Goal: Information Seeking & Learning: Check status

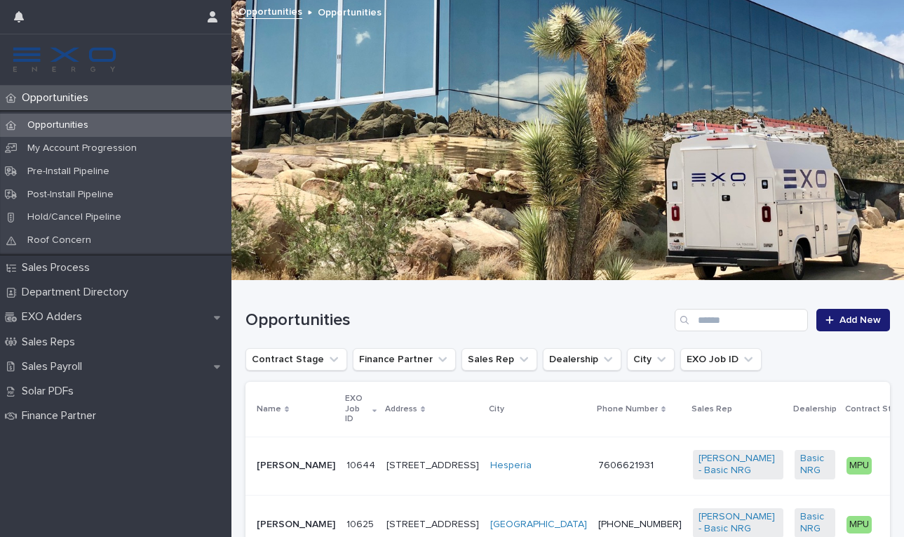
scroll to position [0, 1]
click at [19, 16] on icon "button" at bounding box center [19, 16] width 10 height 11
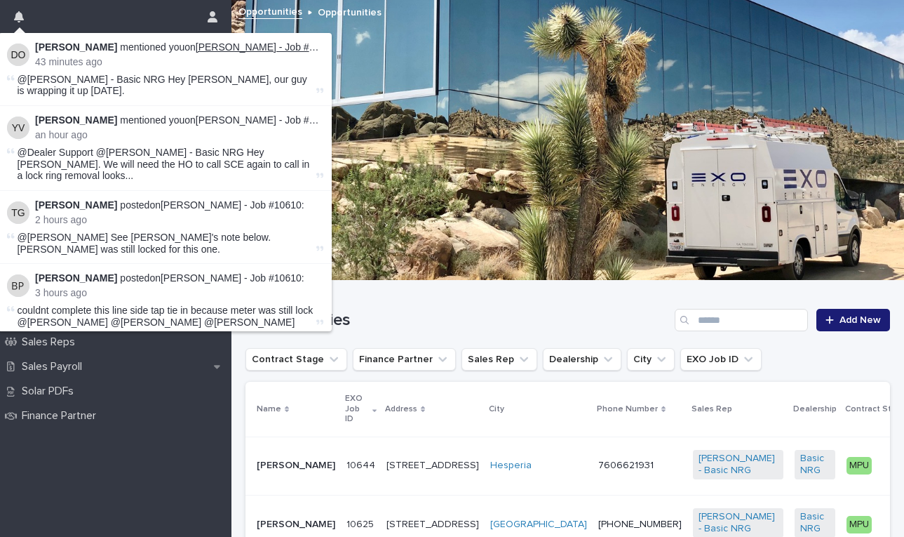
click at [222, 48] on link "[PERSON_NAME] - Job #10619" at bounding box center [266, 46] width 141 height 11
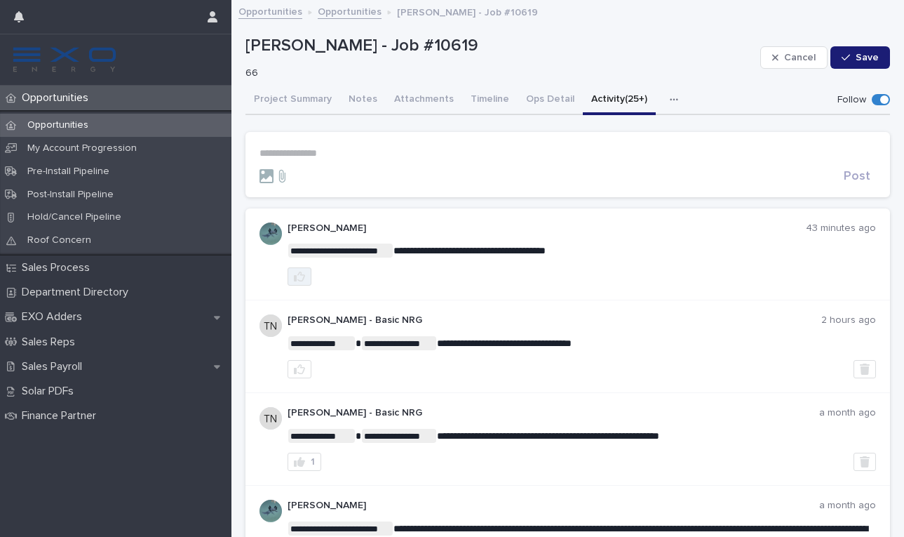
click at [300, 274] on icon "button" at bounding box center [299, 276] width 11 height 11
click at [346, 8] on link "Opportunities" at bounding box center [350, 11] width 64 height 16
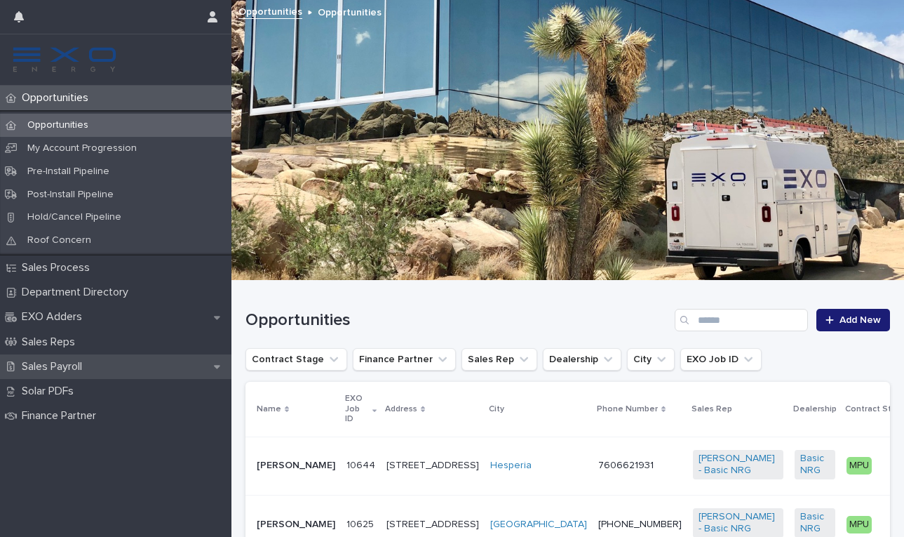
click at [218, 366] on icon at bounding box center [217, 368] width 6 height 4
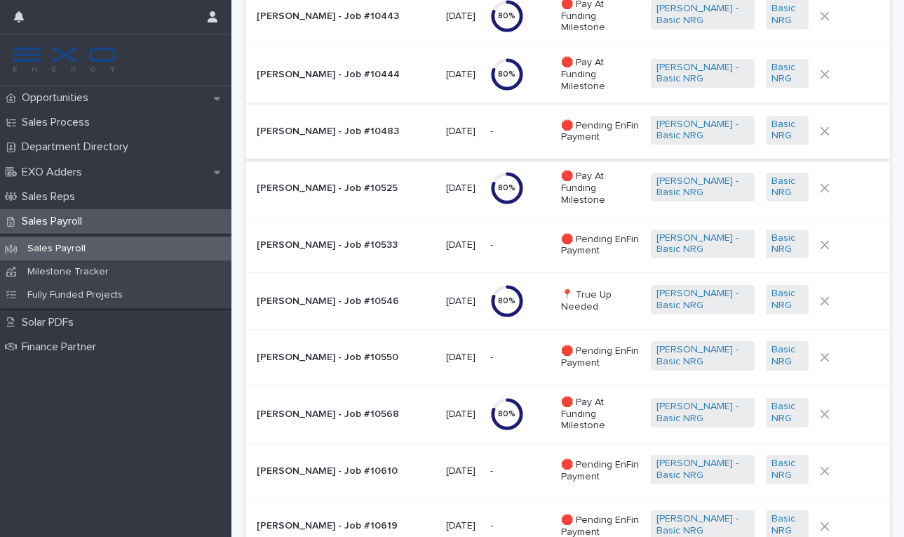
scroll to position [1122, 0]
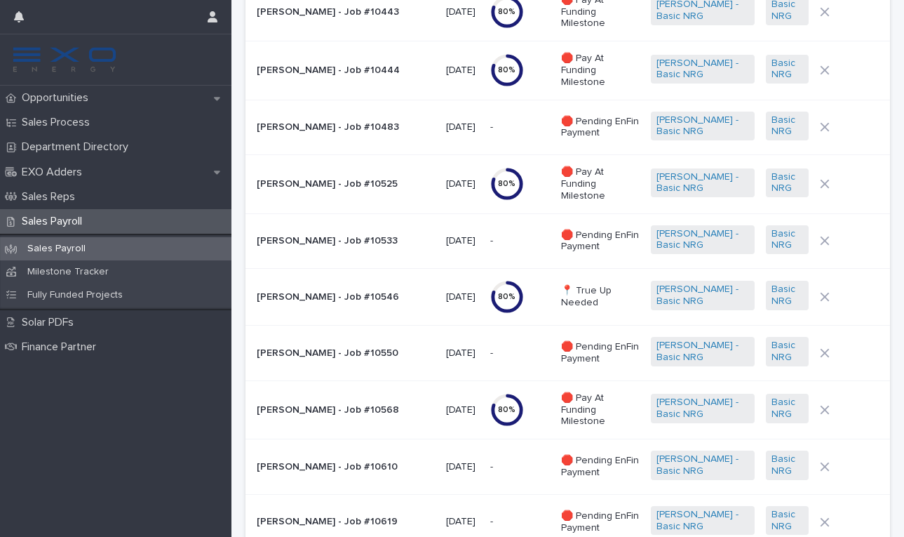
click at [330, 291] on p "[PERSON_NAME] - Job #10546" at bounding box center [346, 297] width 178 height 12
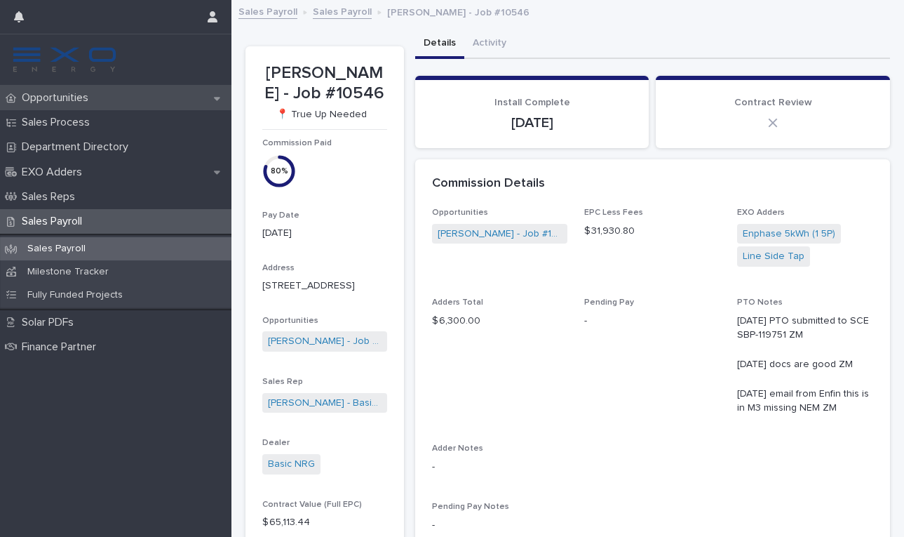
click at [51, 101] on p "Opportunities" at bounding box center [57, 97] width 83 height 13
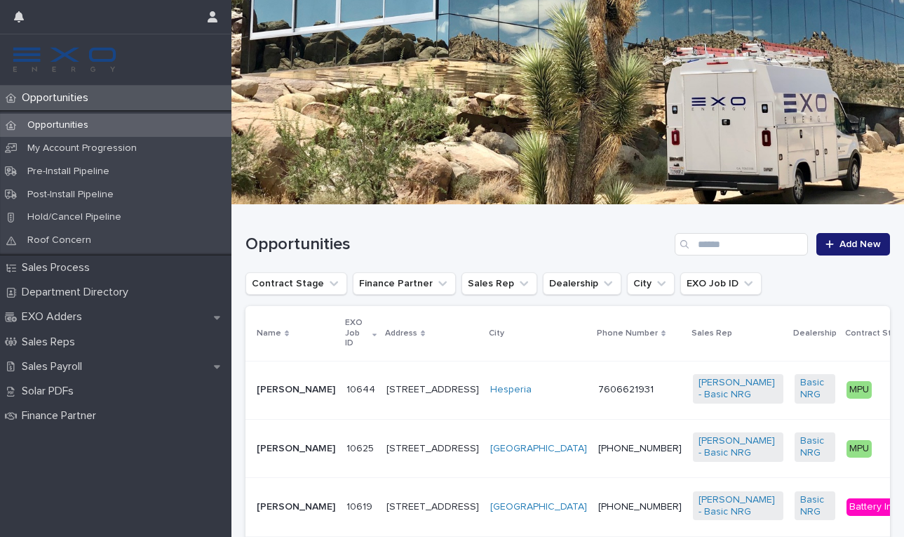
scroll to position [76, 0]
click at [335, 267] on div "Opportunities Add New" at bounding box center [568, 238] width 645 height 67
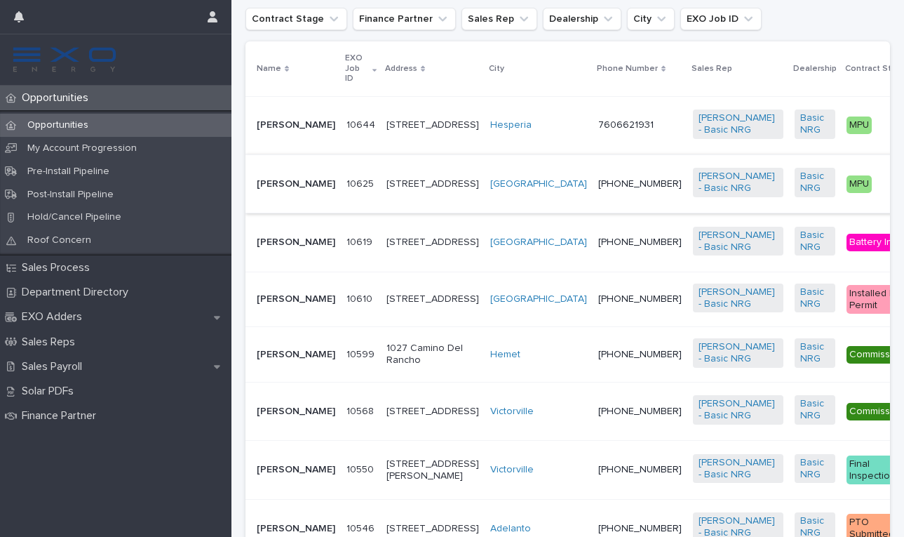
scroll to position [342, 0]
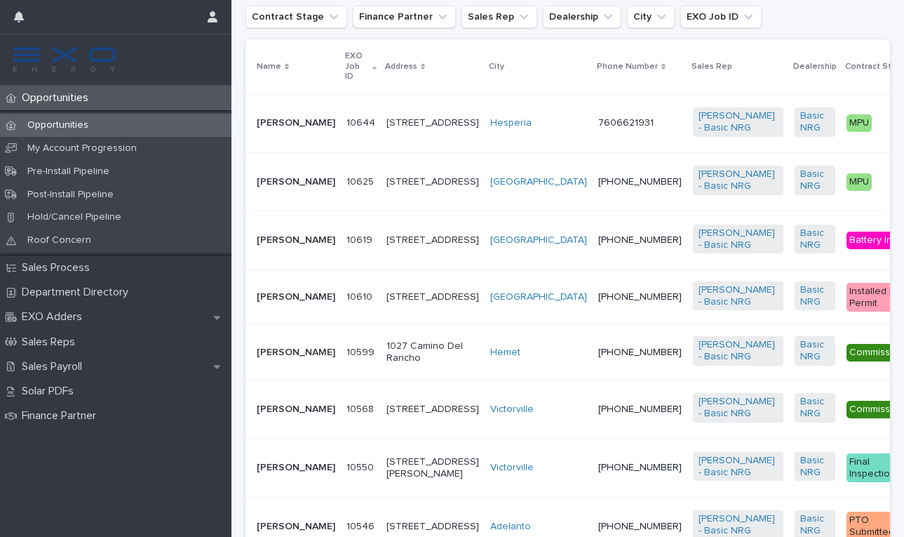
click at [292, 303] on p "[PERSON_NAME]" at bounding box center [296, 297] width 79 height 12
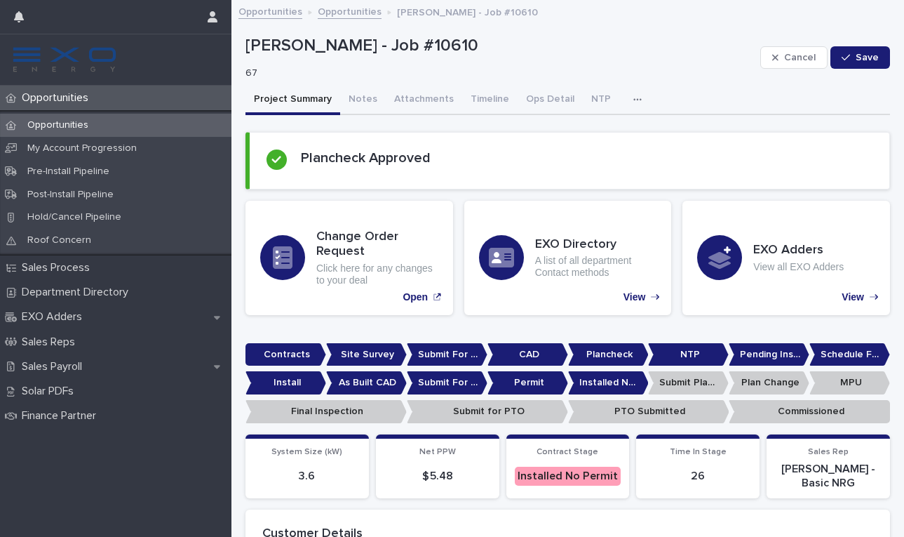
click at [625, 99] on button "button" at bounding box center [640, 100] width 31 height 28
click at [571, 134] on span "Activity" at bounding box center [564, 136] width 31 height 10
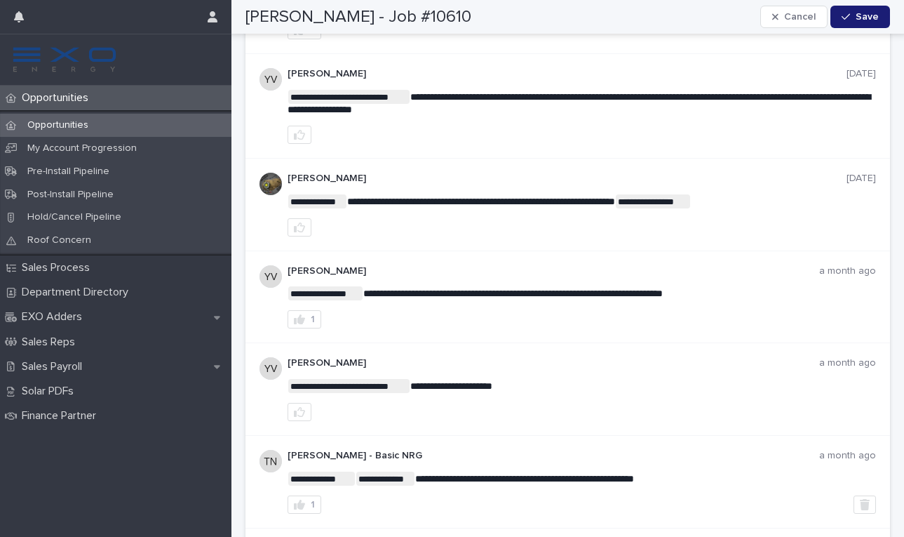
scroll to position [1119, 0]
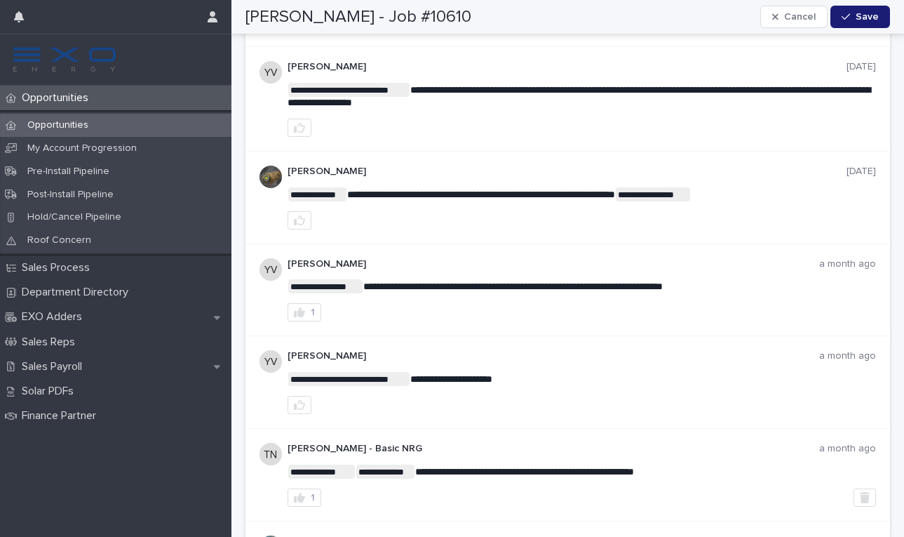
click at [43, 128] on p "Opportunities" at bounding box center [57, 125] width 83 height 12
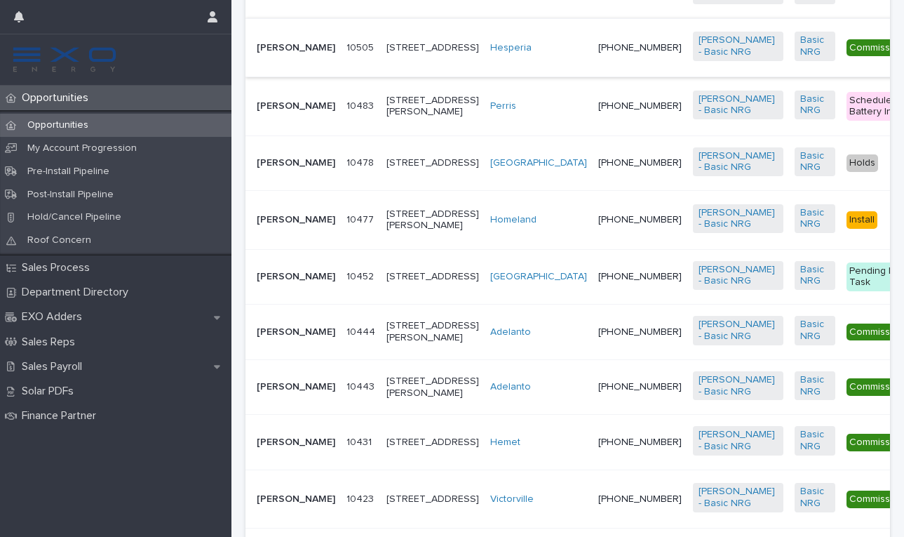
scroll to position [1085, 0]
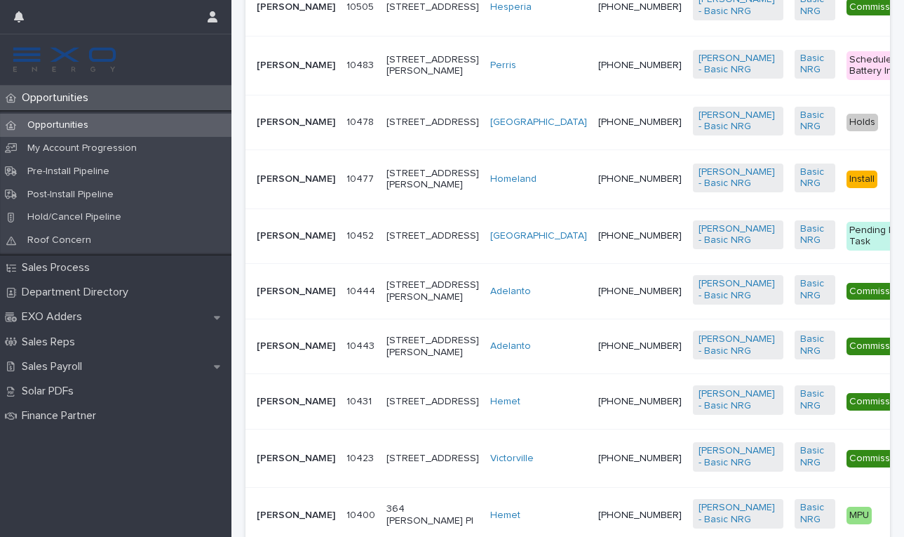
click at [266, 72] on p "[PERSON_NAME]" at bounding box center [296, 66] width 79 height 12
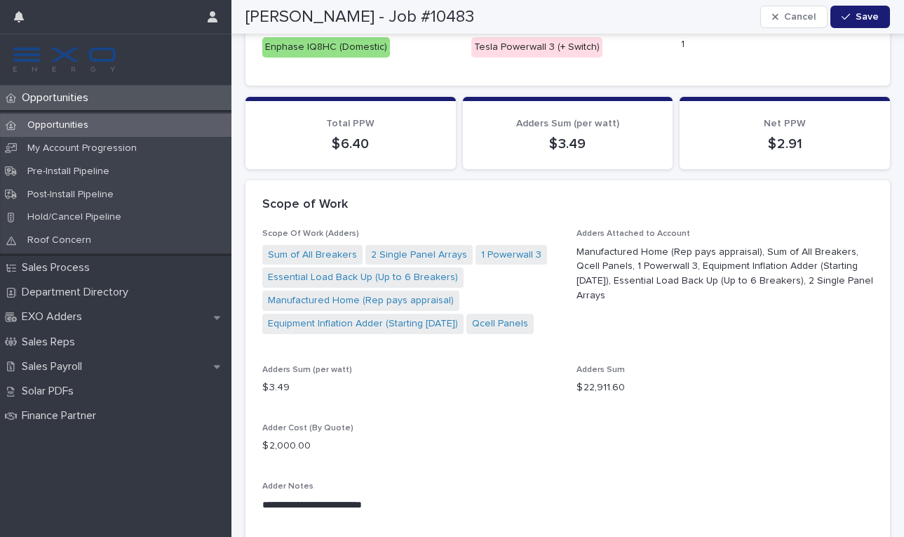
scroll to position [1313, 0]
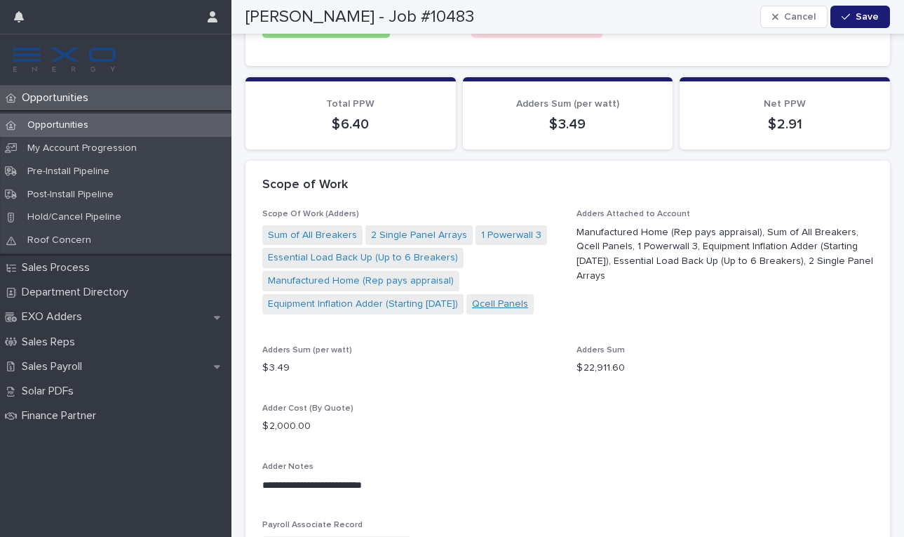
click at [501, 297] on link "Qcell Panels" at bounding box center [500, 304] width 56 height 15
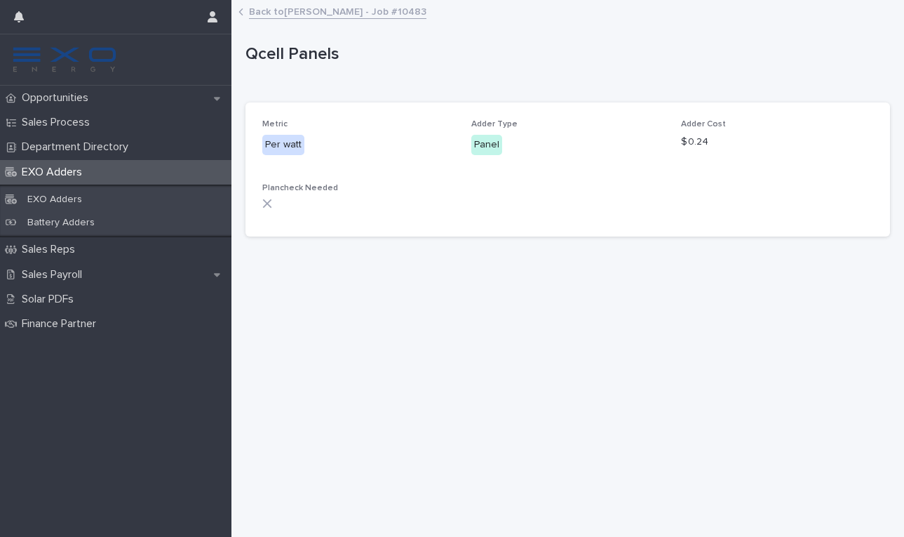
click at [287, 12] on link "Back to James Stewart - Job #10483" at bounding box center [338, 11] width 178 height 16
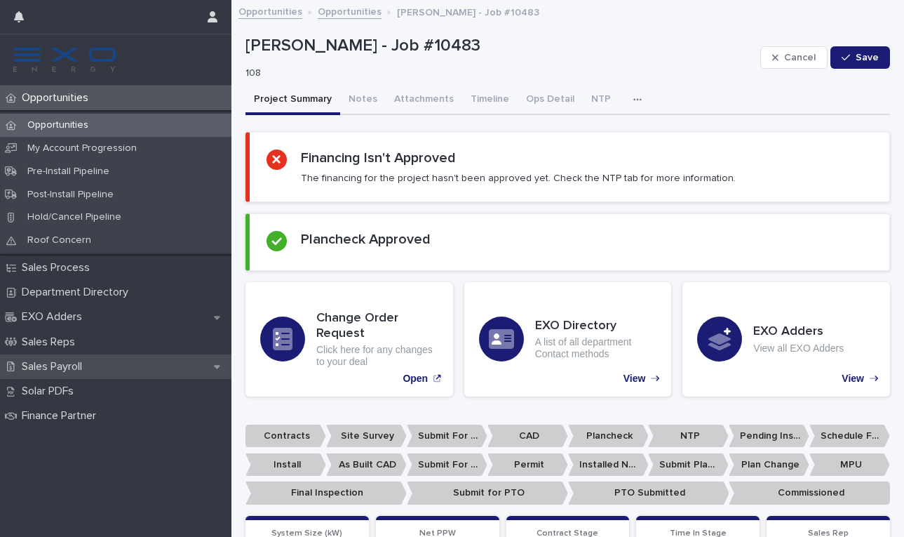
click at [62, 366] on p "Sales Payroll" at bounding box center [54, 366] width 77 height 13
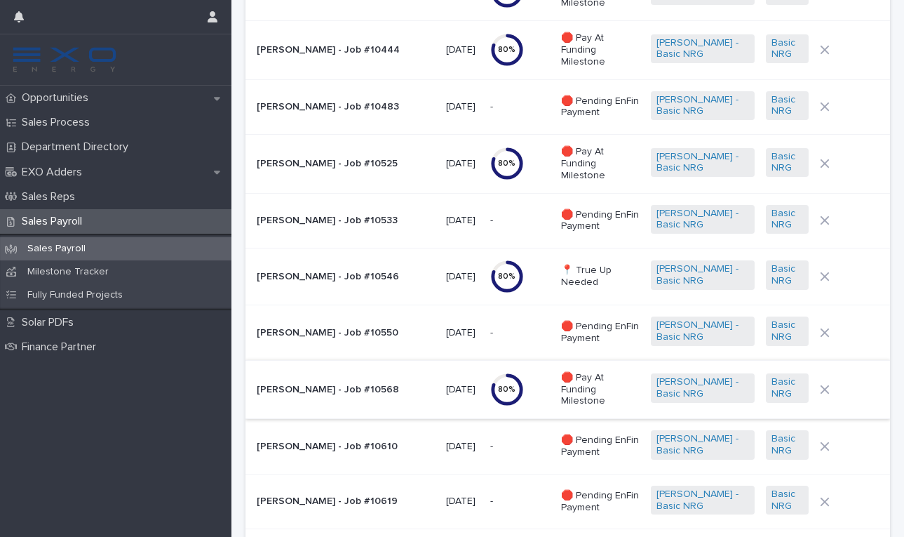
scroll to position [1148, 0]
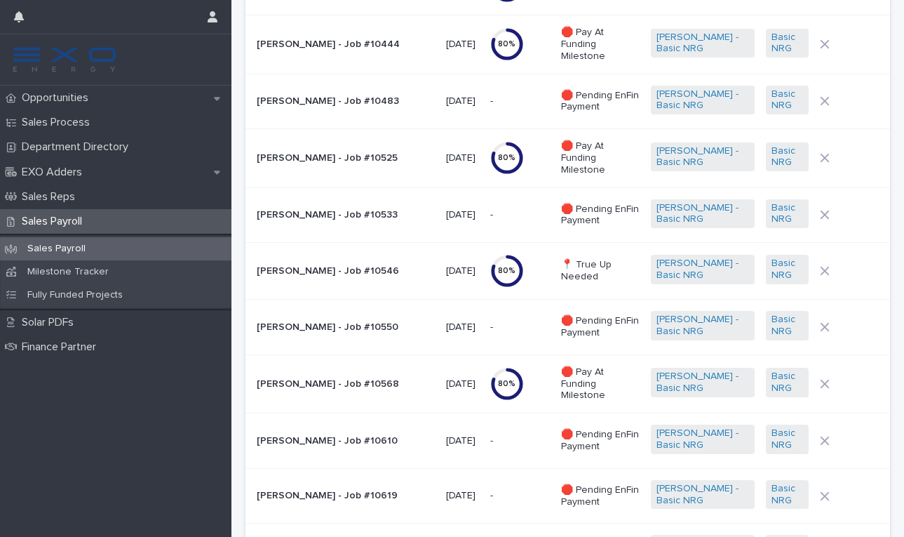
click at [302, 265] on p "[PERSON_NAME] - Job #10546" at bounding box center [346, 271] width 178 height 12
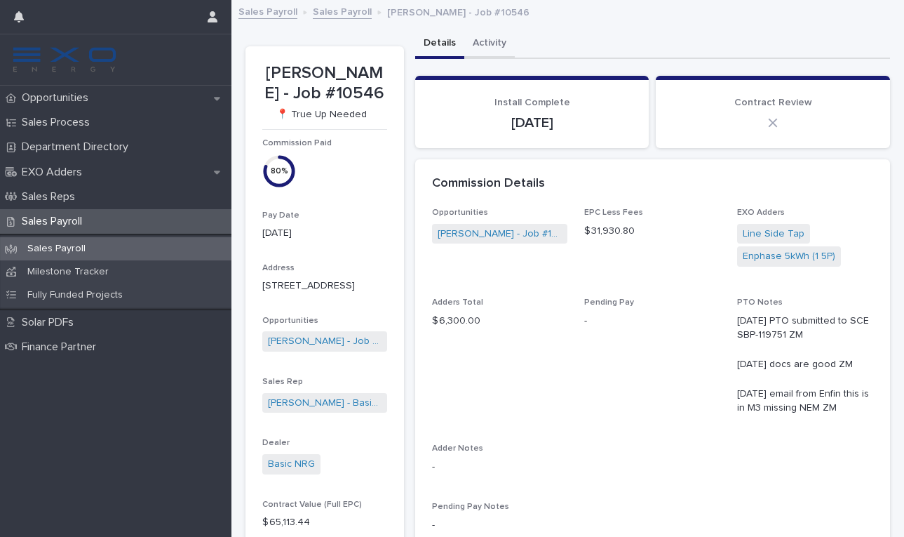
click at [488, 39] on button "Activity" at bounding box center [489, 43] width 51 height 29
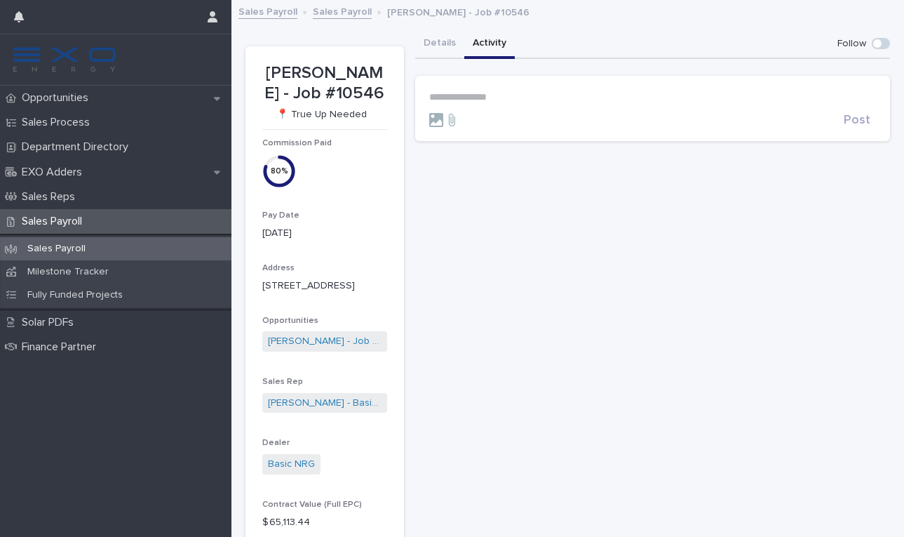
click at [69, 247] on p "Sales Payroll" at bounding box center [56, 249] width 81 height 12
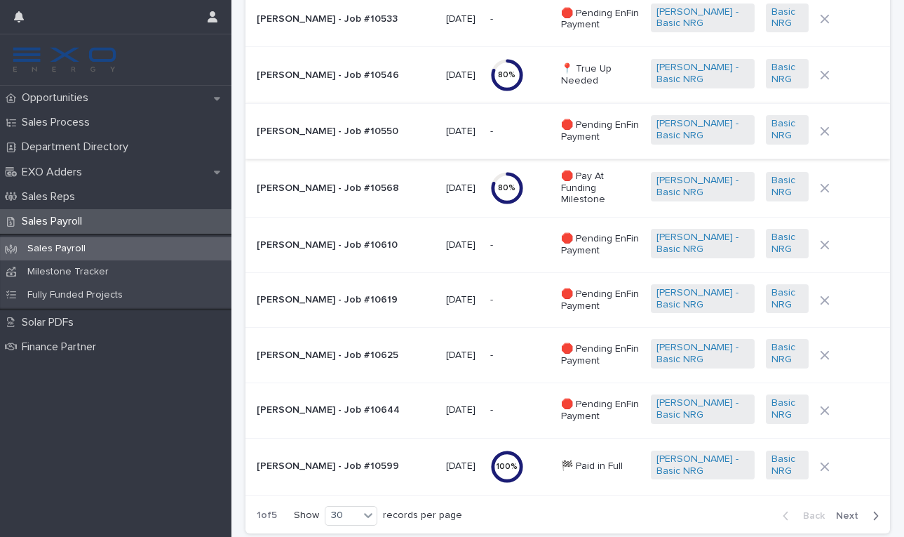
scroll to position [1377, 0]
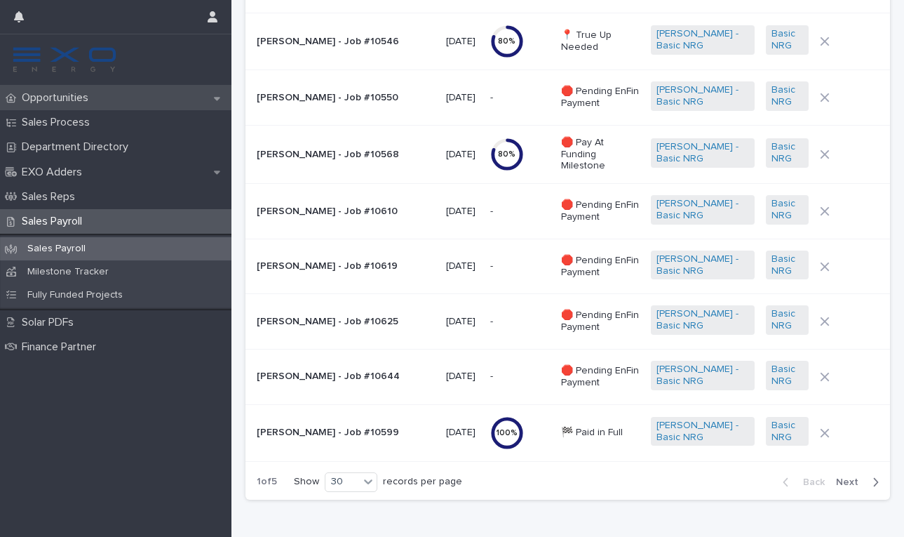
click at [68, 96] on p "Opportunities" at bounding box center [57, 97] width 83 height 13
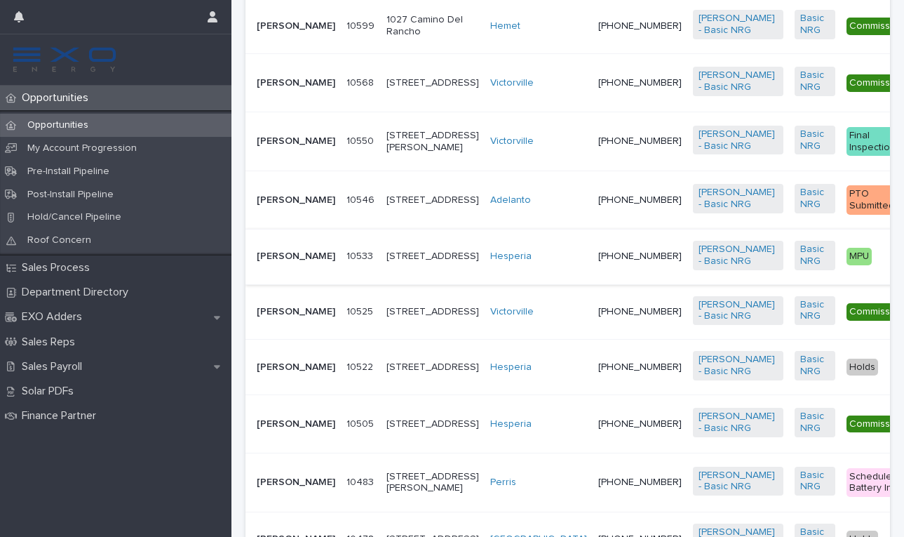
scroll to position [667, 0]
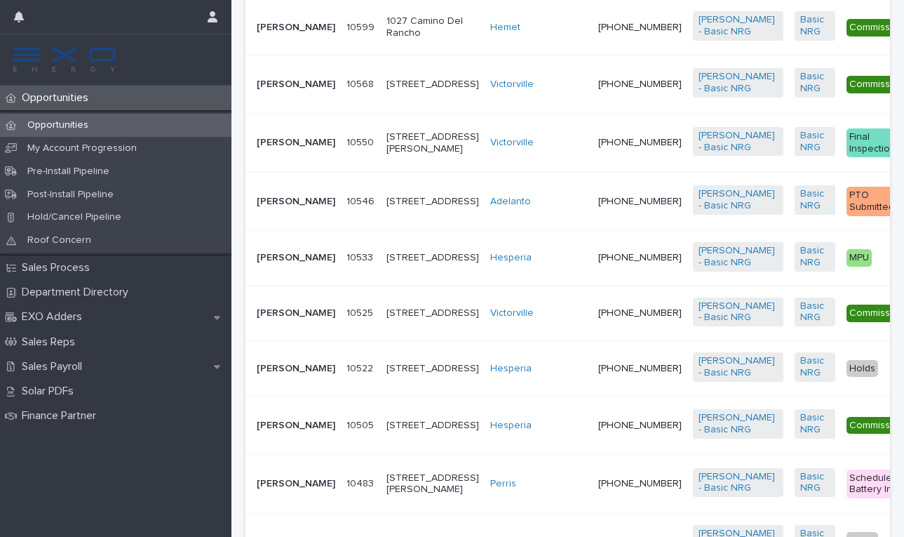
click at [296, 149] on p "[PERSON_NAME]" at bounding box center [296, 143] width 79 height 12
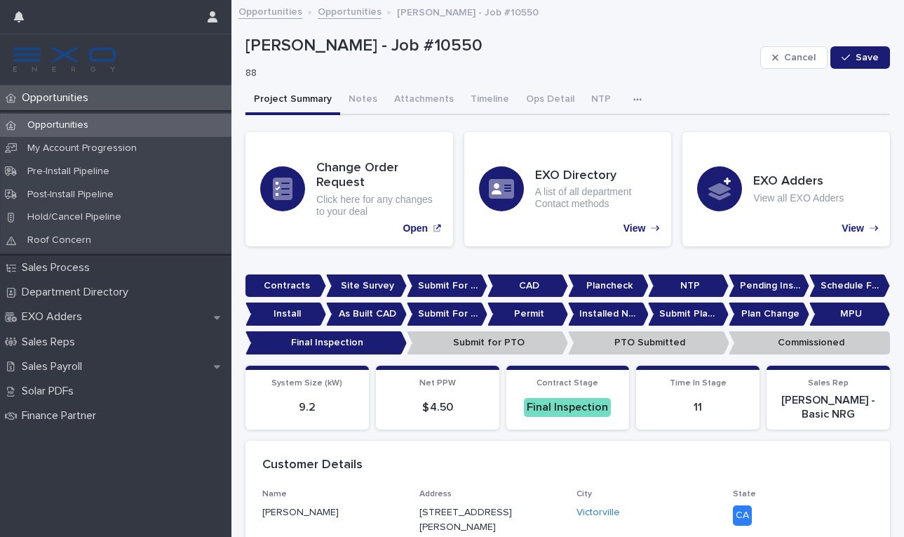
click at [634, 98] on icon "button" at bounding box center [638, 100] width 8 height 10
click at [562, 135] on span "Activity" at bounding box center [564, 136] width 31 height 10
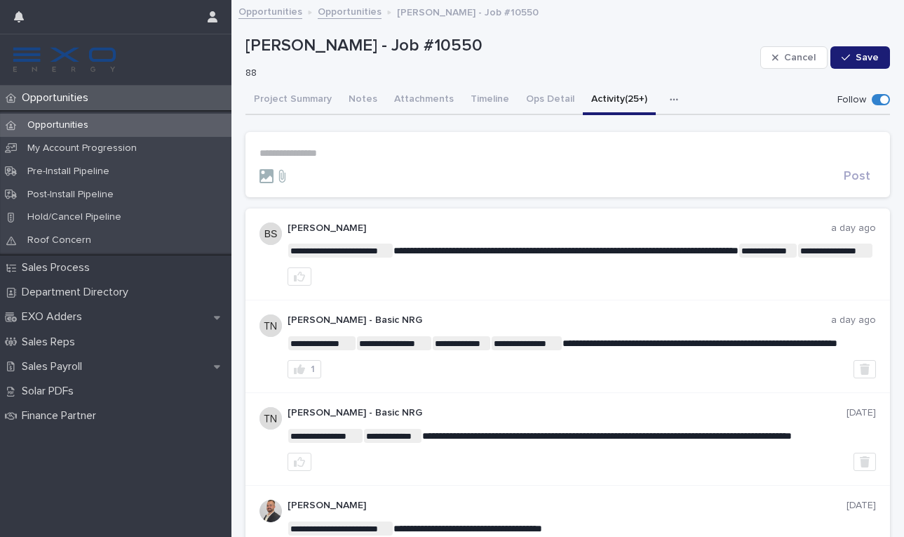
click at [353, 14] on link "Opportunities" at bounding box center [350, 11] width 64 height 16
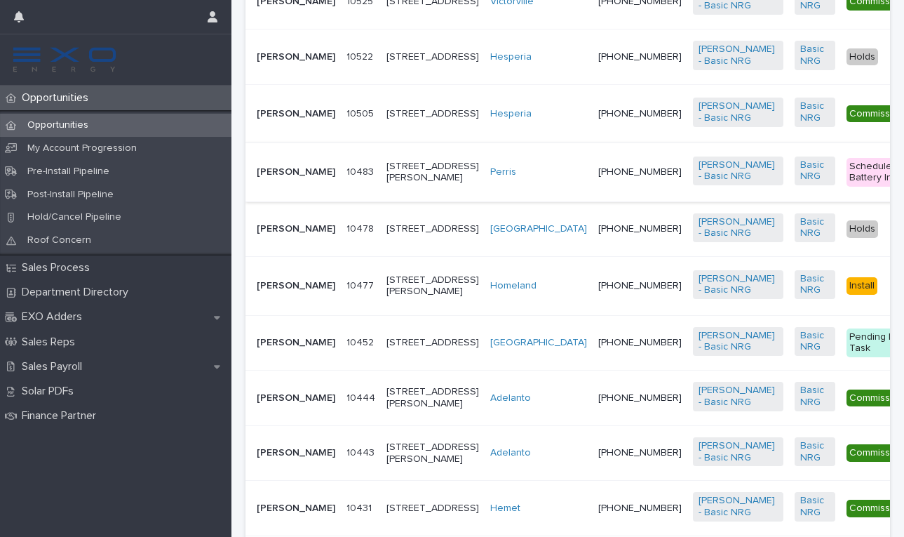
scroll to position [980, 0]
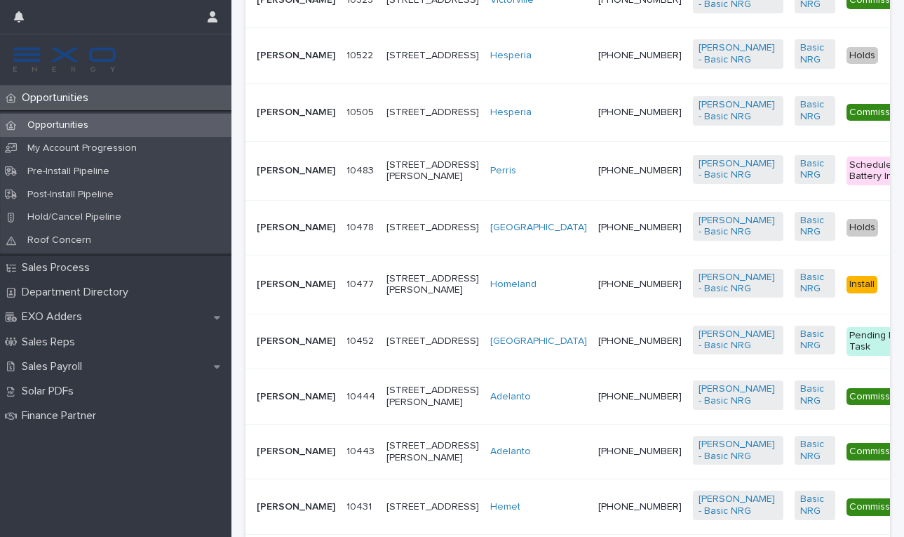
click at [274, 177] on p "[PERSON_NAME]" at bounding box center [296, 171] width 79 height 12
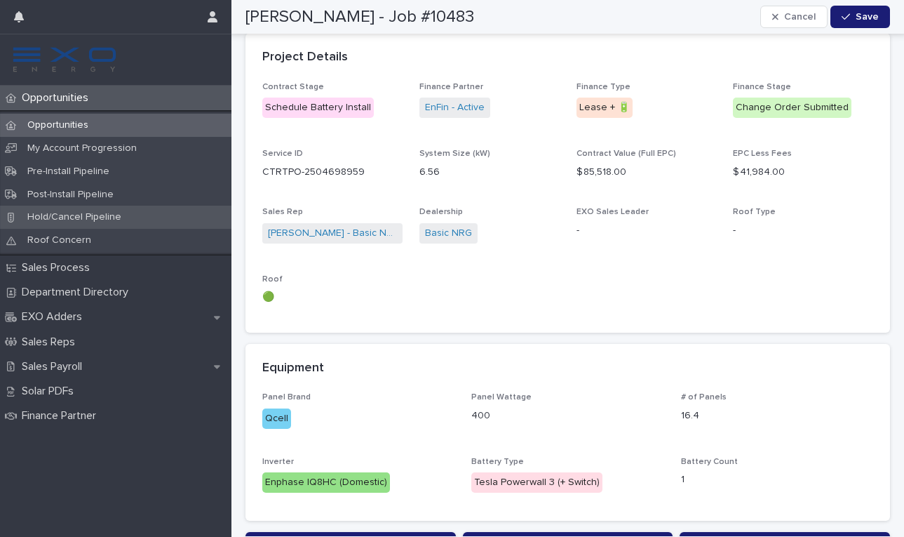
scroll to position [862, 0]
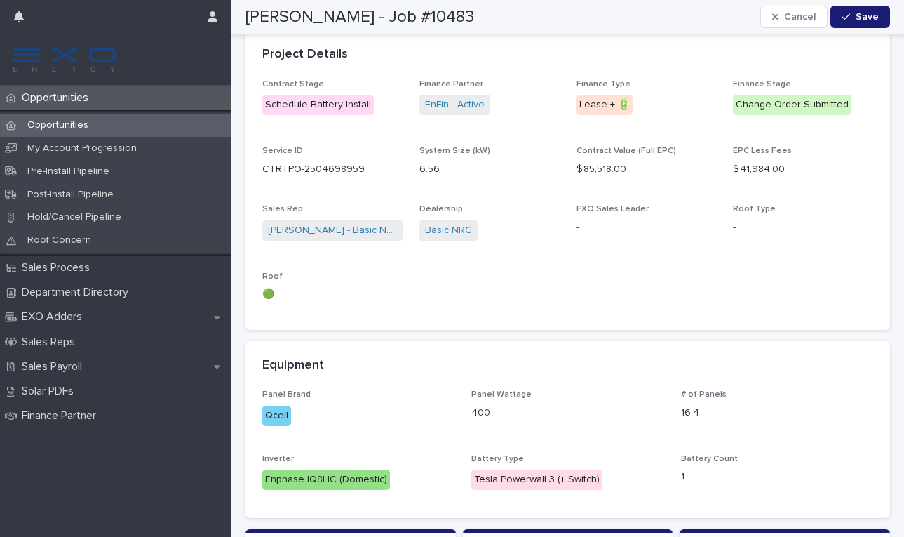
click at [62, 120] on p "Opportunities" at bounding box center [57, 125] width 83 height 12
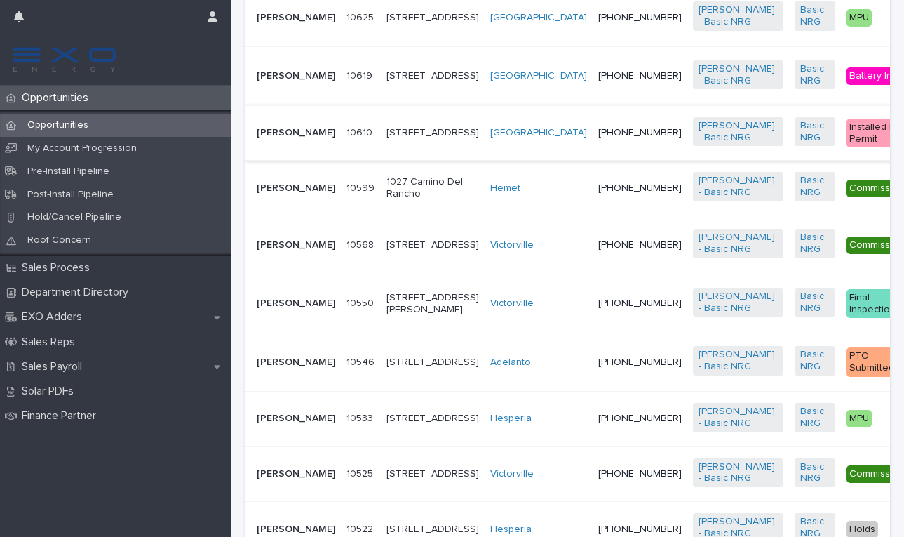
scroll to position [510, 0]
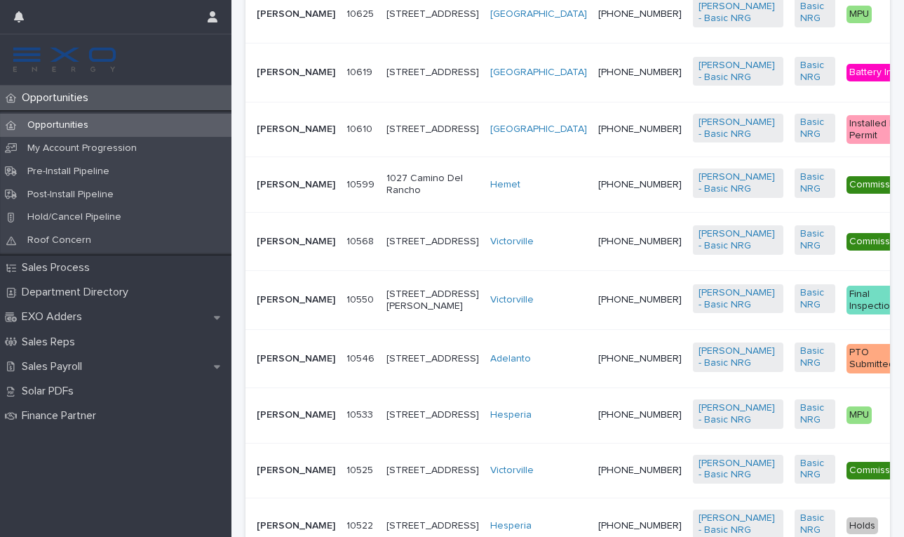
click at [291, 135] on p "[PERSON_NAME]" at bounding box center [296, 129] width 79 height 12
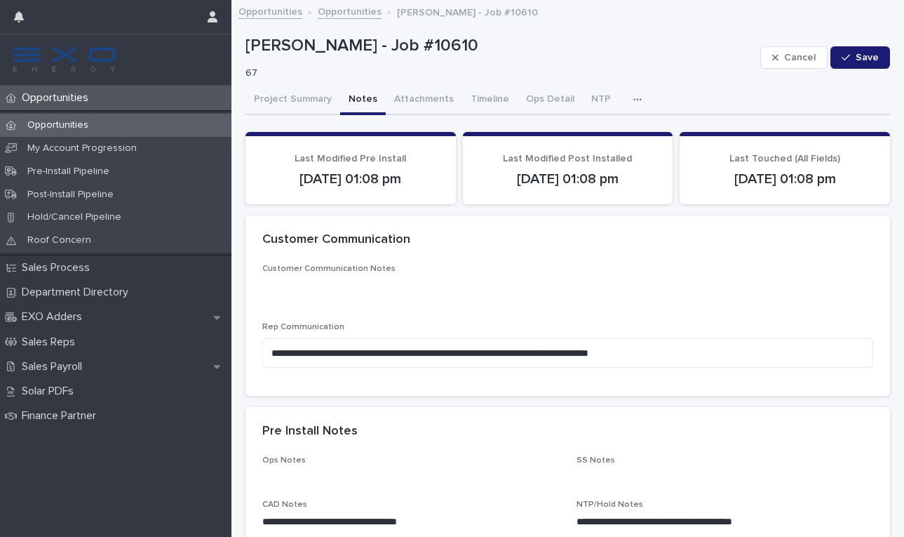
click at [363, 100] on button "Notes" at bounding box center [363, 100] width 46 height 29
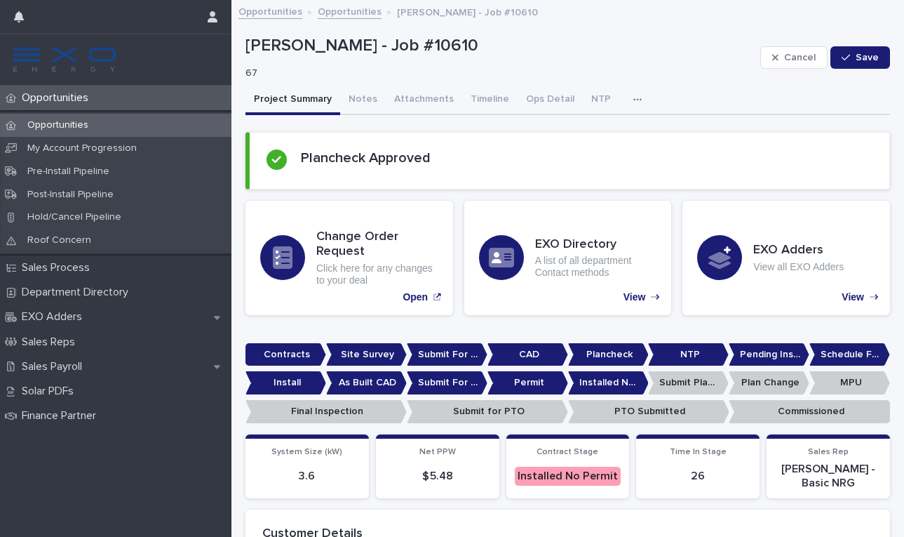
click at [268, 97] on button "Project Summary" at bounding box center [293, 100] width 95 height 29
click at [634, 100] on icon "button" at bounding box center [638, 100] width 8 height 10
click at [584, 133] on button "Activity" at bounding box center [589, 136] width 93 height 21
click at [305, 102] on button "Project Summary" at bounding box center [293, 100] width 95 height 29
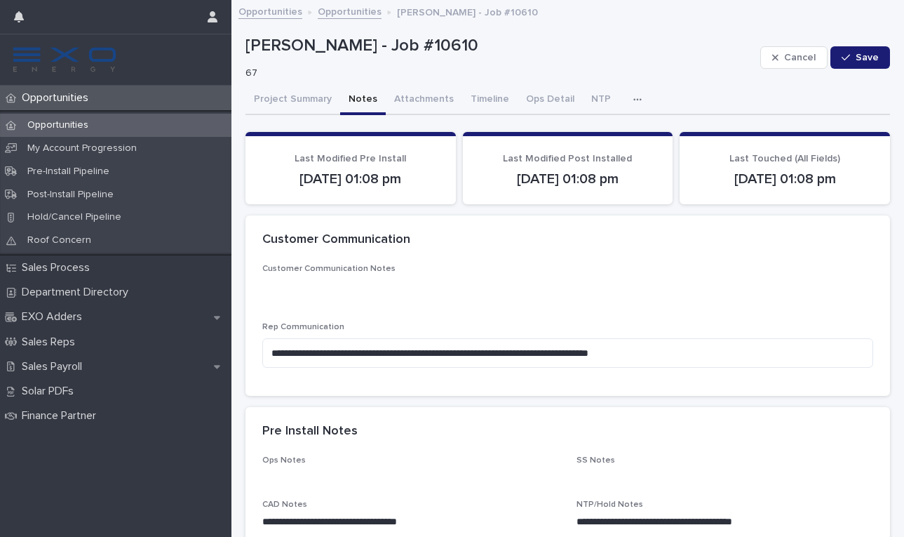
click at [358, 98] on button "Notes" at bounding box center [363, 100] width 46 height 29
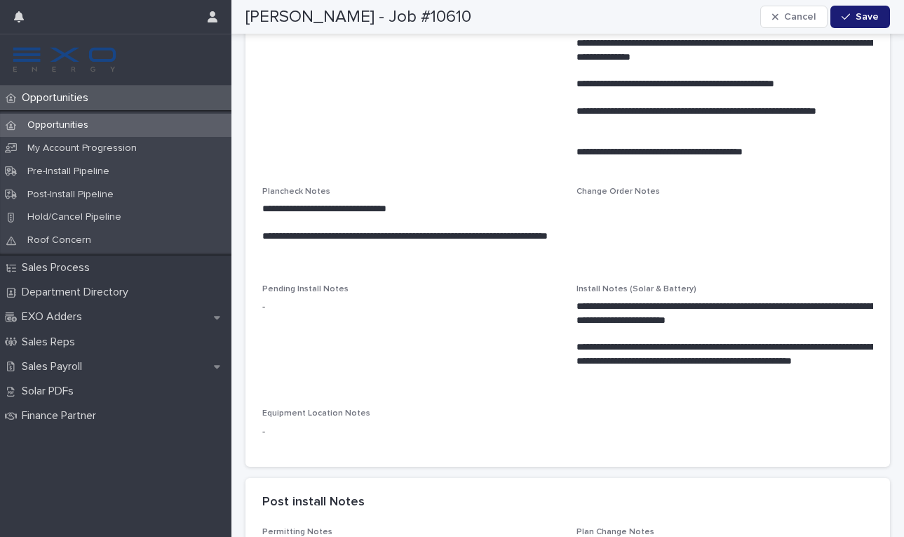
scroll to position [999, 0]
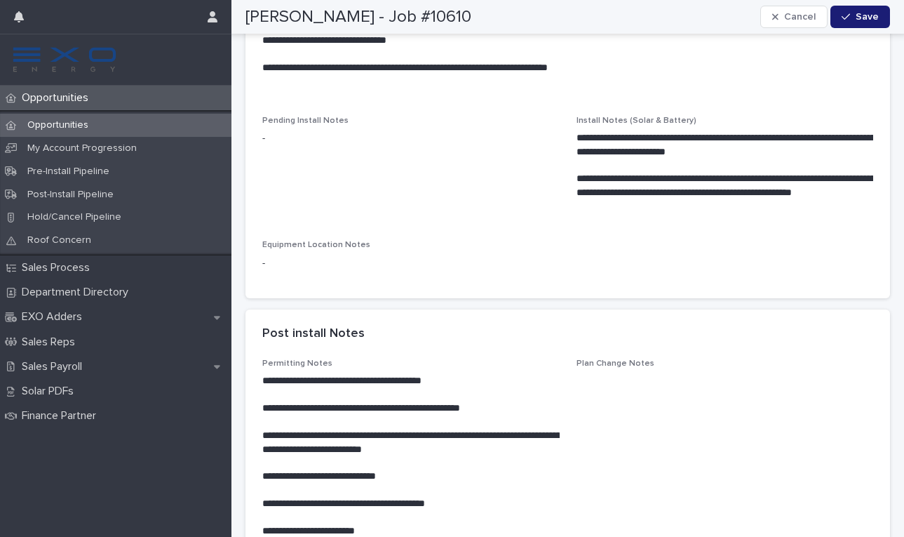
click at [65, 125] on p "Opportunities" at bounding box center [57, 125] width 83 height 12
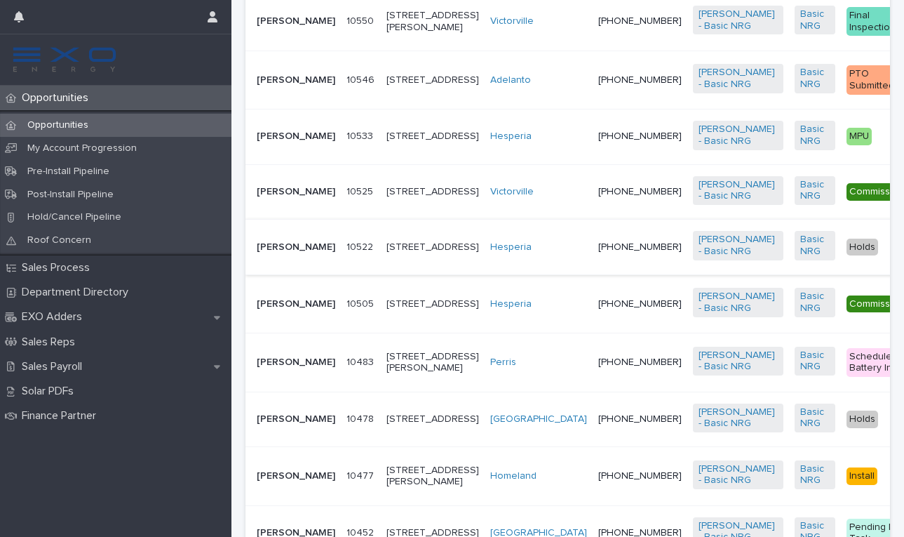
scroll to position [784, 0]
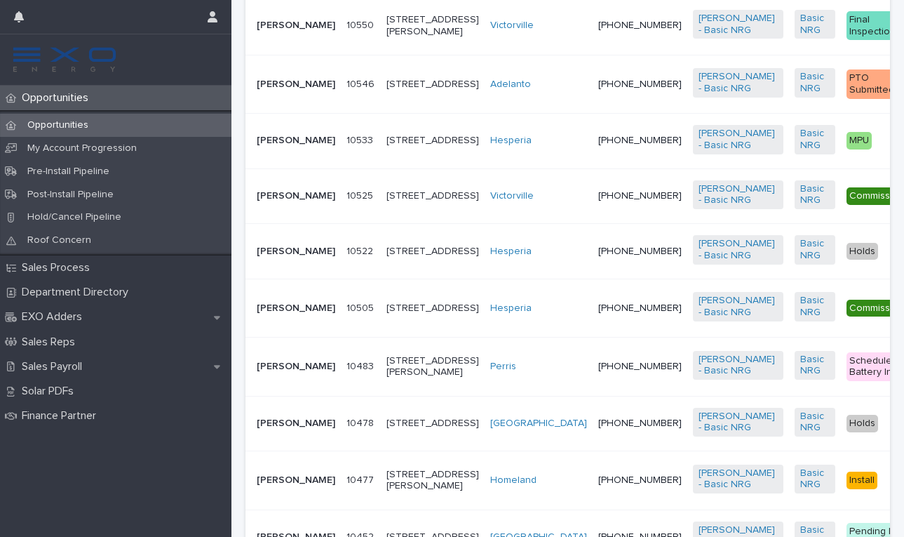
click at [271, 32] on p "[PERSON_NAME]" at bounding box center [296, 26] width 79 height 12
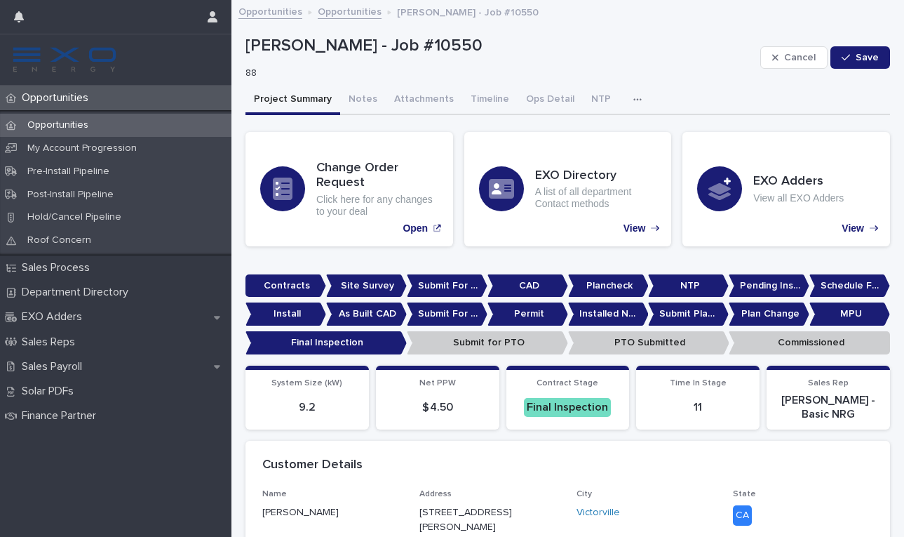
click at [634, 97] on icon "button" at bounding box center [638, 100] width 8 height 10
click at [560, 126] on button "Activity" at bounding box center [589, 136] width 93 height 21
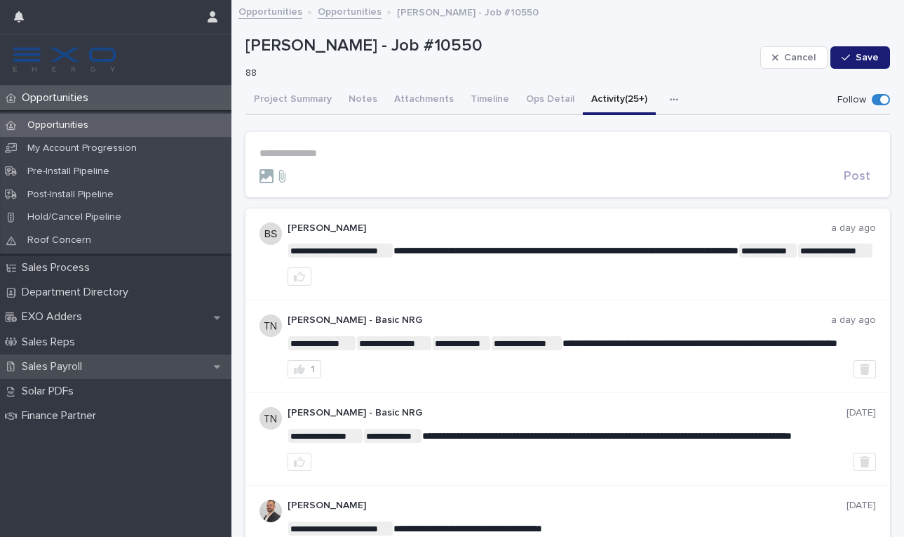
click at [81, 362] on p "Sales Payroll" at bounding box center [54, 366] width 77 height 13
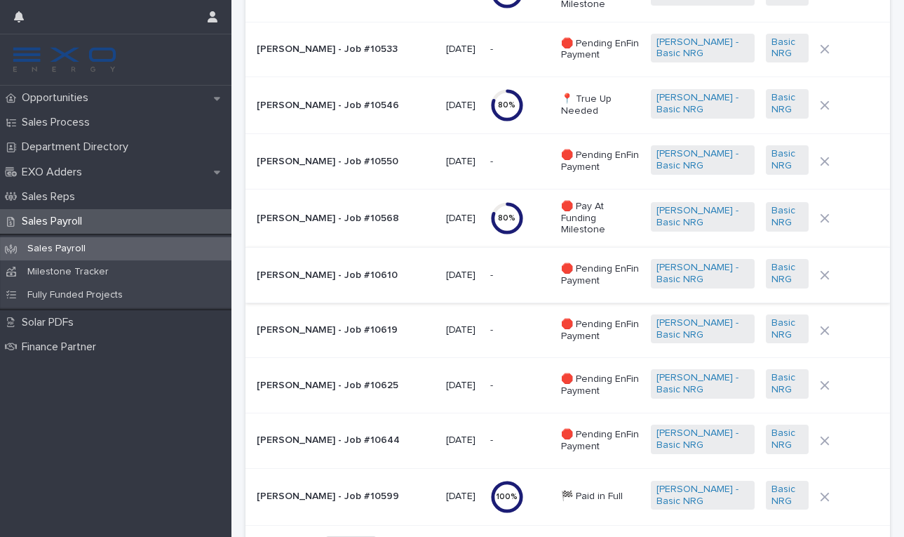
scroll to position [1312, 0]
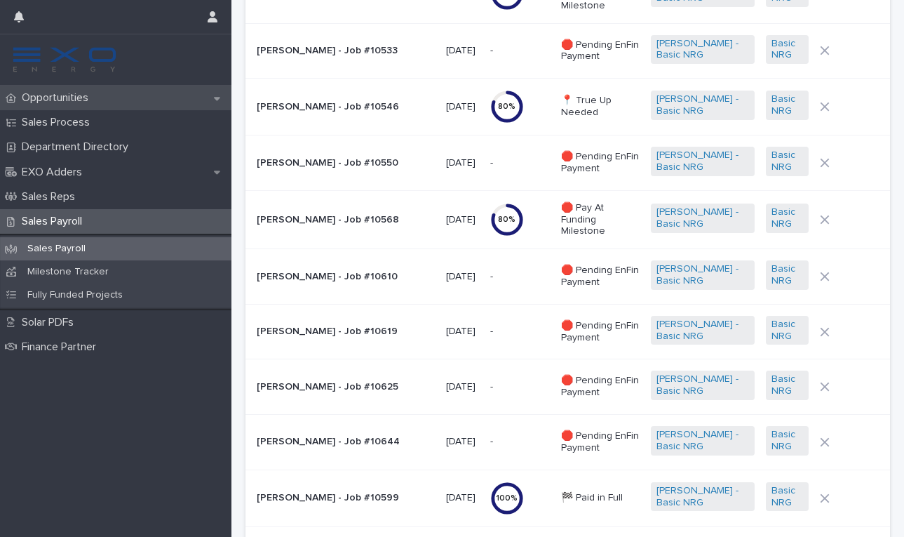
click at [82, 95] on p "Opportunities" at bounding box center [57, 97] width 83 height 13
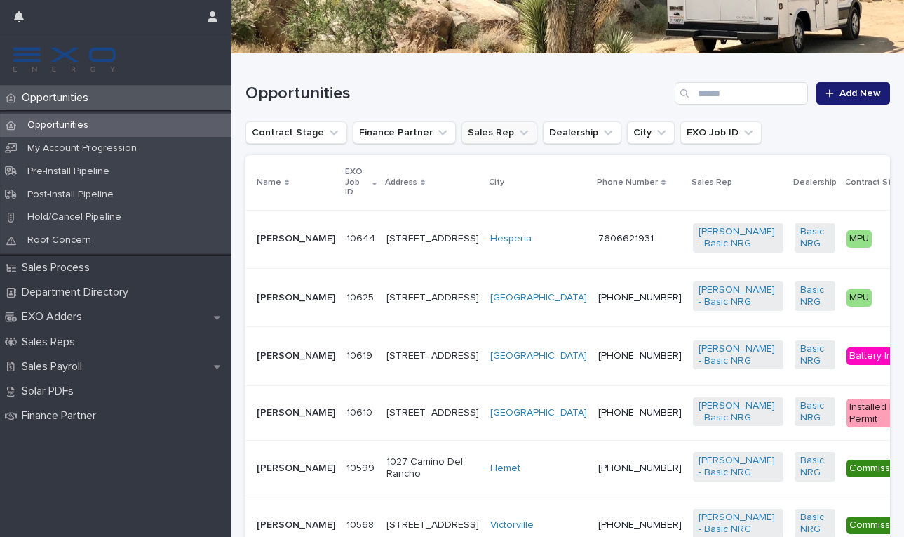
scroll to position [246, 0]
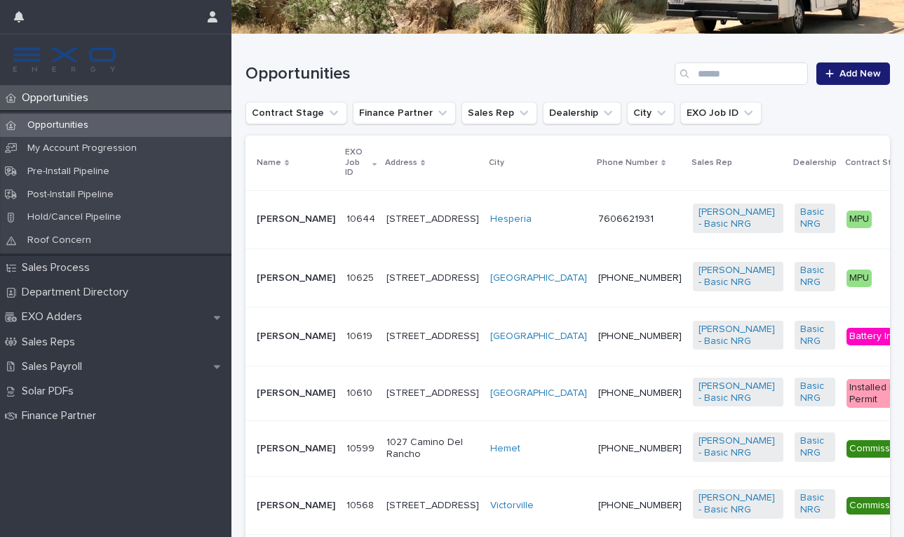
click at [269, 342] on p "[PERSON_NAME]" at bounding box center [296, 336] width 79 height 12
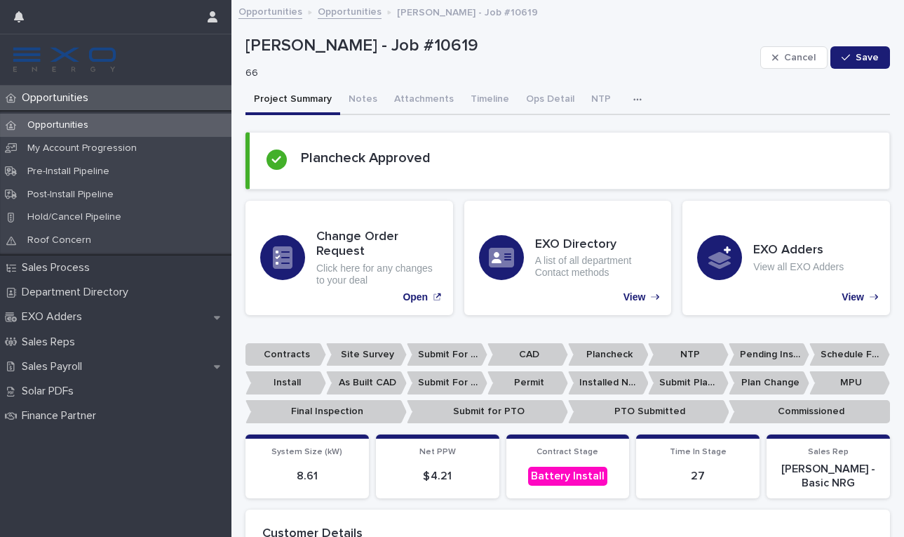
click at [53, 124] on p "Opportunities" at bounding box center [57, 125] width 83 height 12
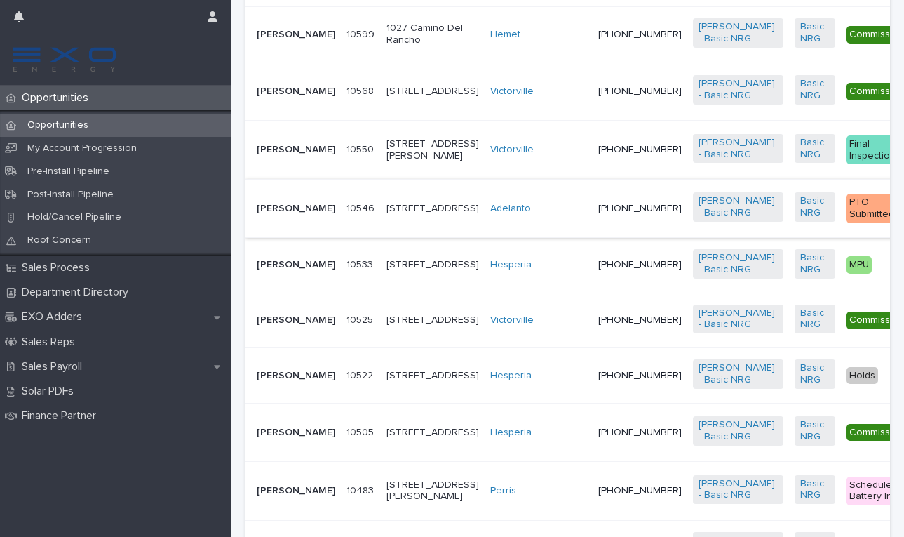
scroll to position [650, 0]
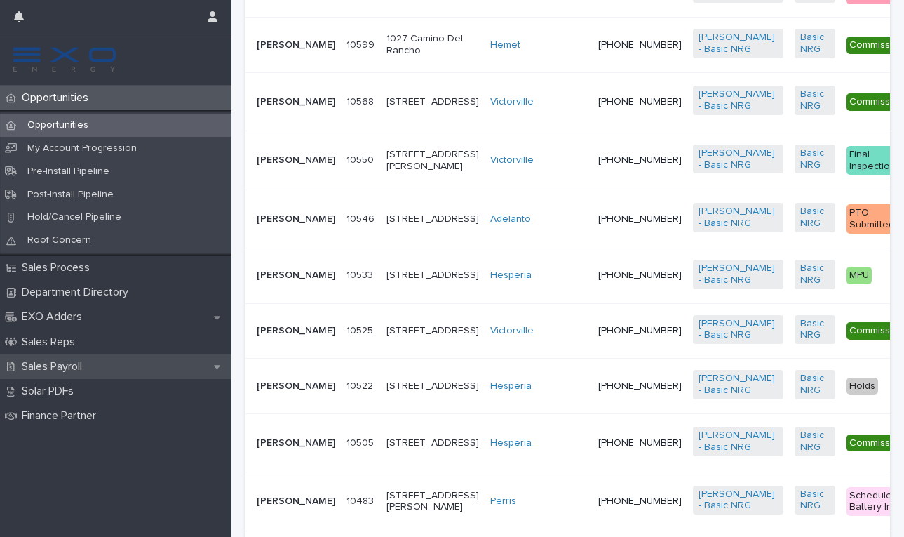
click at [80, 363] on p "Sales Payroll" at bounding box center [54, 366] width 77 height 13
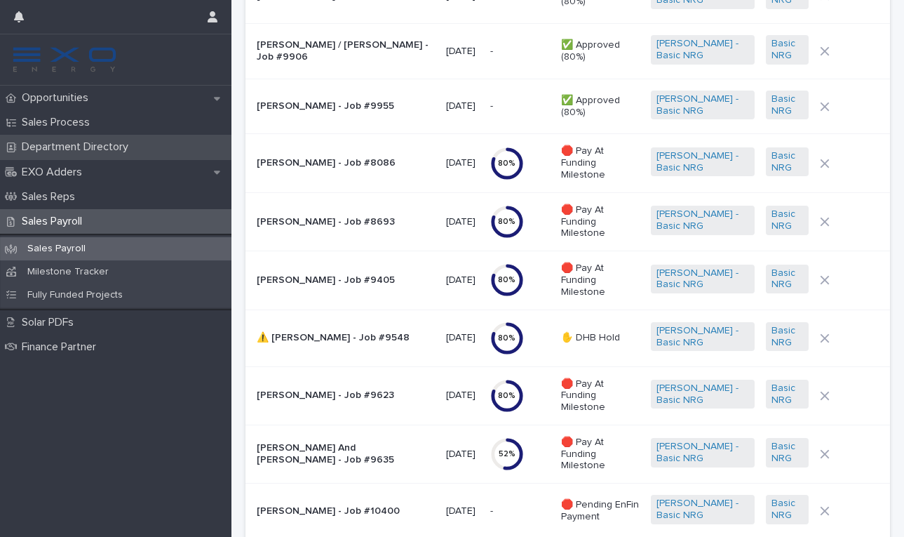
scroll to position [548, 0]
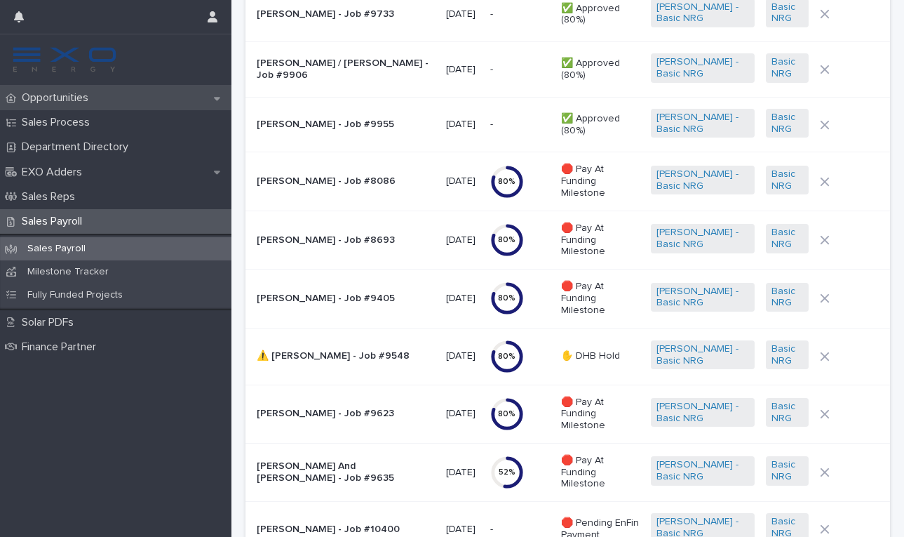
click at [79, 95] on p "Opportunities" at bounding box center [57, 97] width 83 height 13
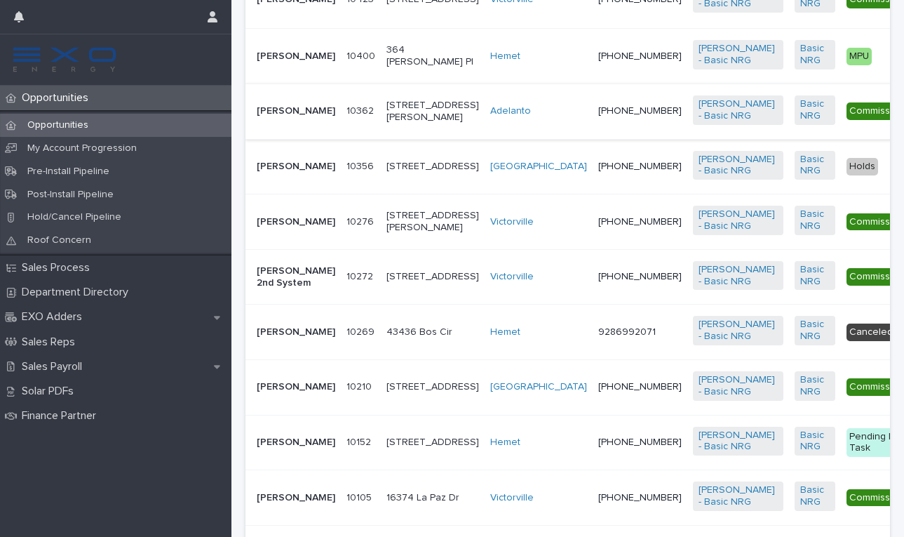
scroll to position [1553, 0]
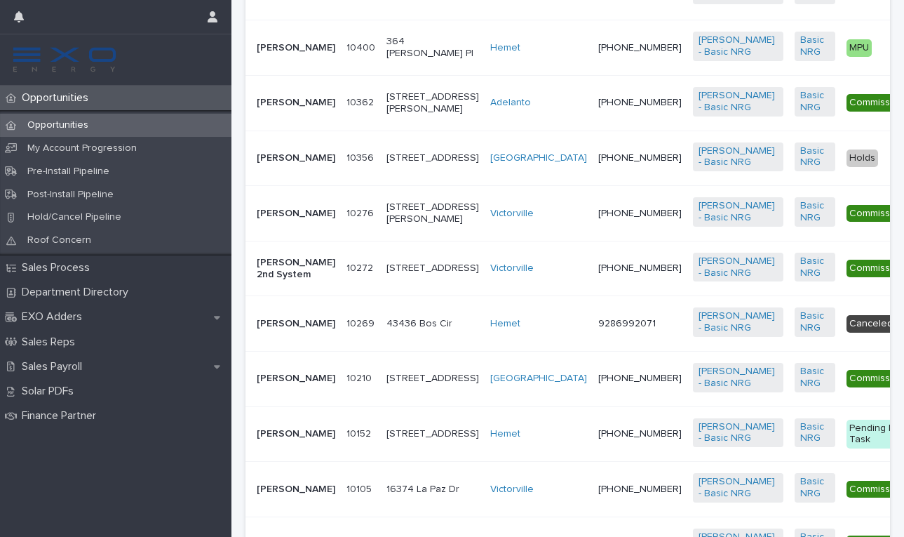
click at [267, 54] on p "[PERSON_NAME]" at bounding box center [296, 48] width 79 height 12
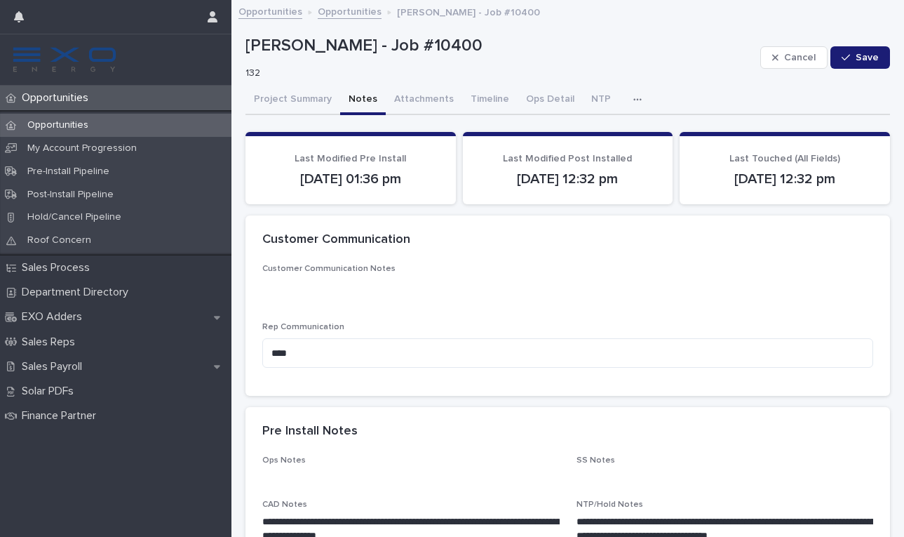
click at [354, 98] on button "Notes" at bounding box center [363, 100] width 46 height 29
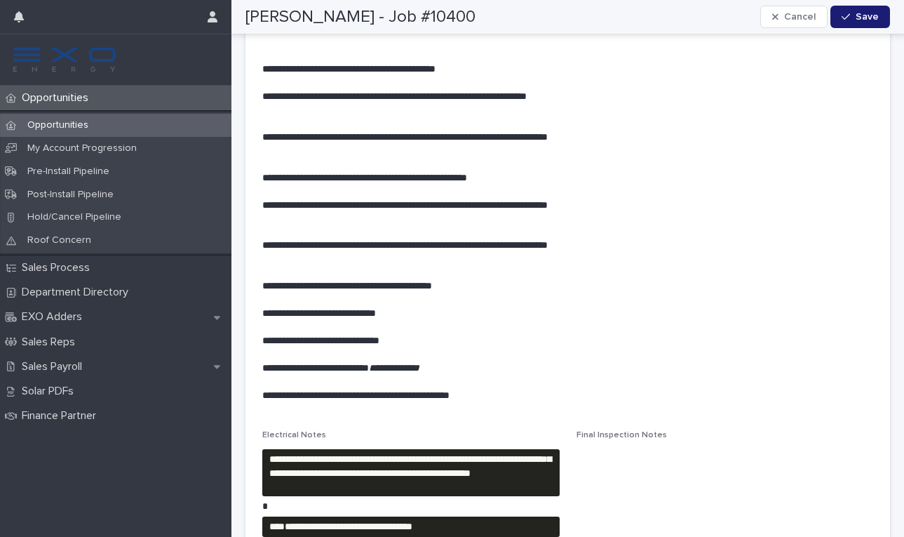
scroll to position [1247, 0]
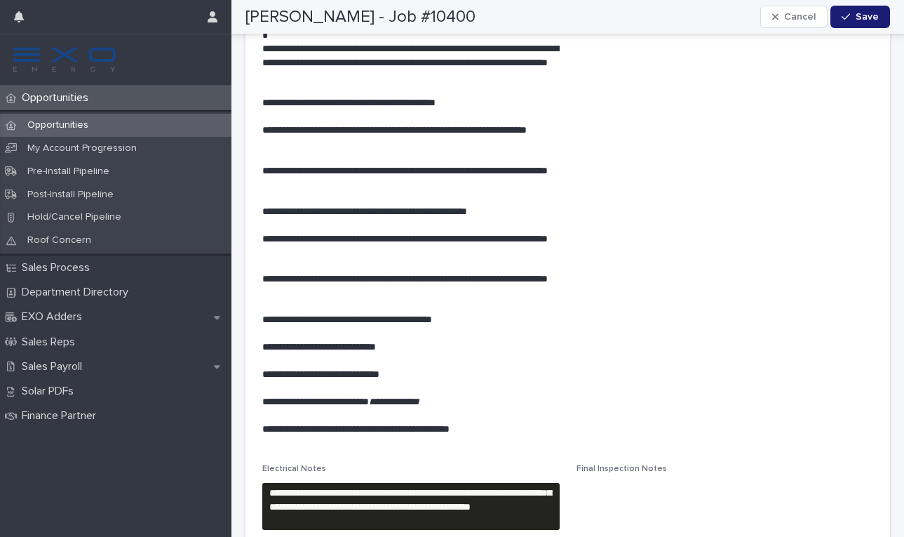
click at [67, 125] on p "Opportunities" at bounding box center [57, 125] width 83 height 12
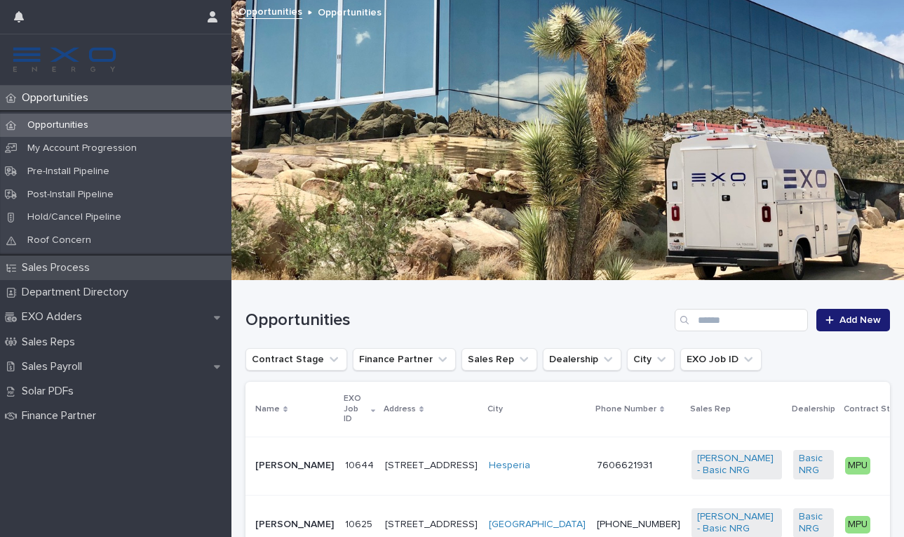
click at [67, 272] on div "Sales Process" at bounding box center [116, 267] width 232 height 25
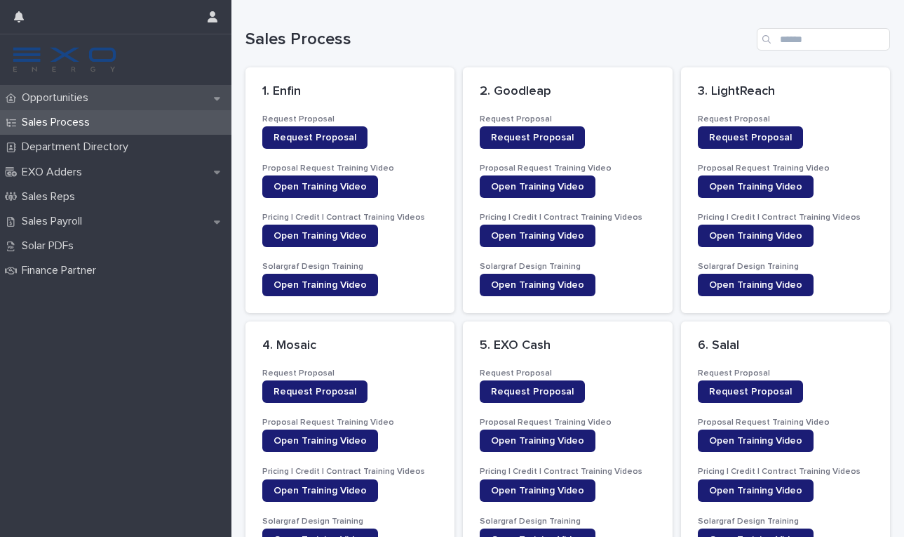
click at [55, 101] on p "Opportunities" at bounding box center [57, 97] width 83 height 13
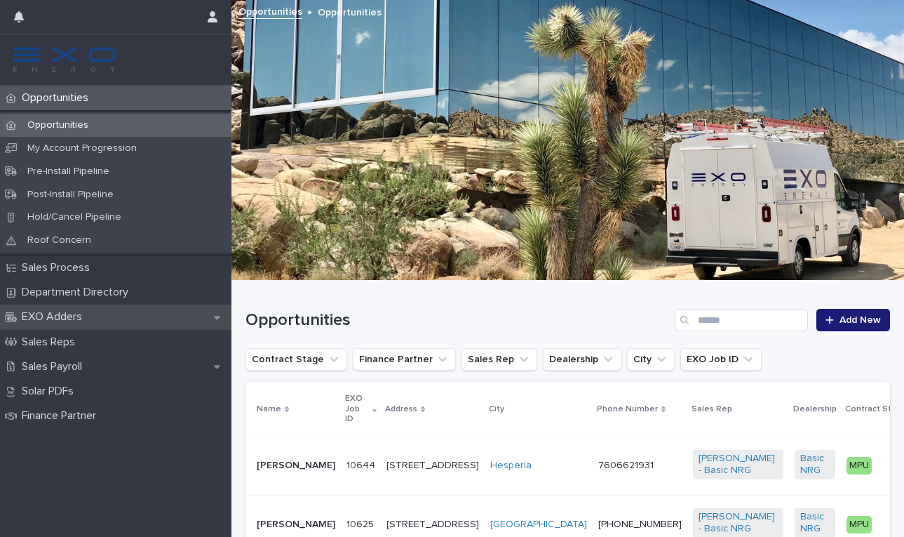
click at [216, 316] on icon at bounding box center [217, 317] width 6 height 10
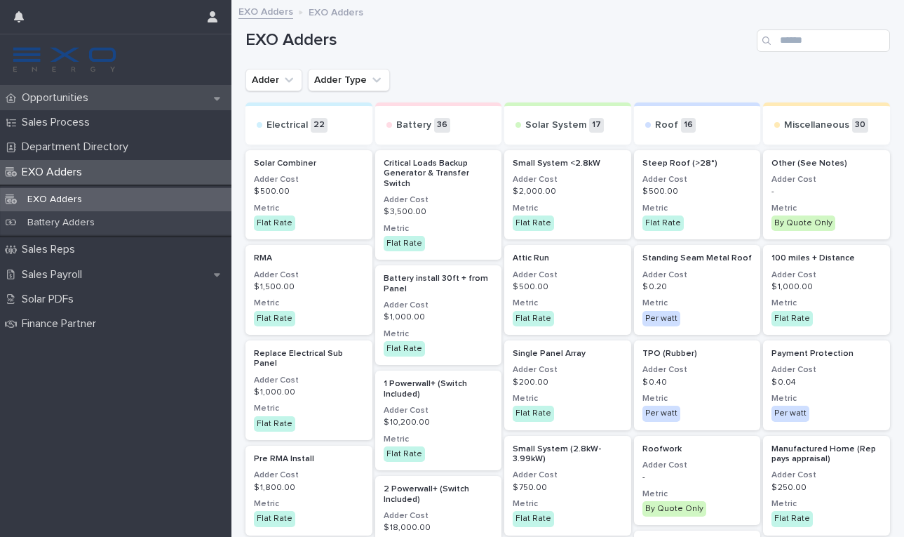
click at [78, 100] on p "Opportunities" at bounding box center [57, 97] width 83 height 13
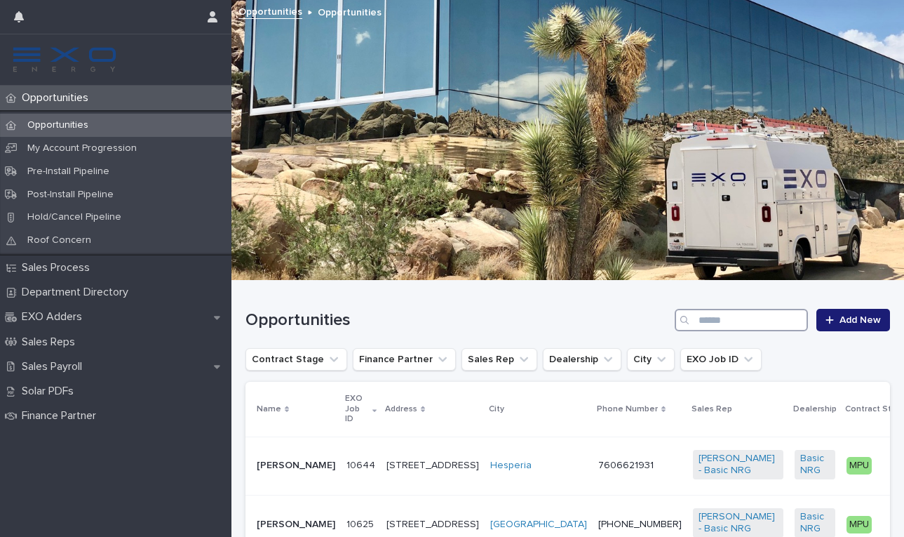
click at [702, 316] on input "Search" at bounding box center [741, 320] width 133 height 22
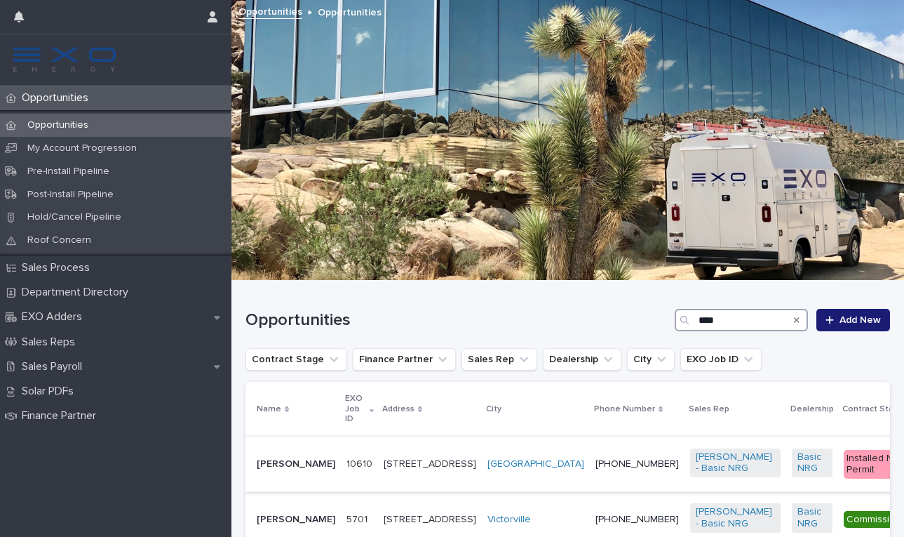
type input "****"
click at [283, 460] on p "[PERSON_NAME]" at bounding box center [296, 464] width 79 height 12
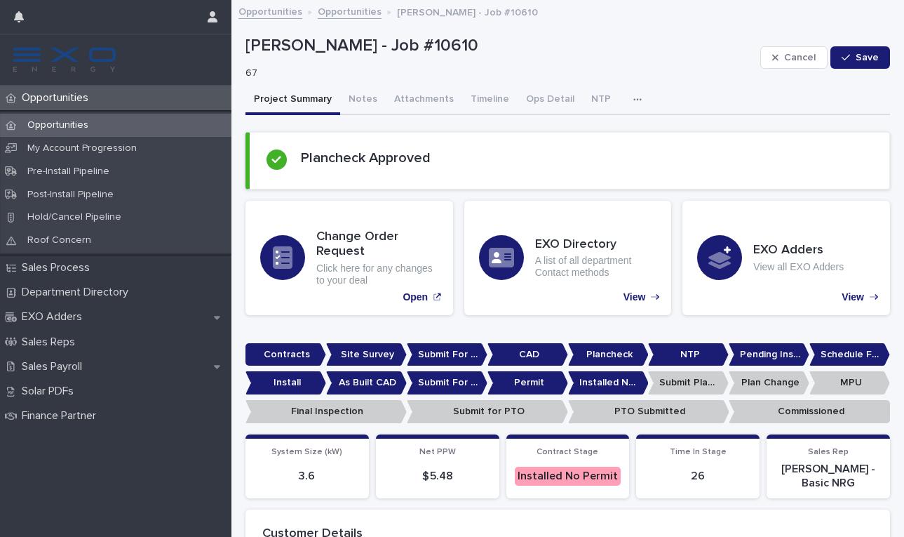
click at [634, 98] on icon "button" at bounding box center [638, 100] width 8 height 10
click at [563, 133] on span "Activity" at bounding box center [564, 136] width 31 height 10
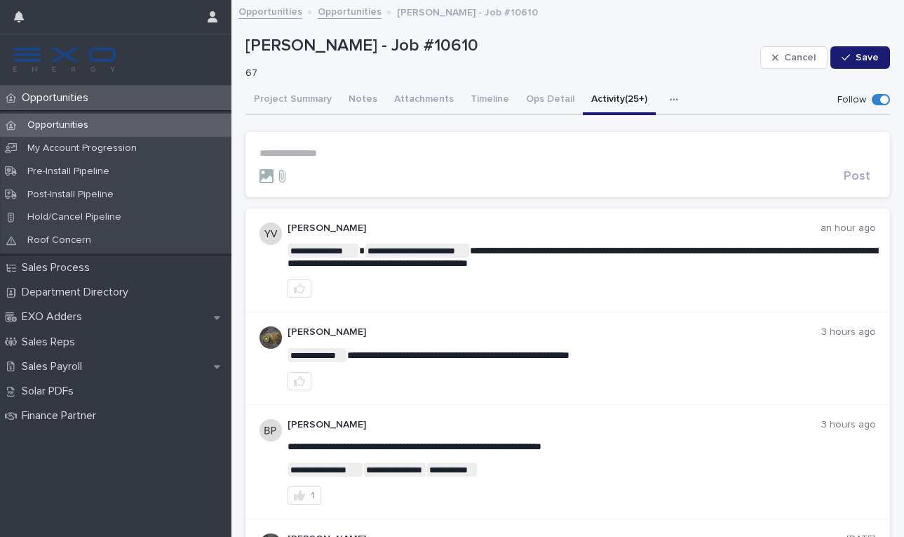
click at [278, 158] on form "**********" at bounding box center [568, 165] width 617 height 36
click at [279, 149] on p "**********" at bounding box center [568, 153] width 617 height 12
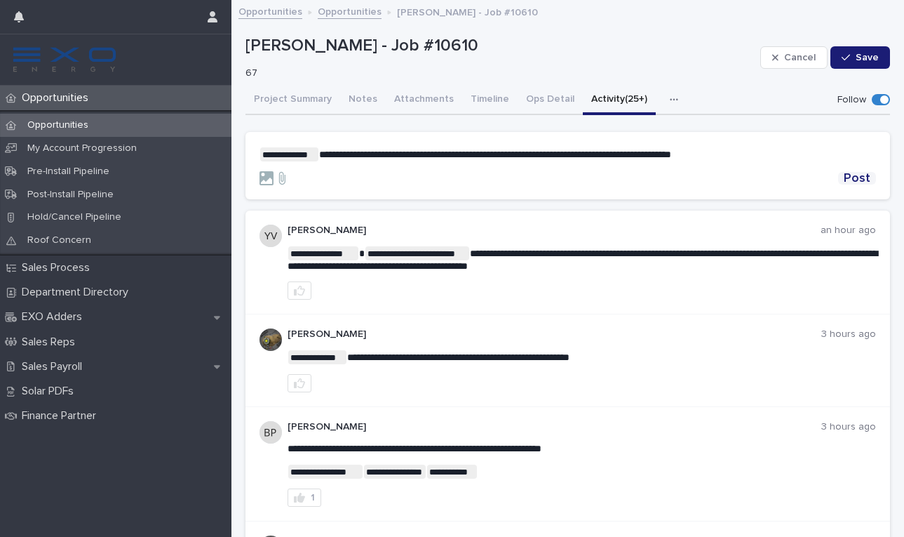
click at [864, 178] on span "Post" at bounding box center [857, 178] width 27 height 13
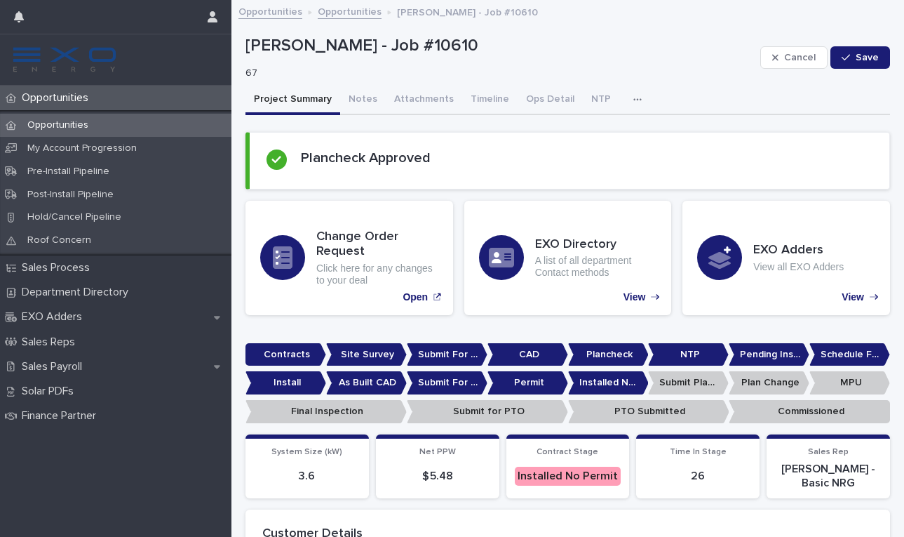
click at [294, 105] on button "Project Summary" at bounding box center [293, 100] width 95 height 29
click at [105, 123] on div "Opportunities" at bounding box center [116, 125] width 232 height 23
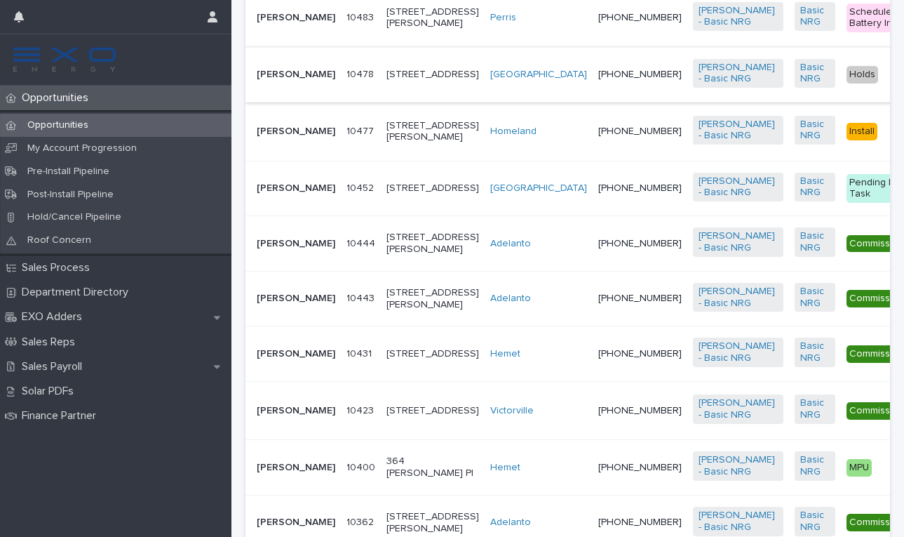
scroll to position [1145, 0]
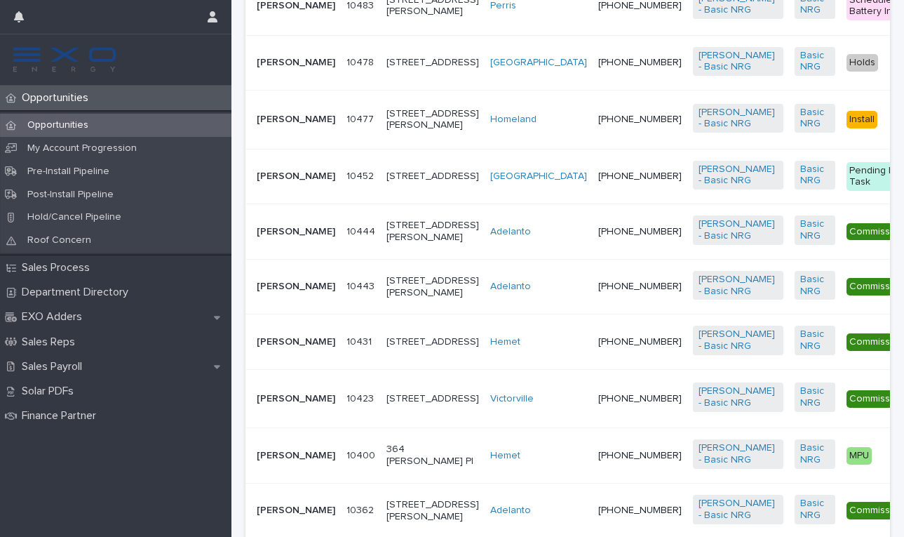
click at [282, 12] on p "[PERSON_NAME]" at bounding box center [296, 6] width 79 height 12
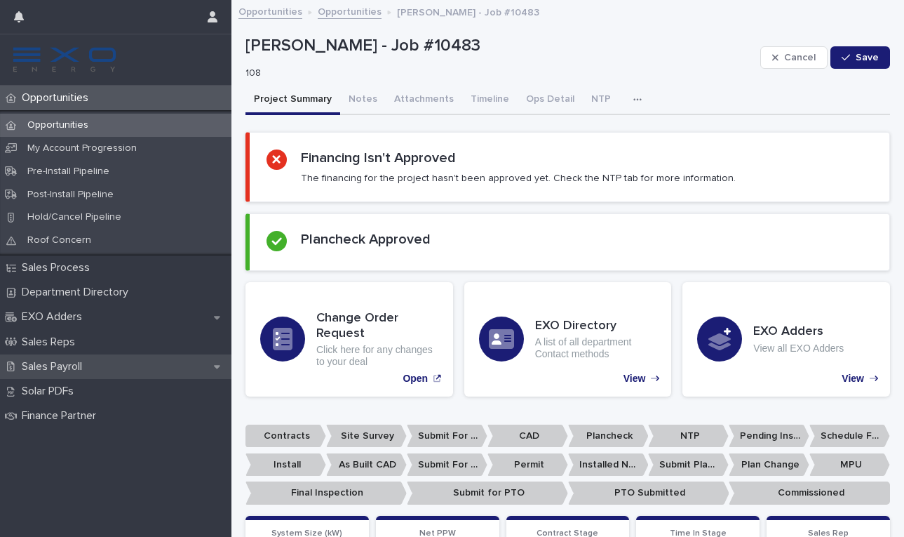
click at [93, 364] on p "Sales Payroll" at bounding box center [54, 366] width 77 height 13
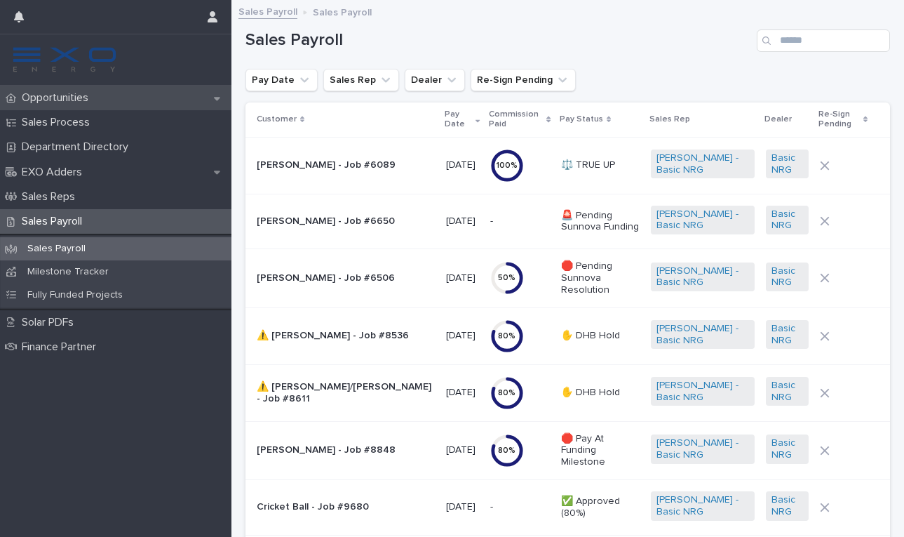
click at [85, 102] on p "Opportunities" at bounding box center [57, 97] width 83 height 13
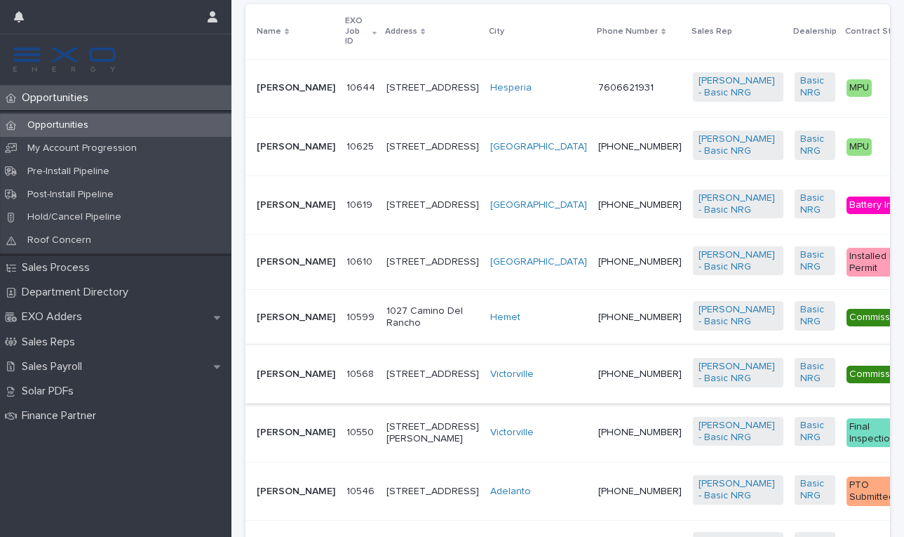
scroll to position [363, 0]
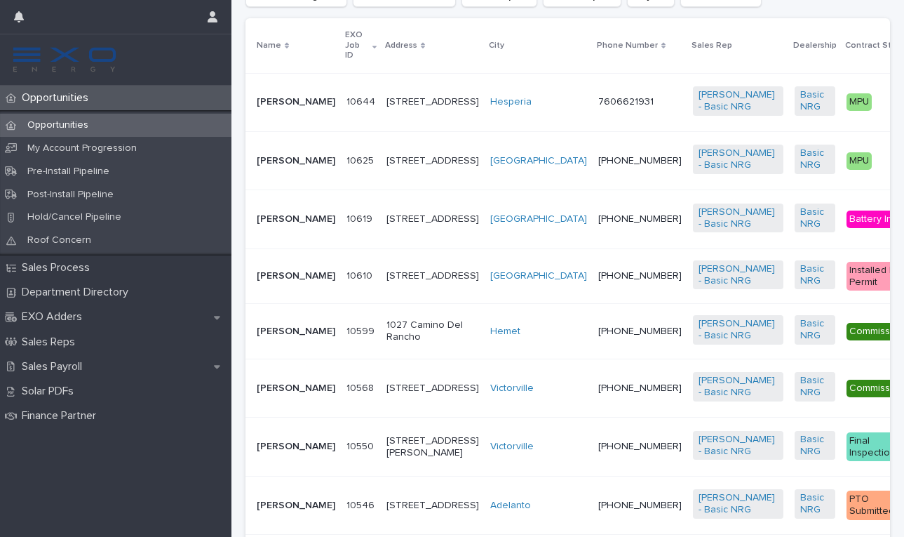
click at [275, 282] on p "[PERSON_NAME]" at bounding box center [296, 276] width 79 height 12
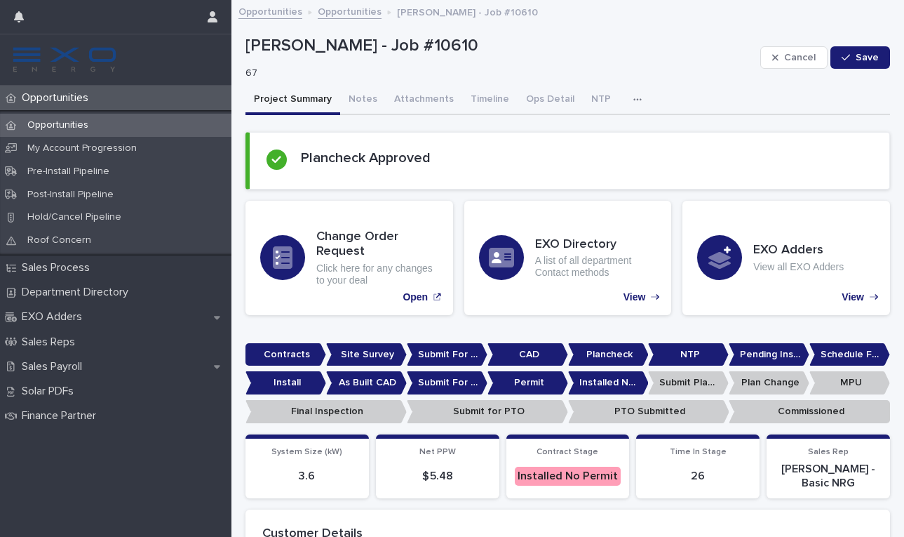
click at [634, 98] on icon "button" at bounding box center [638, 100] width 8 height 10
click at [598, 138] on button "Activity" at bounding box center [589, 136] width 93 height 21
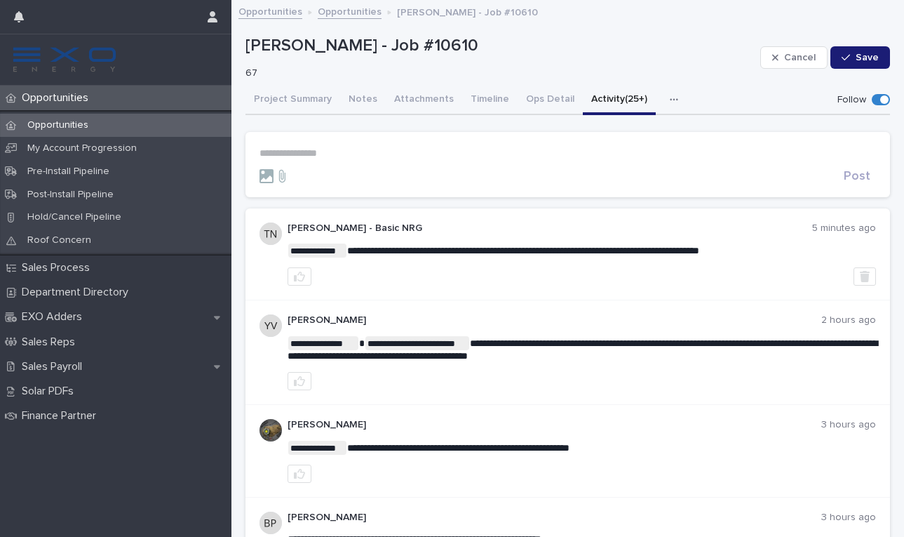
click at [74, 123] on p "Opportunities" at bounding box center [57, 125] width 83 height 12
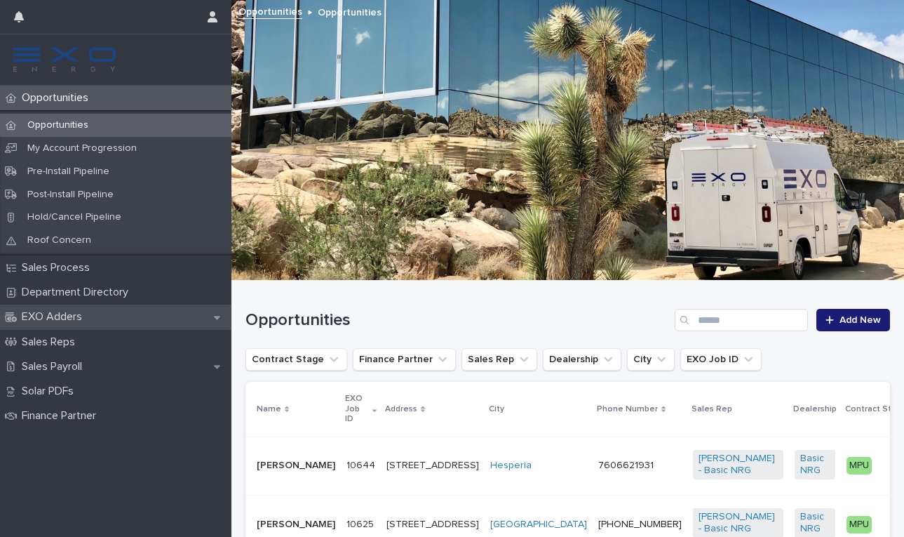
click at [212, 317] on div "EXO Adders" at bounding box center [116, 316] width 232 height 25
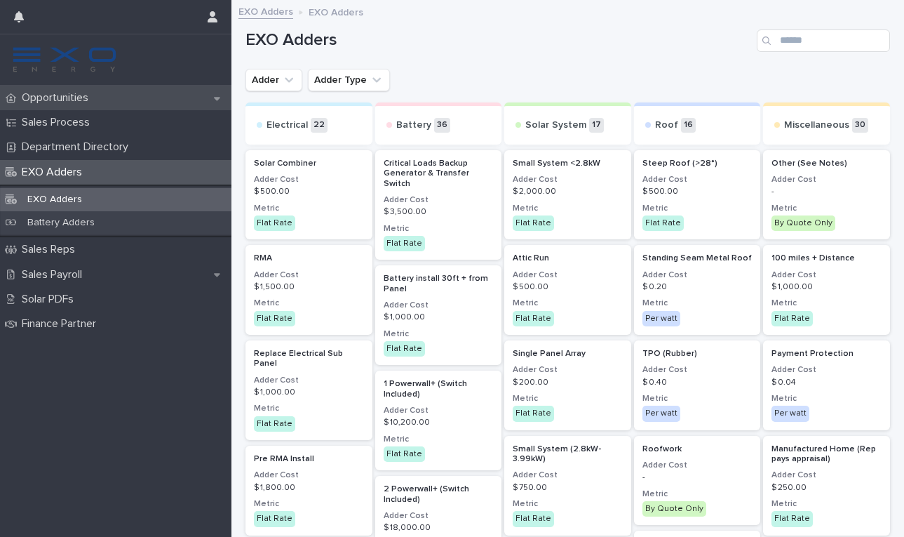
click at [51, 93] on p "Opportunities" at bounding box center [57, 97] width 83 height 13
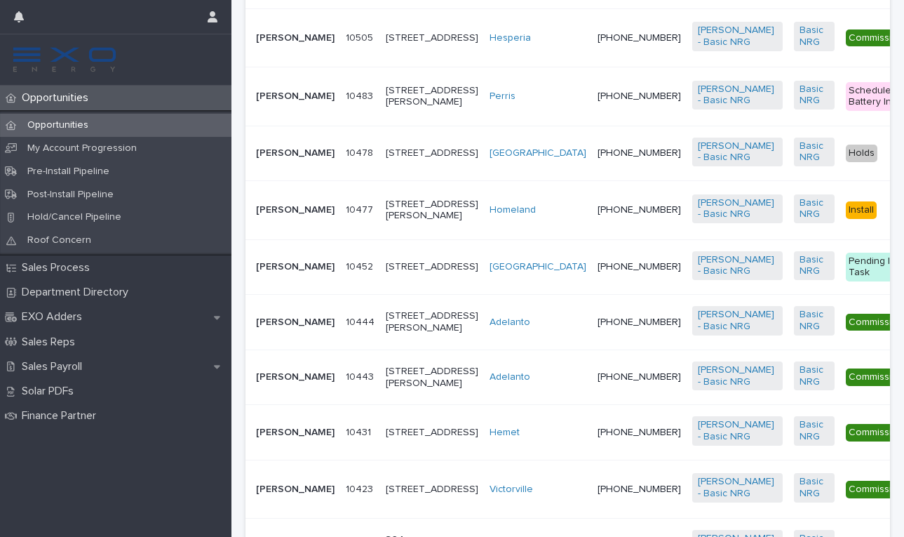
scroll to position [1055, 0]
click at [276, 102] on p "[PERSON_NAME]" at bounding box center [295, 96] width 79 height 12
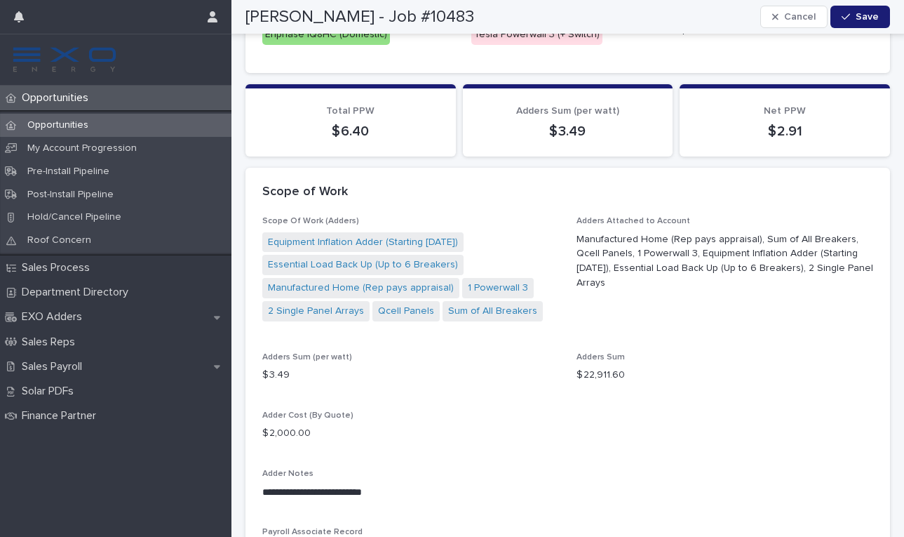
scroll to position [1305, 0]
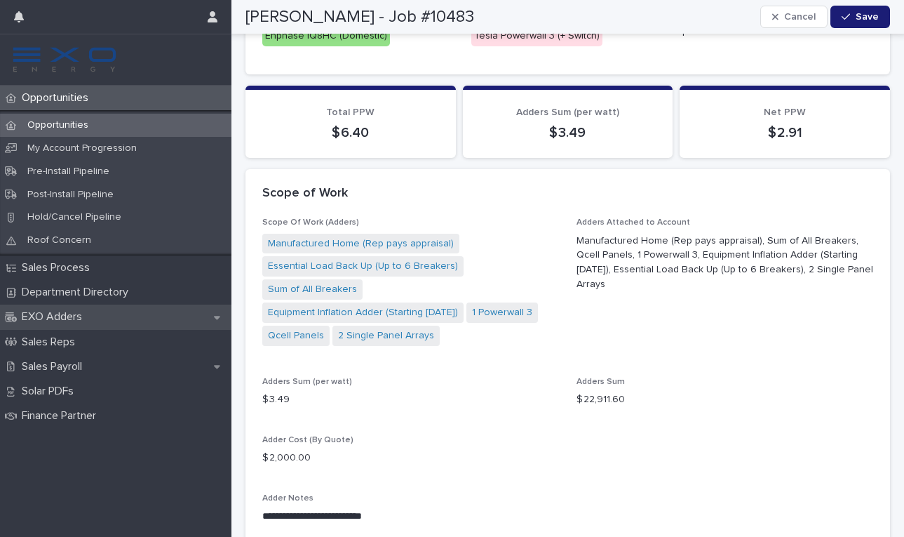
click at [207, 305] on div "EXO Adders" at bounding box center [116, 316] width 232 height 25
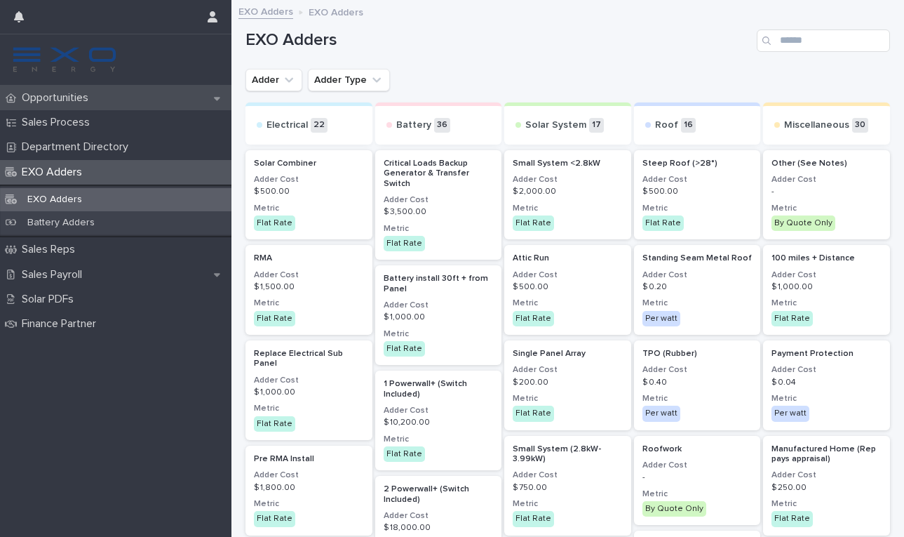
click at [87, 93] on p "Opportunities" at bounding box center [57, 97] width 83 height 13
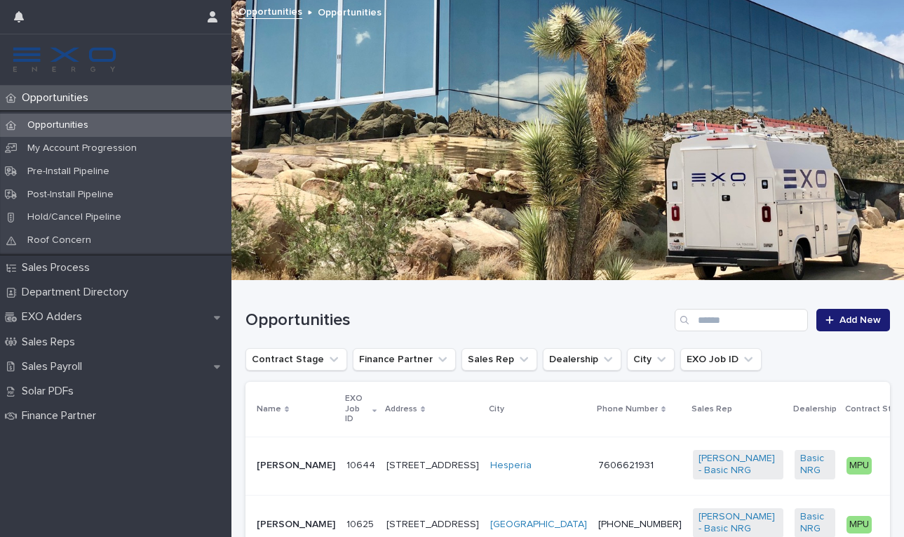
click at [72, 129] on p "Opportunities" at bounding box center [57, 125] width 83 height 12
click at [76, 119] on div "Opportunities" at bounding box center [116, 125] width 232 height 23
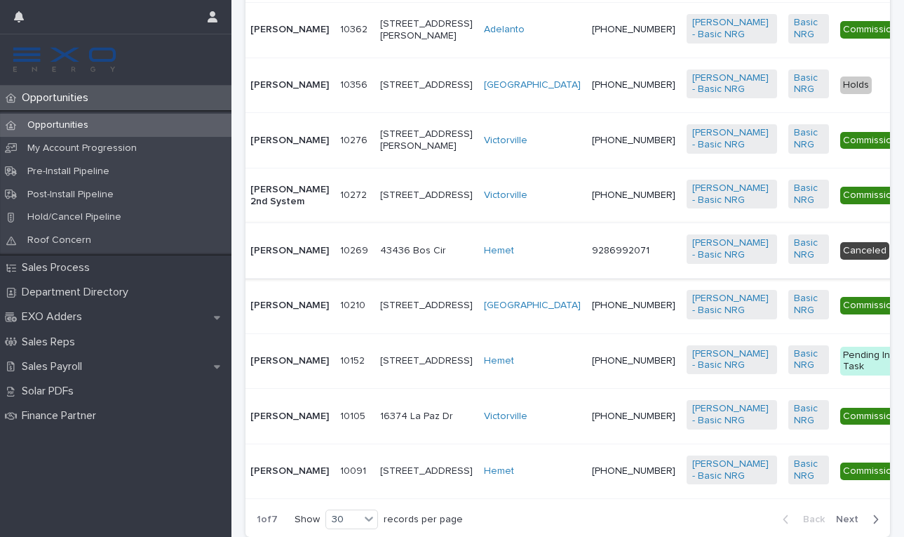
scroll to position [1605, 0]
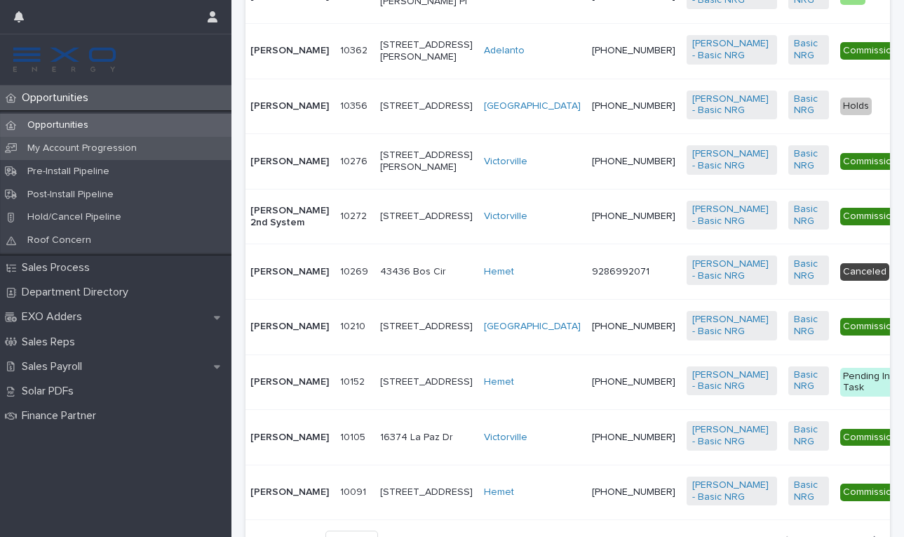
click at [103, 146] on p "My Account Progression" at bounding box center [82, 148] width 132 height 12
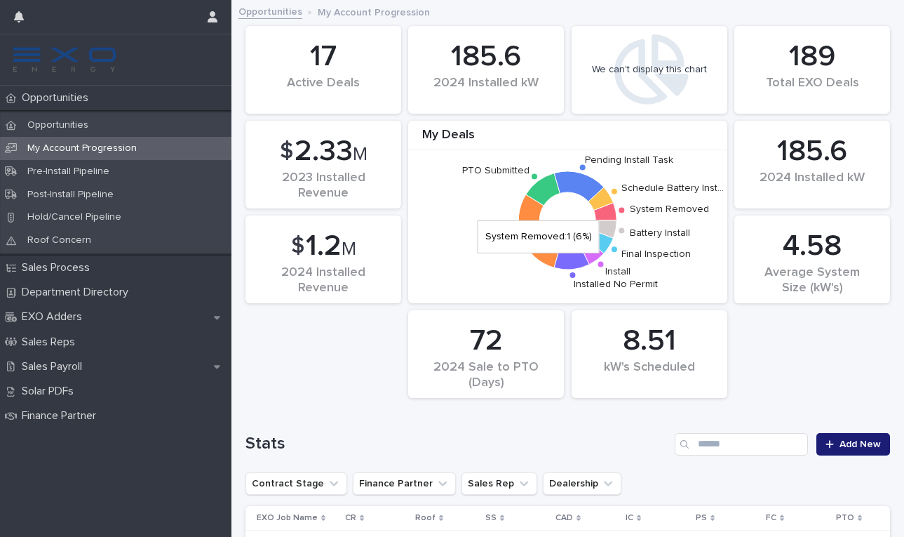
click at [610, 210] on icon at bounding box center [605, 212] width 23 height 18
click at [659, 211] on text "System Removed" at bounding box center [669, 210] width 79 height 10
click at [601, 196] on icon at bounding box center [601, 198] width 25 height 23
click at [830, 78] on div "Total EXO Deals" at bounding box center [812, 90] width 108 height 29
click at [831, 80] on div "Total EXO Deals" at bounding box center [812, 90] width 108 height 29
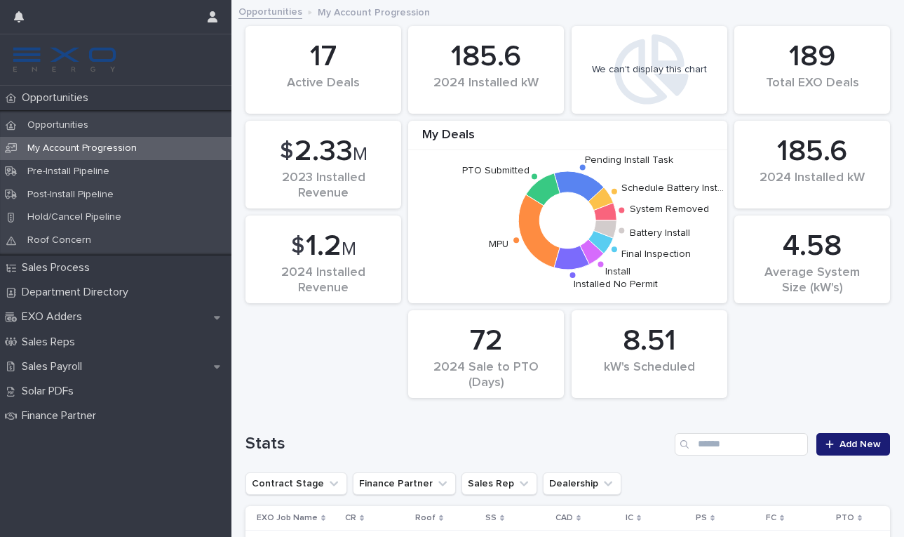
click at [817, 152] on div "185.6" at bounding box center [812, 151] width 108 height 35
click at [820, 265] on div "Average System Size (kW's)" at bounding box center [812, 279] width 108 height 29
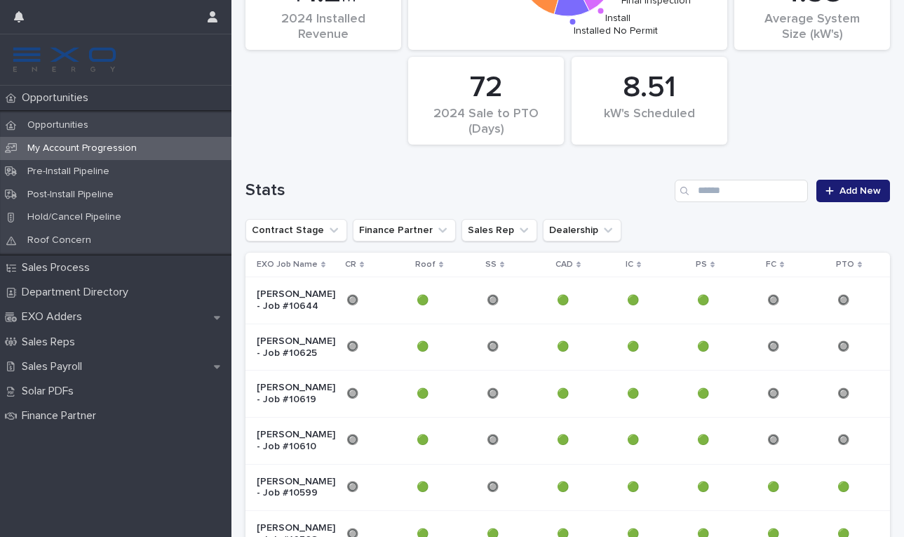
scroll to position [285, 0]
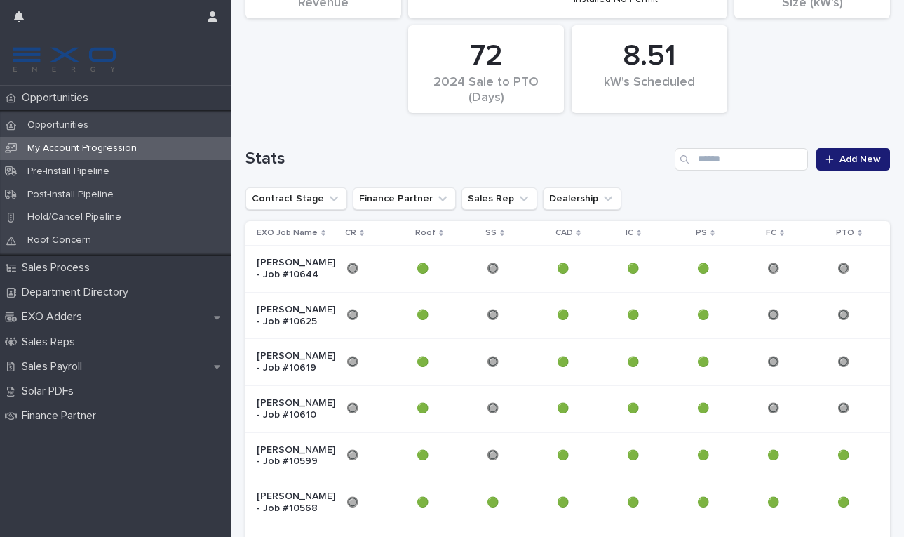
click at [347, 273] on p "🔘" at bounding box center [354, 267] width 15 height 15
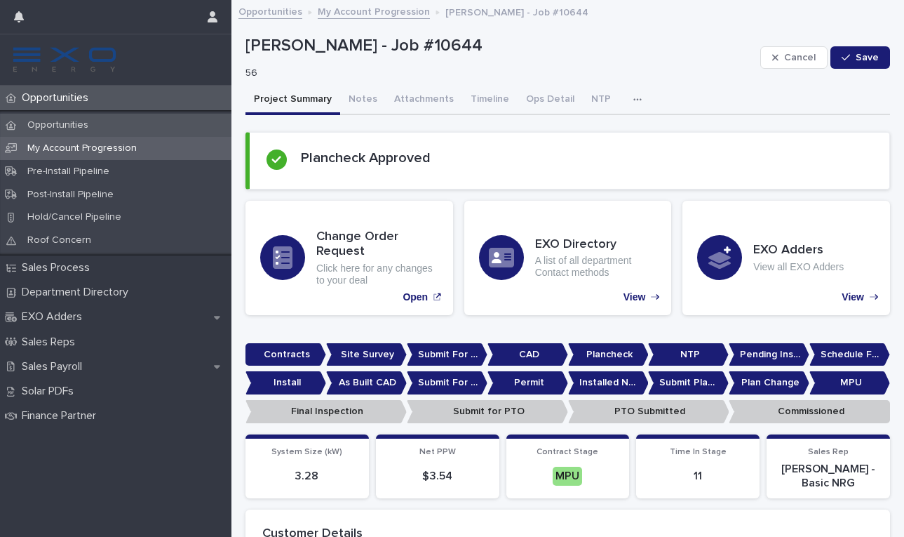
click at [51, 126] on p "Opportunities" at bounding box center [57, 125] width 83 height 12
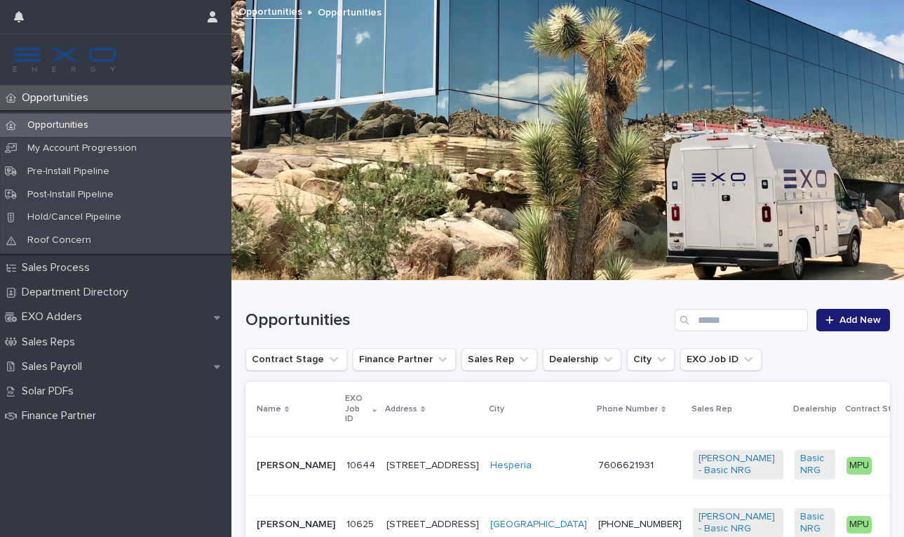
click at [86, 123] on p "Opportunities" at bounding box center [57, 125] width 83 height 12
click at [67, 126] on p "Opportunities" at bounding box center [57, 125] width 83 height 12
click at [124, 372] on div "Sales Payroll" at bounding box center [116, 366] width 232 height 25
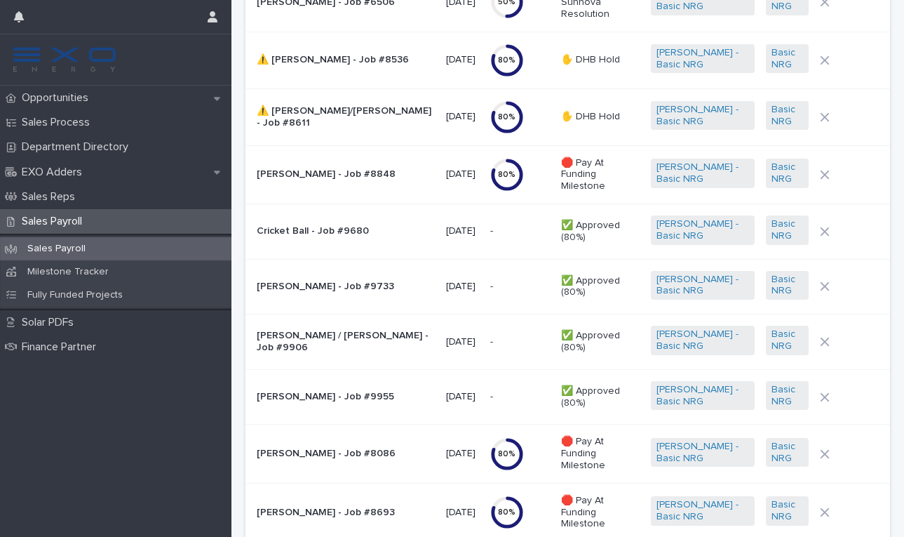
scroll to position [276, 0]
click at [324, 168] on p "[PERSON_NAME] - Job #8848" at bounding box center [346, 174] width 178 height 12
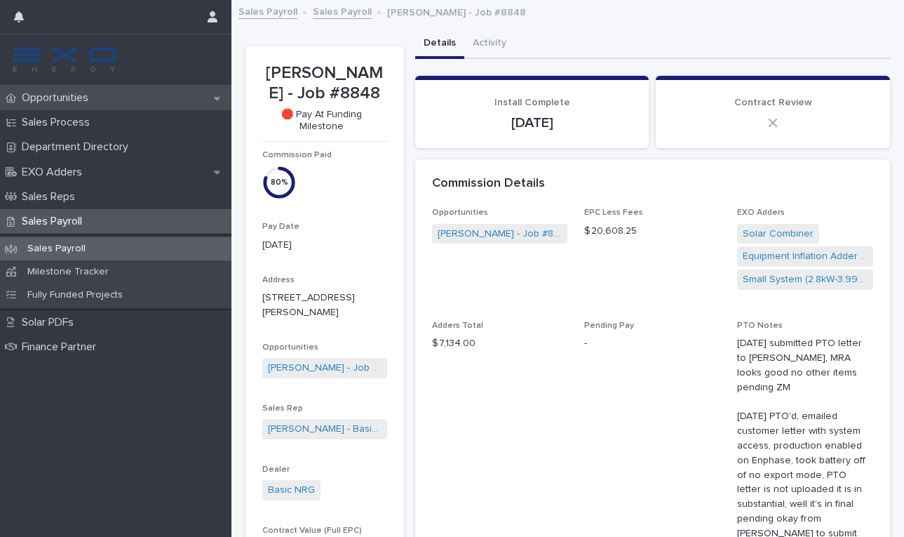
click at [64, 99] on p "Opportunities" at bounding box center [57, 97] width 83 height 13
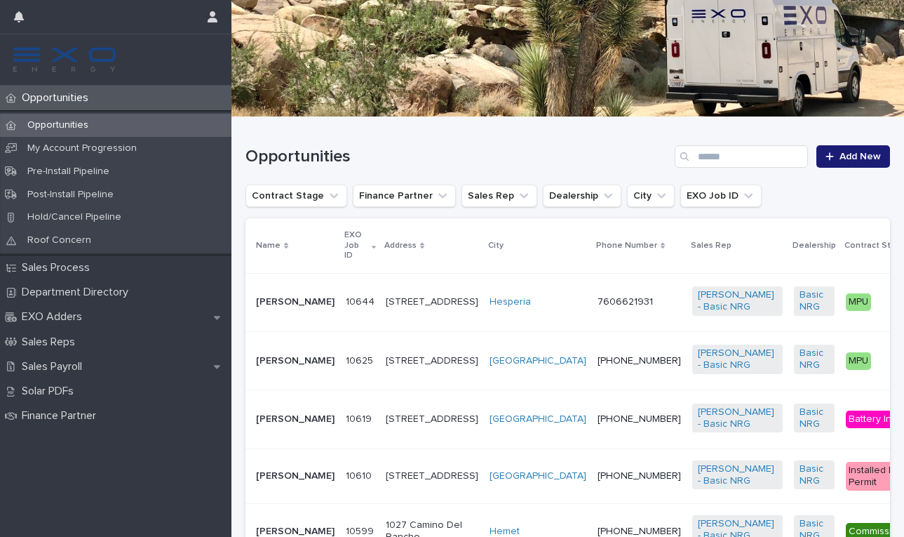
scroll to position [162, 0]
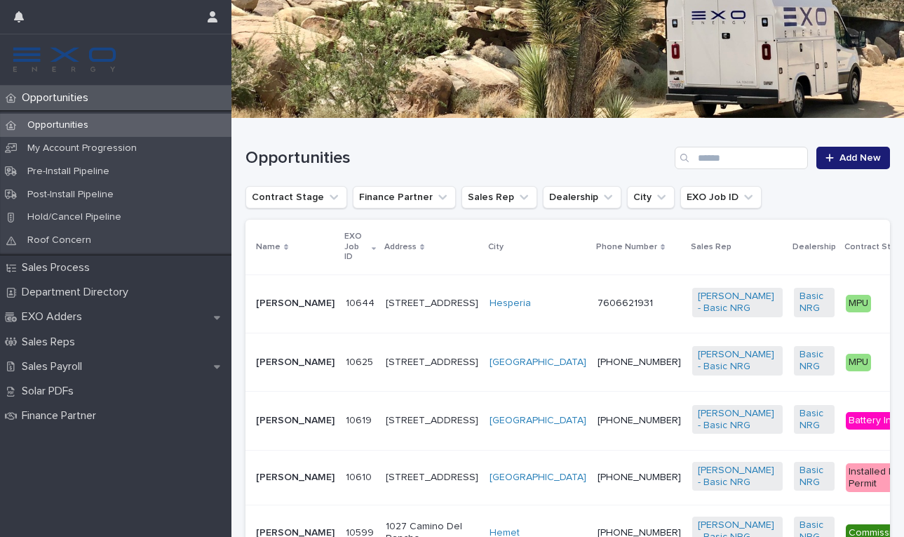
click at [287, 304] on p "[PERSON_NAME]" at bounding box center [295, 303] width 79 height 12
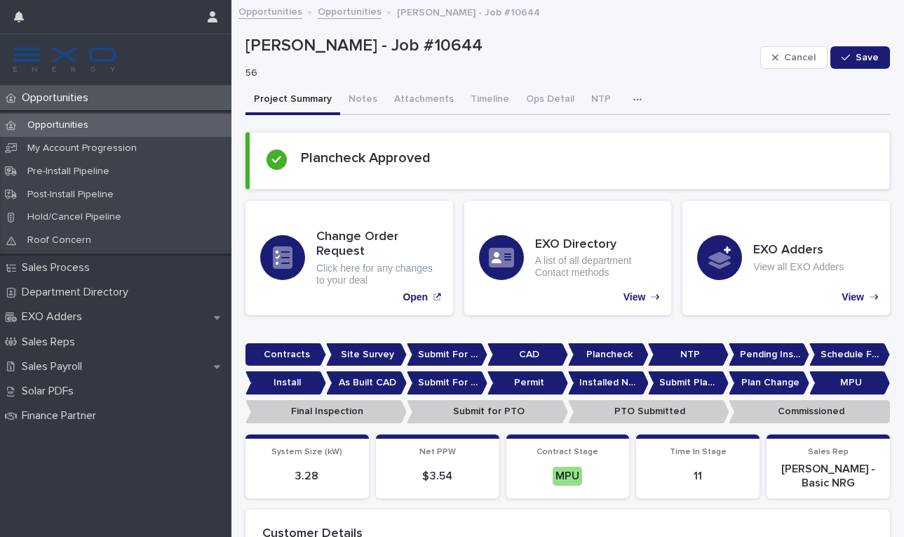
click at [634, 102] on icon "button" at bounding box center [638, 100] width 8 height 10
click at [566, 137] on span "Activity" at bounding box center [564, 136] width 31 height 10
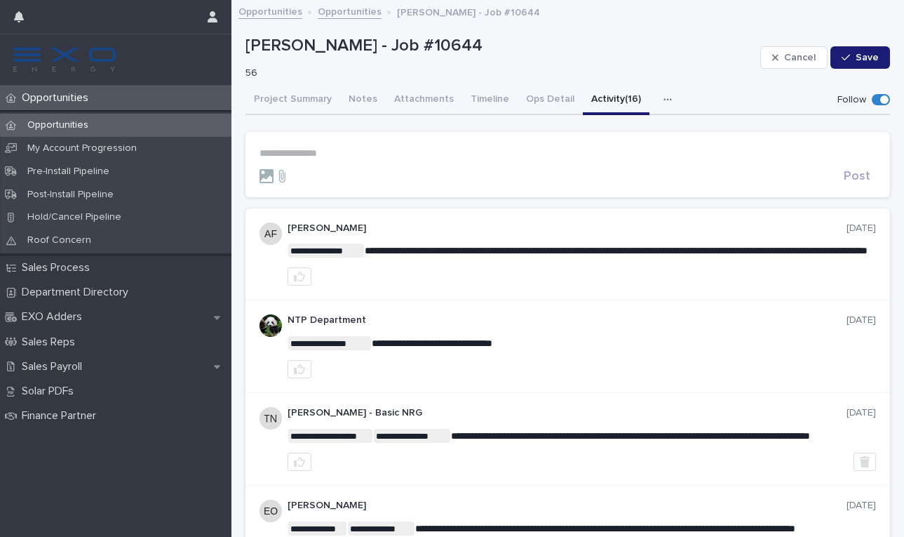
click at [327, 150] on p "**********" at bounding box center [568, 153] width 617 height 12
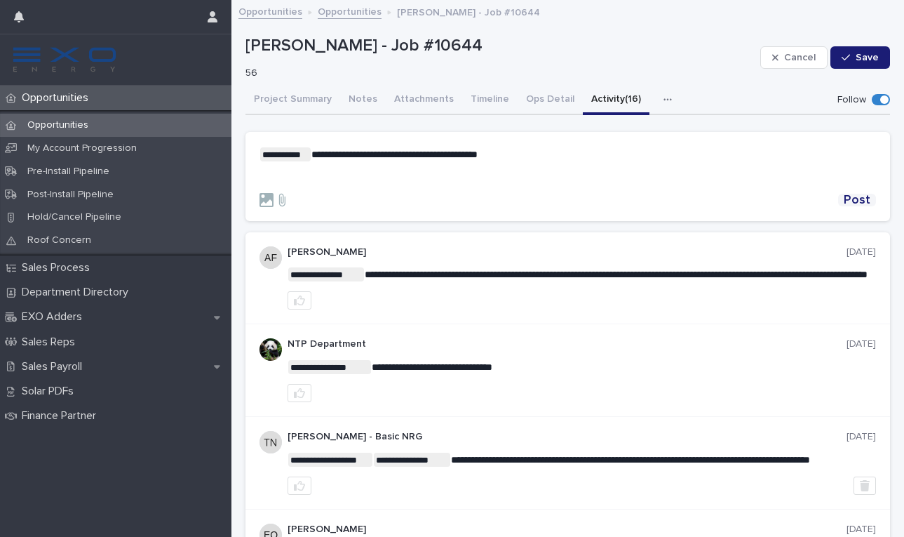
click at [858, 201] on span "Post" at bounding box center [857, 200] width 27 height 13
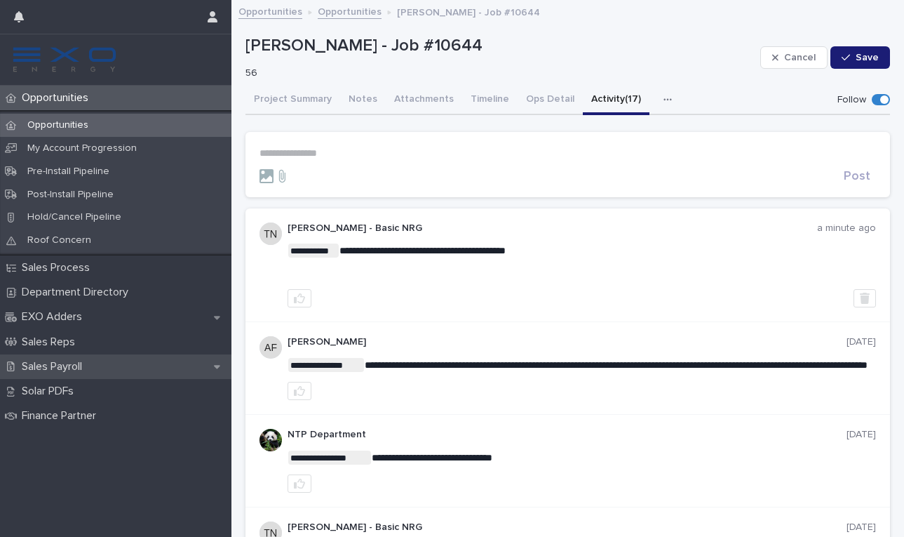
click at [105, 360] on div "Sales Payroll" at bounding box center [116, 366] width 232 height 25
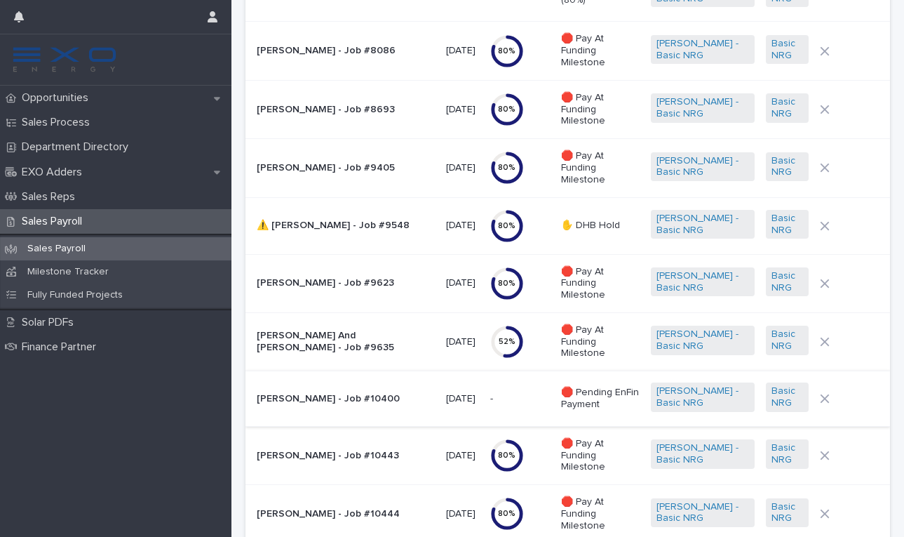
scroll to position [677, 0]
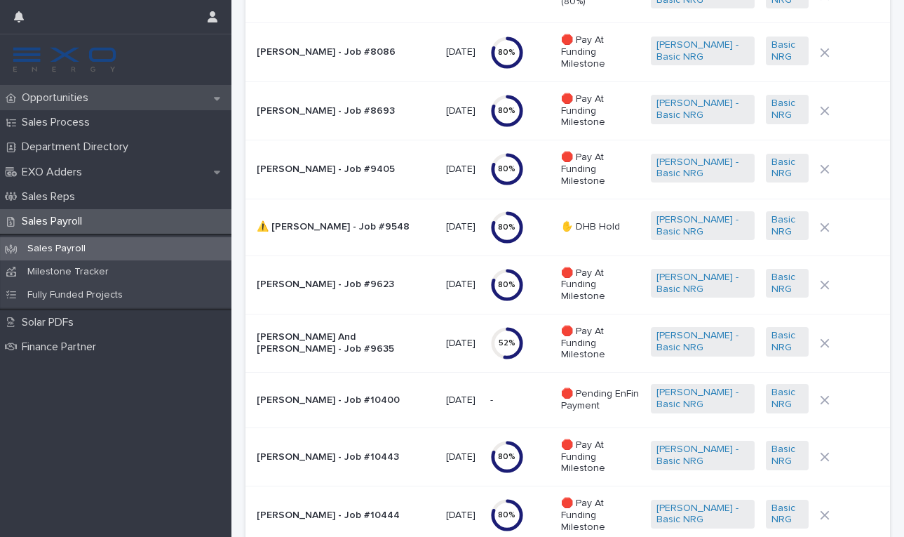
click at [112, 94] on div "Opportunities" at bounding box center [116, 98] width 232 height 25
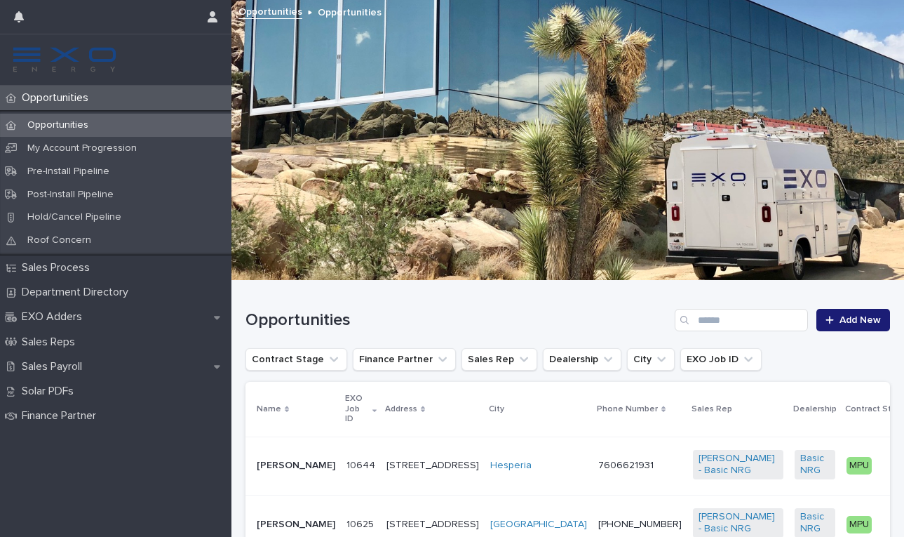
click at [71, 99] on p "Opportunities" at bounding box center [57, 97] width 83 height 13
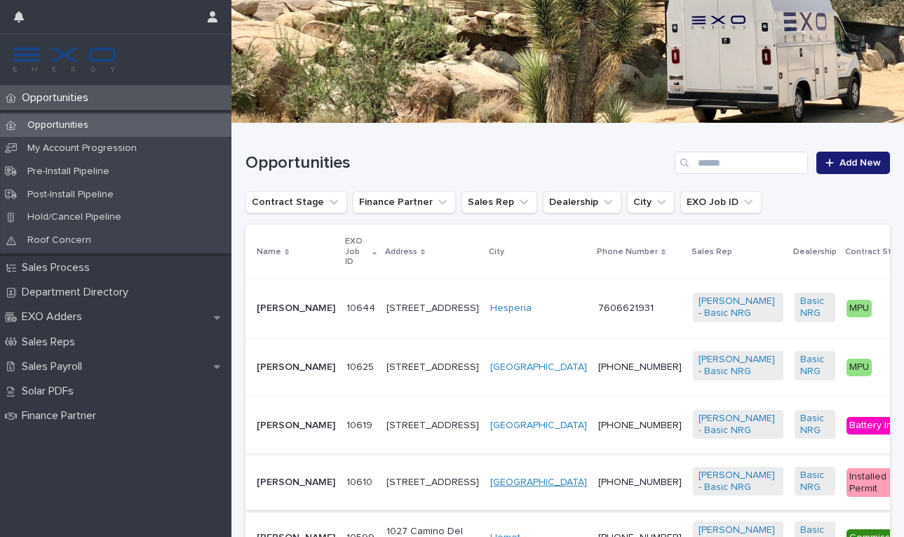
scroll to position [156, 0]
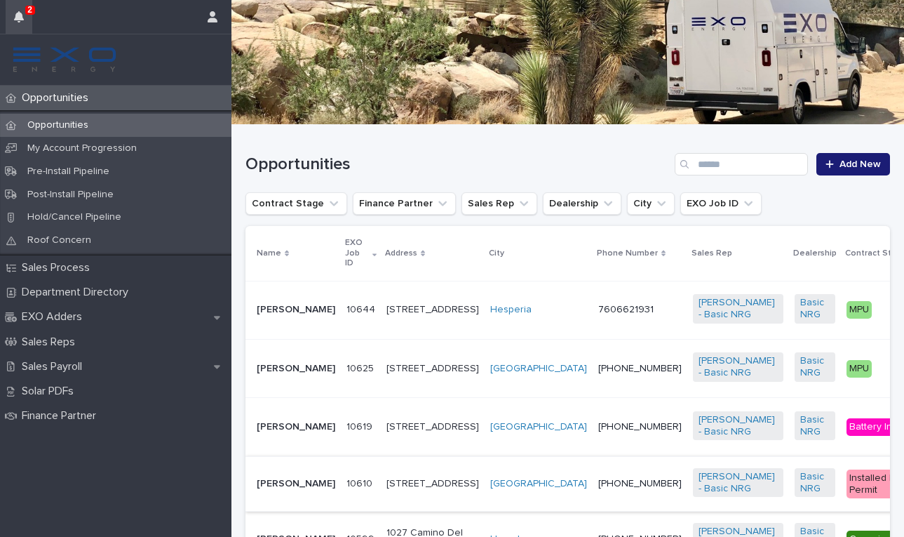
click at [20, 18] on icon "button" at bounding box center [19, 16] width 10 height 11
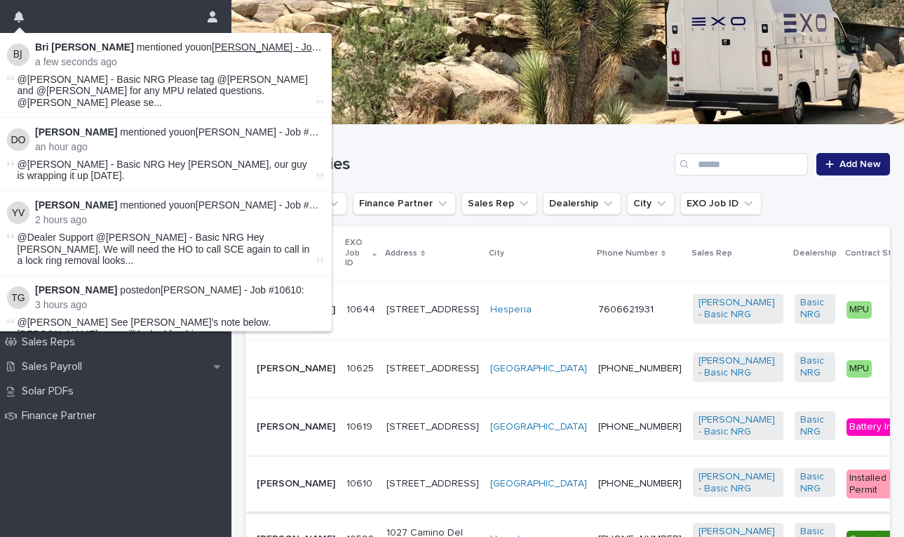
click at [272, 47] on link "[PERSON_NAME] - Job #10644" at bounding box center [282, 46] width 141 height 11
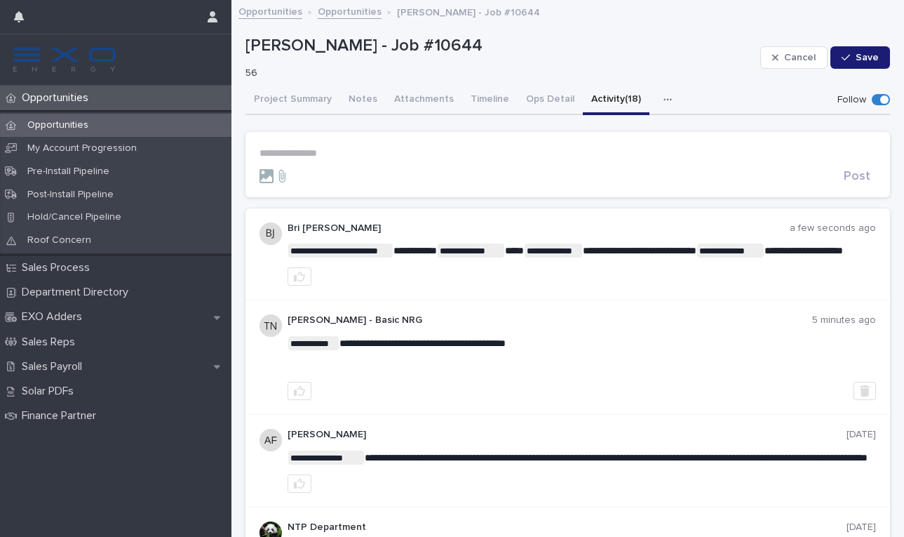
click at [348, 14] on link "Opportunities" at bounding box center [350, 11] width 64 height 16
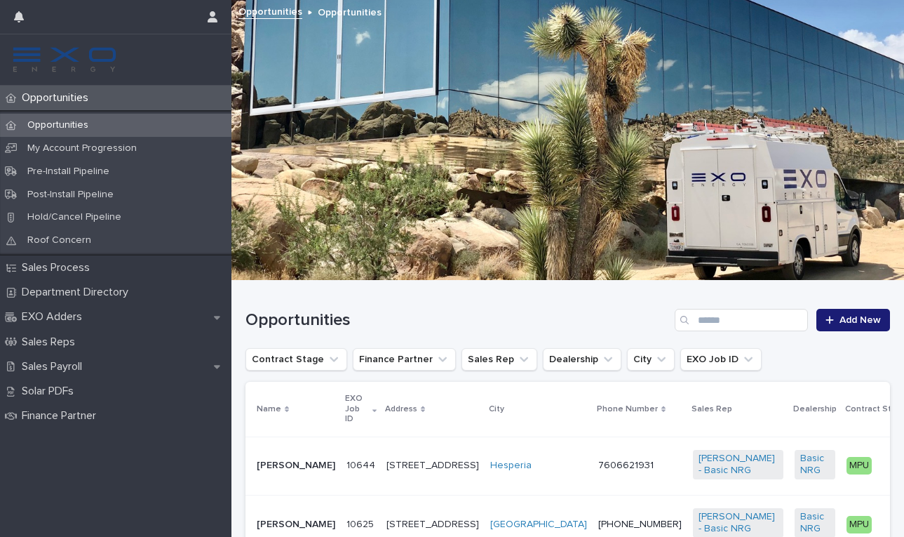
click at [55, 127] on p "Opportunities" at bounding box center [57, 125] width 83 height 12
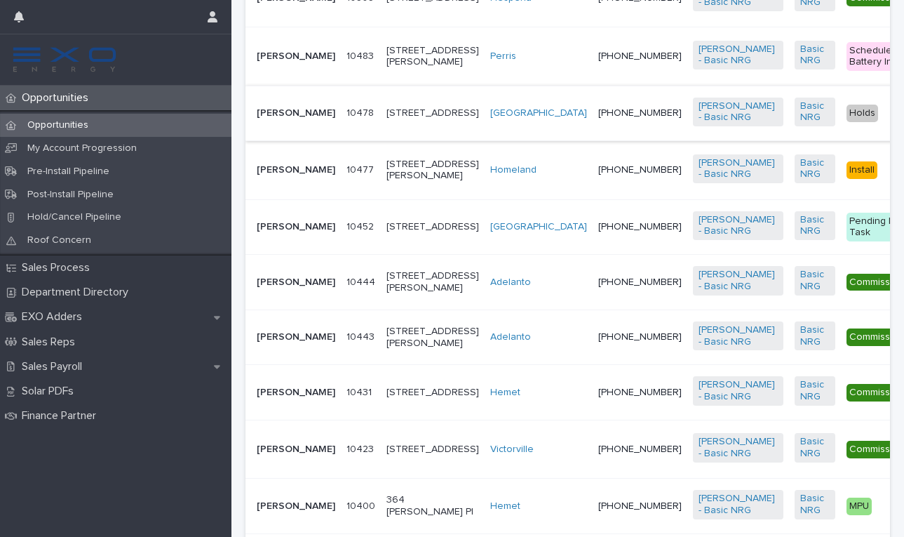
scroll to position [1104, 0]
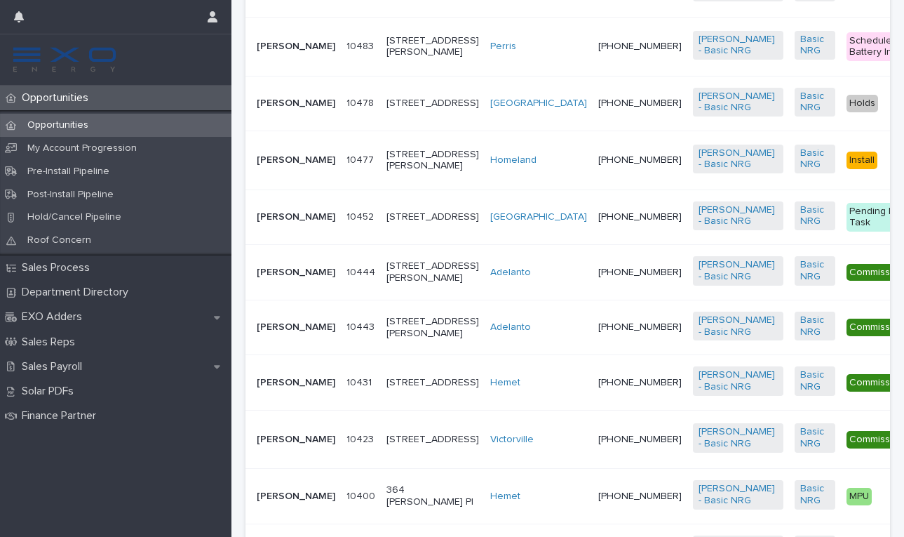
click at [283, 53] on p "[PERSON_NAME]" at bounding box center [296, 47] width 79 height 12
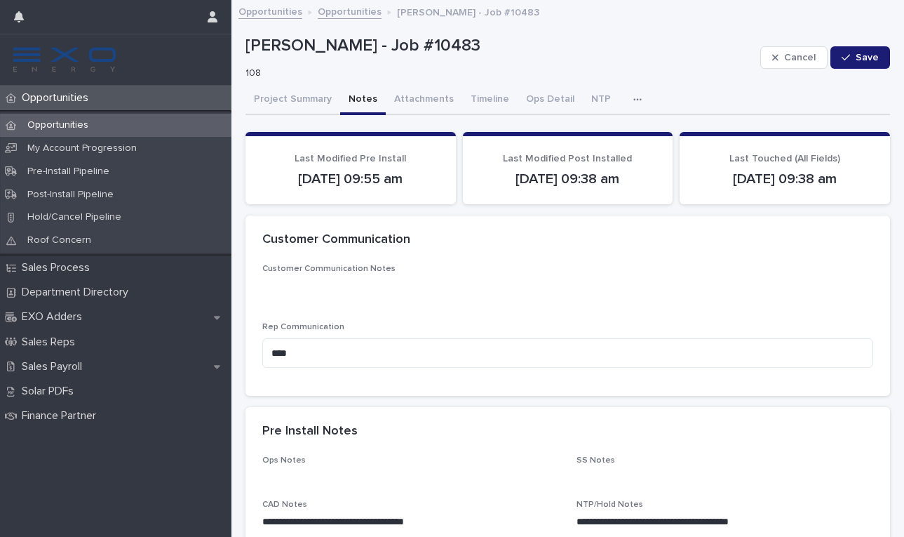
click at [358, 98] on button "Notes" at bounding box center [363, 100] width 46 height 29
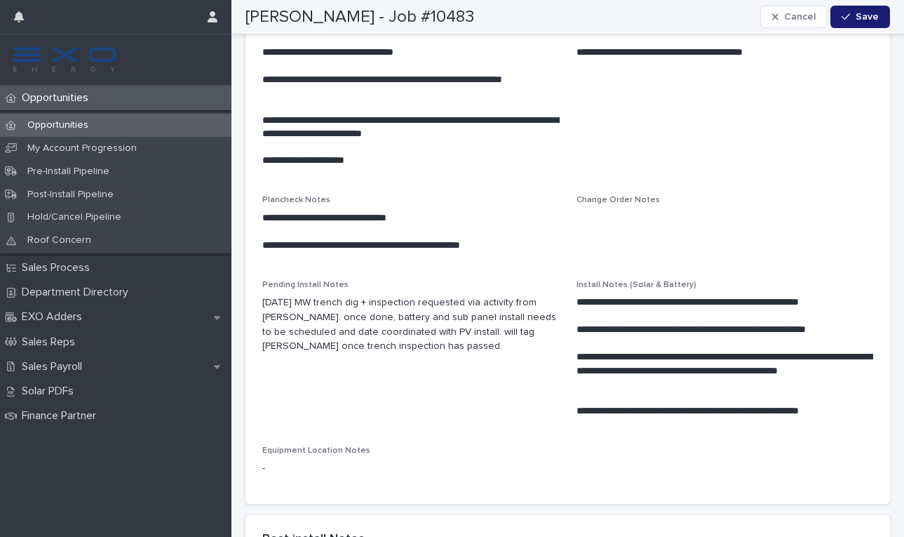
scroll to position [623, 0]
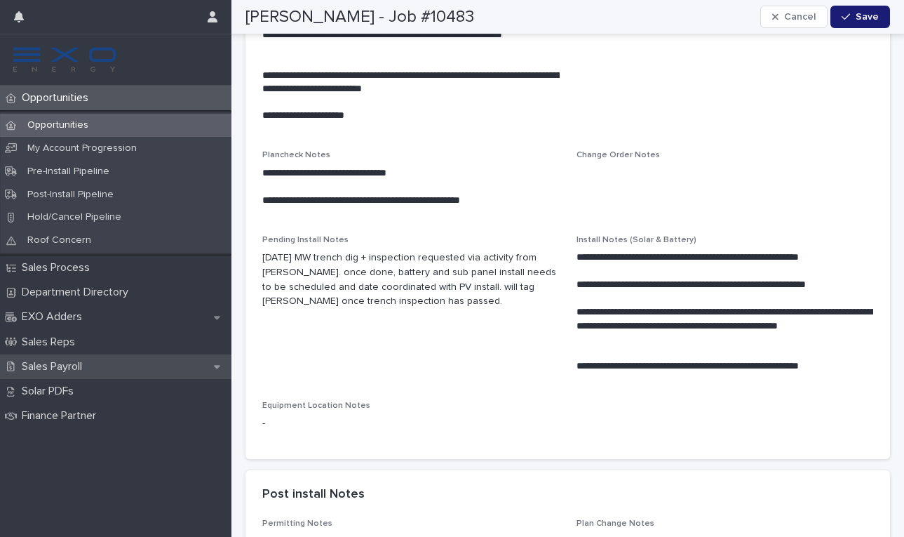
click at [210, 367] on div "Sales Payroll" at bounding box center [116, 366] width 232 height 25
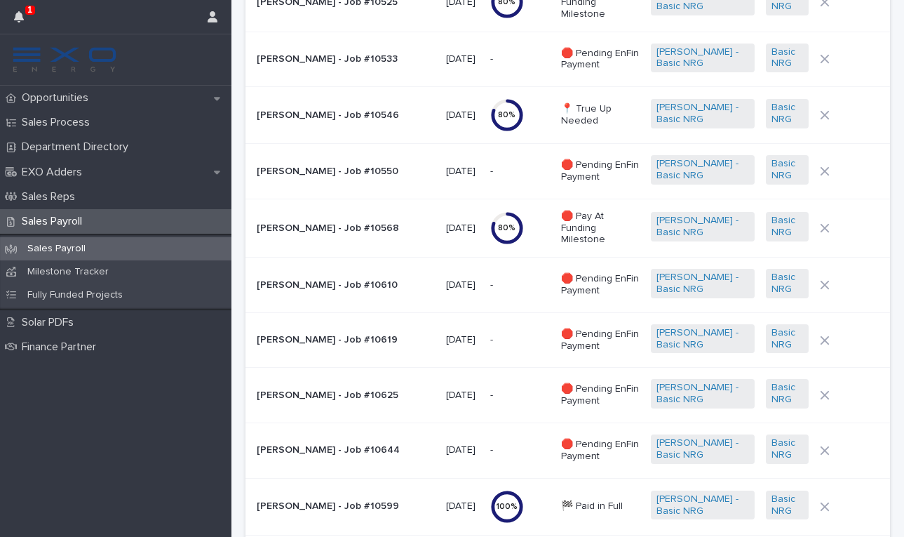
scroll to position [1377, 0]
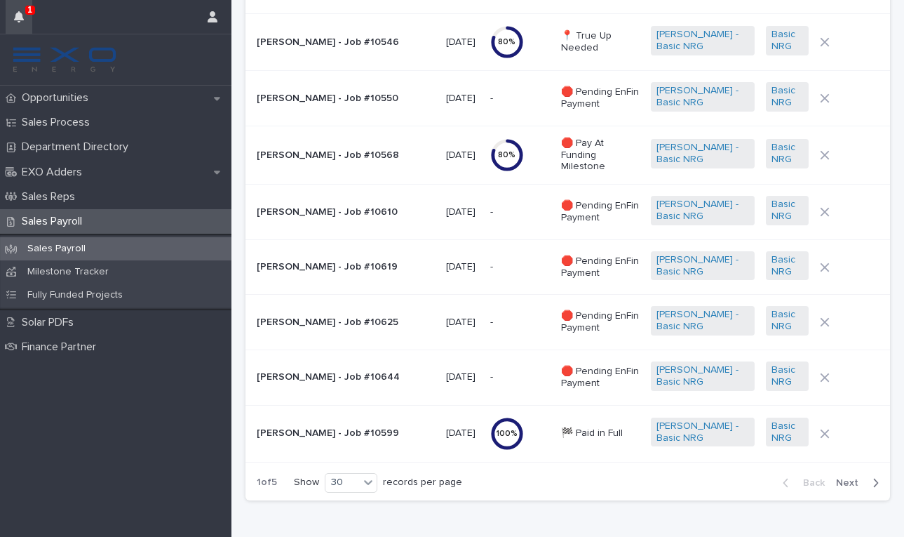
click at [16, 20] on icon "button" at bounding box center [19, 16] width 10 height 11
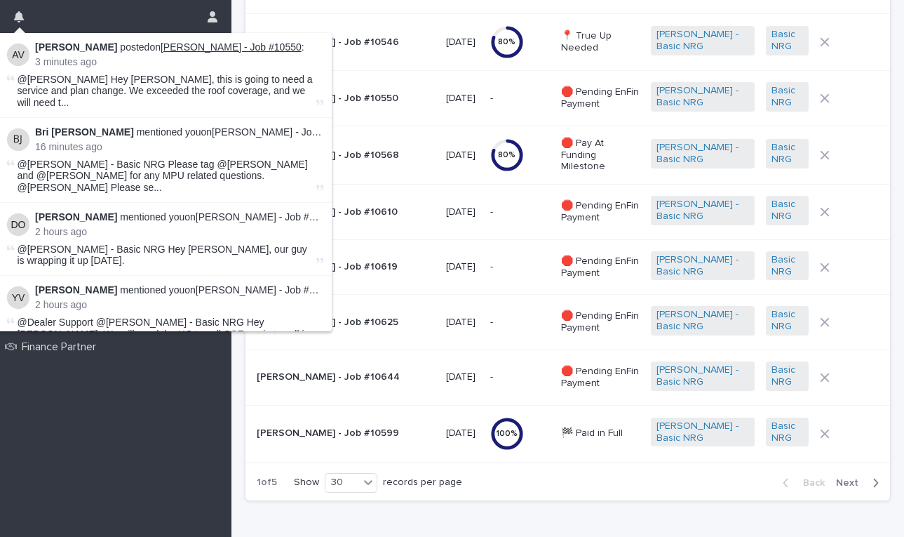
click at [200, 48] on link "[PERSON_NAME] - Job #10550" at bounding box center [231, 46] width 141 height 11
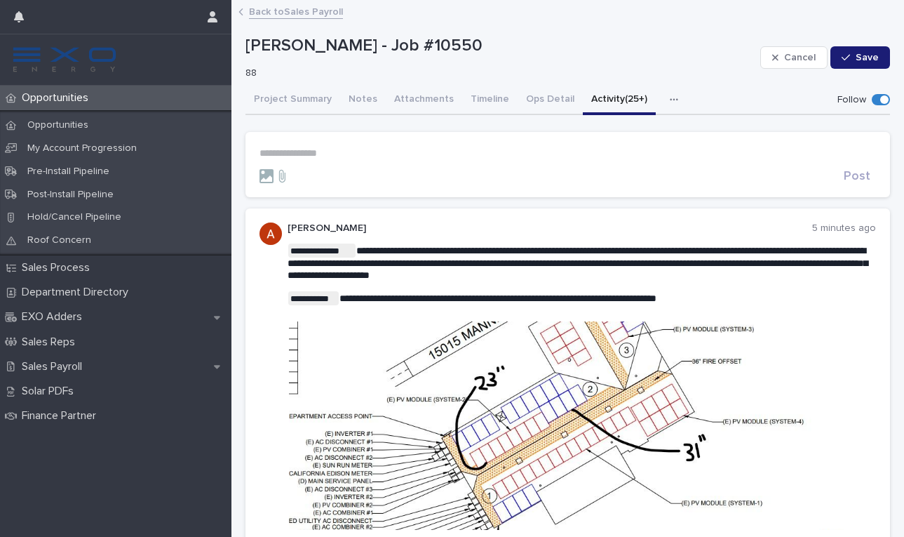
click at [256, 8] on link "Back to Sales Payroll" at bounding box center [296, 11] width 94 height 16
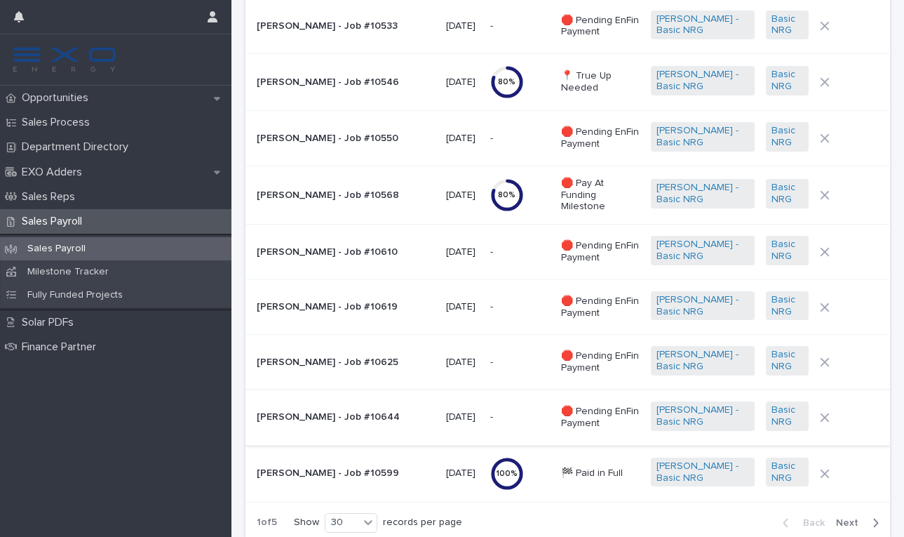
scroll to position [1297, 0]
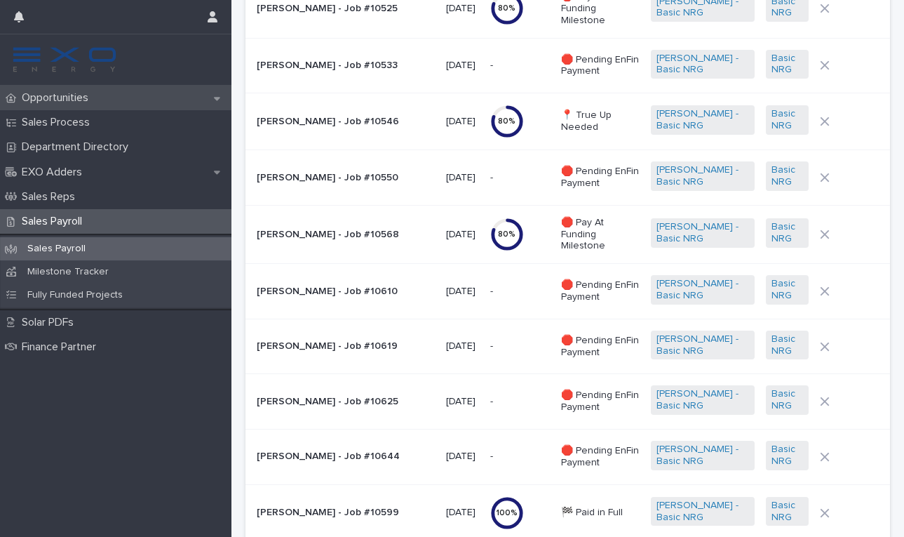
click at [221, 99] on div "Opportunities" at bounding box center [116, 98] width 232 height 25
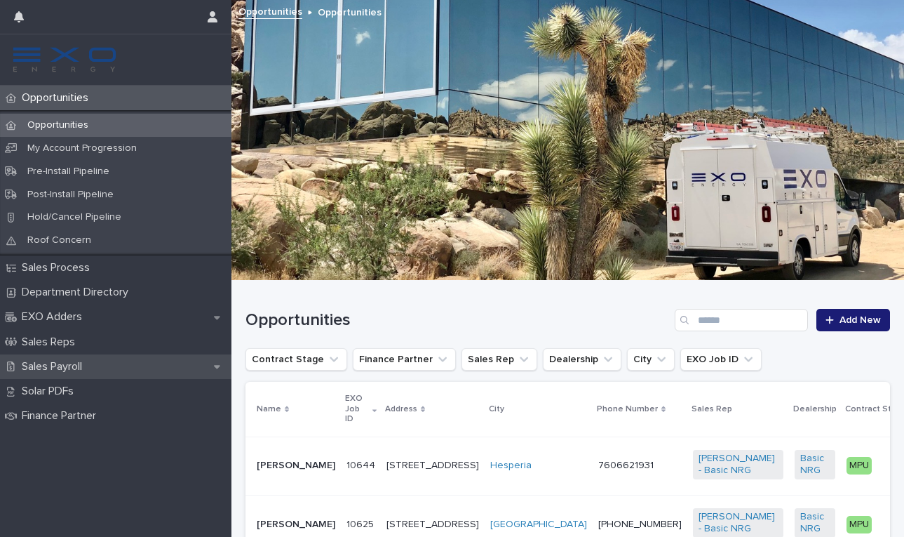
click at [215, 363] on icon at bounding box center [217, 366] width 6 height 10
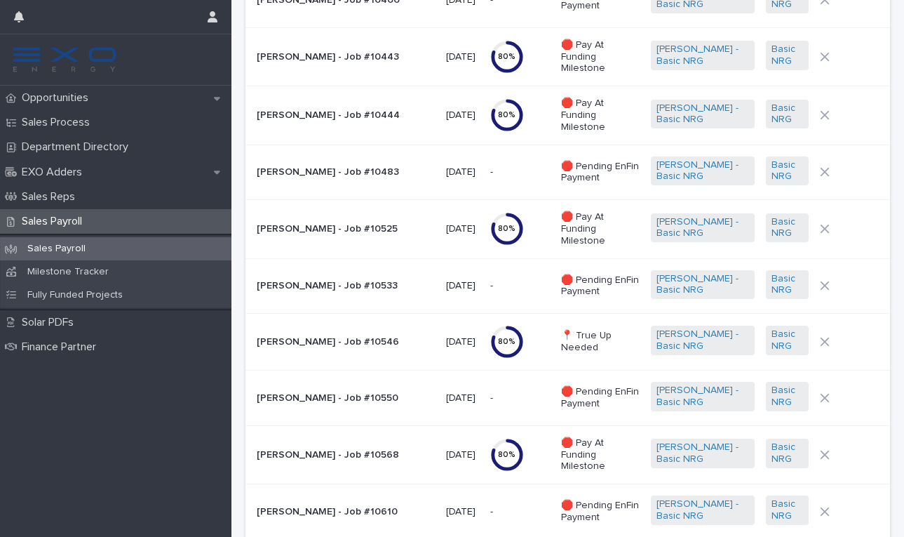
scroll to position [1052, 0]
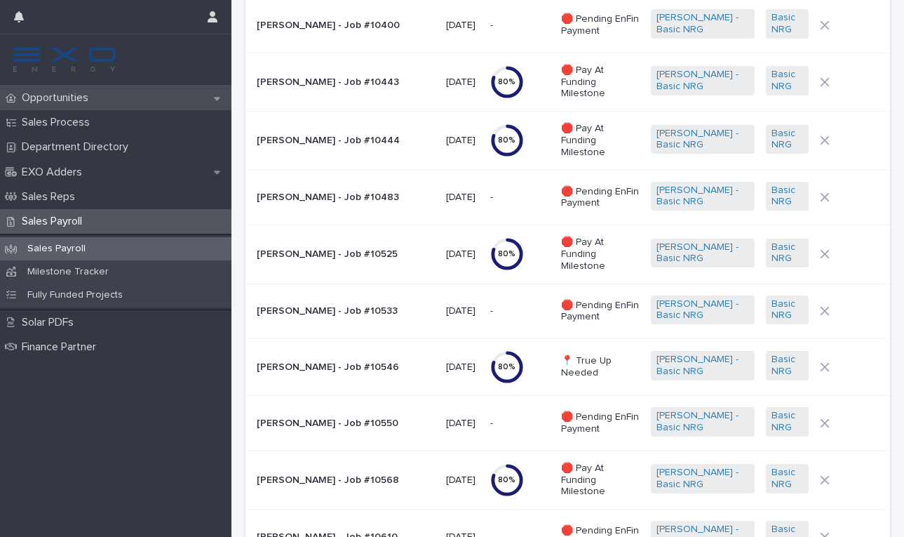
click at [74, 94] on p "Opportunities" at bounding box center [57, 97] width 83 height 13
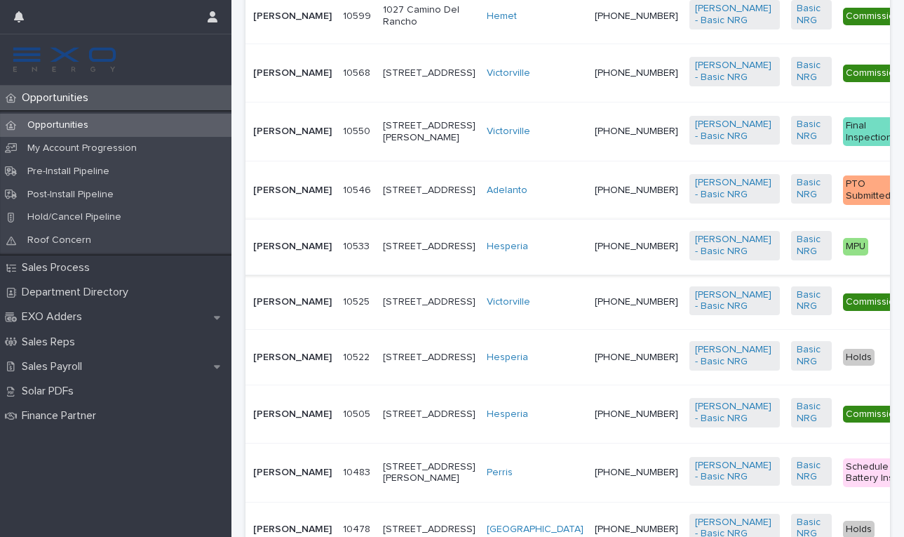
scroll to position [682, 0]
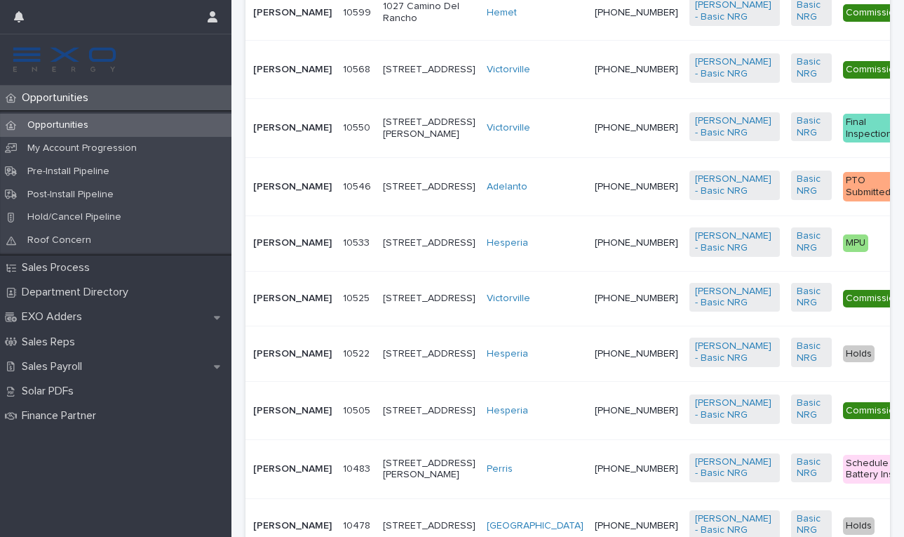
click at [279, 134] on p "[PERSON_NAME]" at bounding box center [292, 128] width 79 height 12
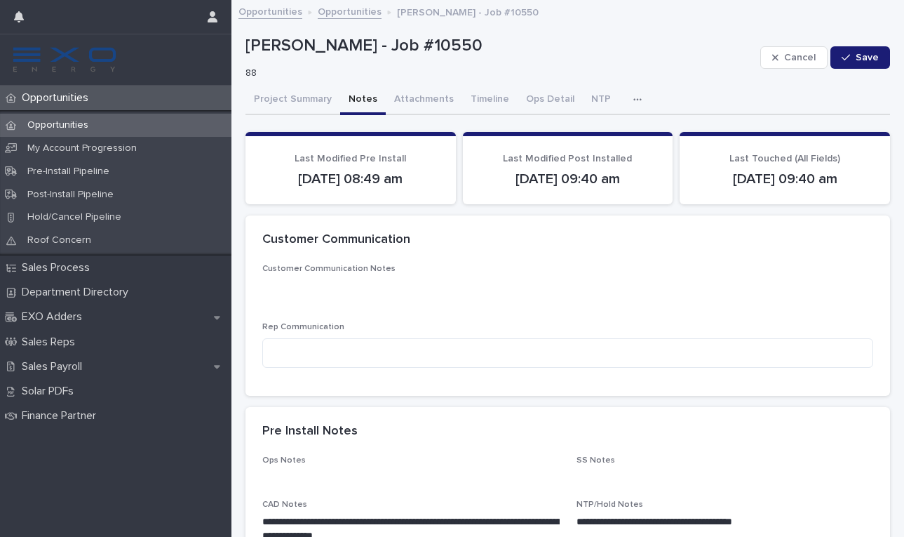
click at [359, 99] on button "Notes" at bounding box center [363, 100] width 46 height 29
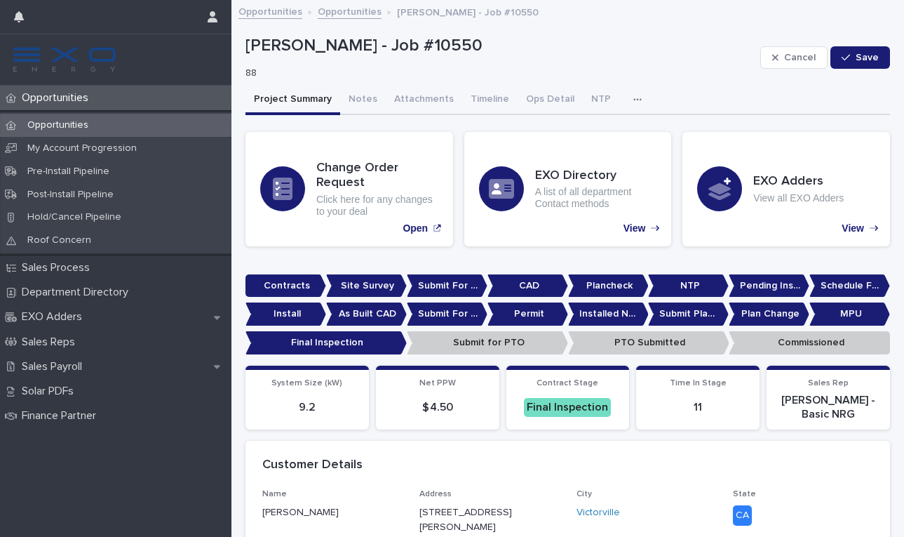
click at [295, 101] on button "Project Summary" at bounding box center [293, 100] width 95 height 29
click at [634, 99] on icon "button" at bounding box center [638, 99] width 8 height 2
click at [589, 138] on button "Activity" at bounding box center [589, 136] width 93 height 21
click at [308, 100] on button "Project Summary" at bounding box center [293, 100] width 95 height 29
click at [74, 123] on p "Opportunities" at bounding box center [57, 125] width 83 height 12
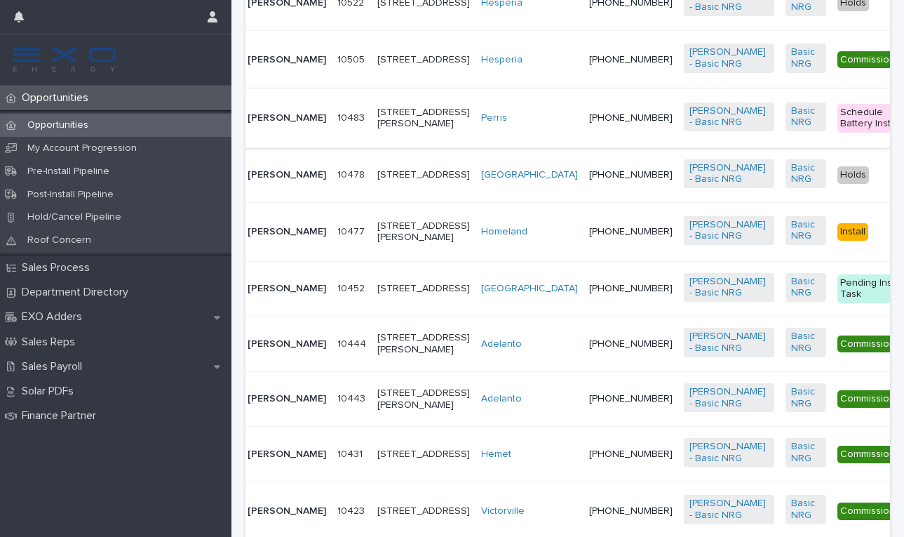
scroll to position [1040, 0]
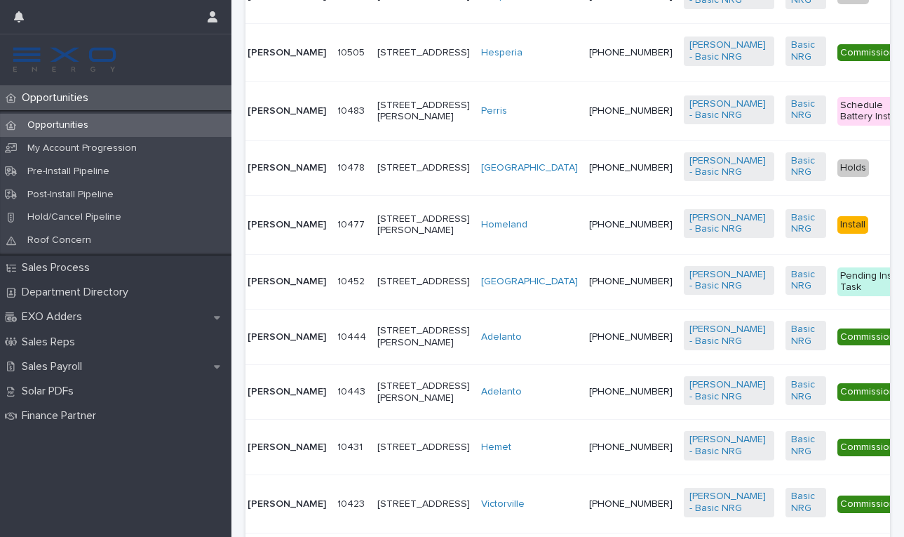
click at [263, 117] on p "[PERSON_NAME]" at bounding box center [287, 111] width 79 height 12
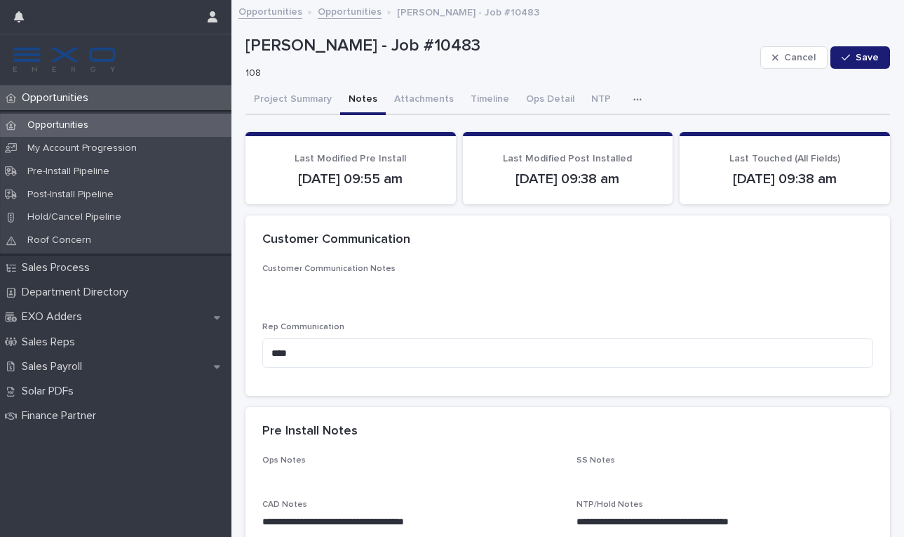
click at [366, 93] on button "Notes" at bounding box center [363, 100] width 46 height 29
click at [125, 359] on div "Sales Payroll" at bounding box center [116, 366] width 232 height 25
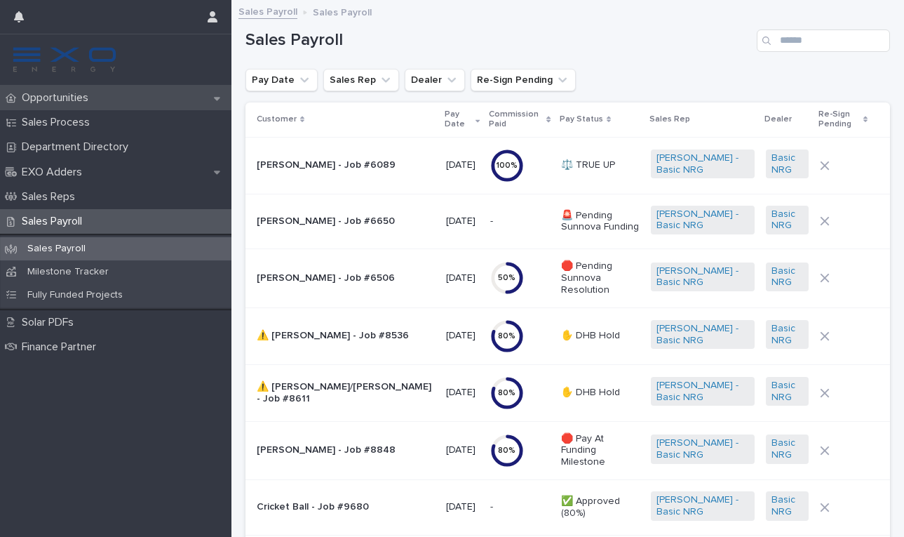
click at [70, 98] on p "Opportunities" at bounding box center [57, 97] width 83 height 13
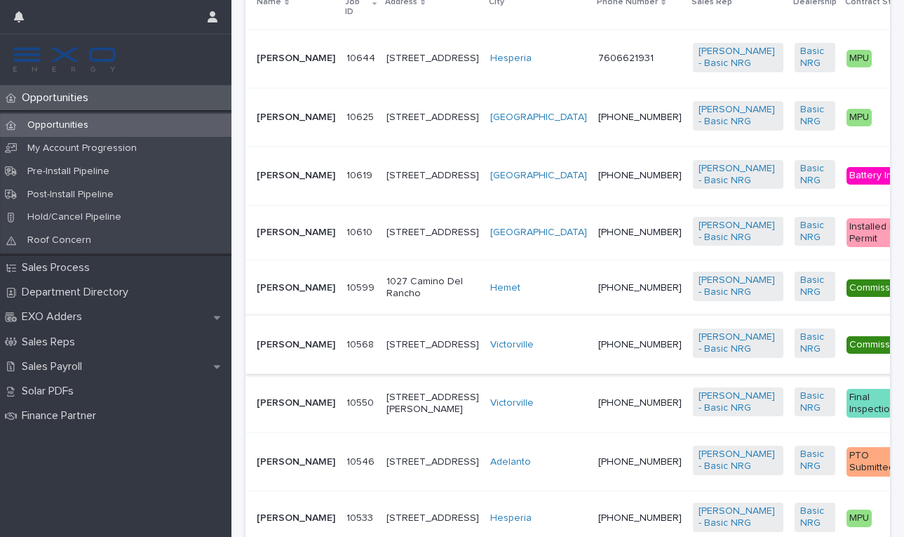
scroll to position [412, 0]
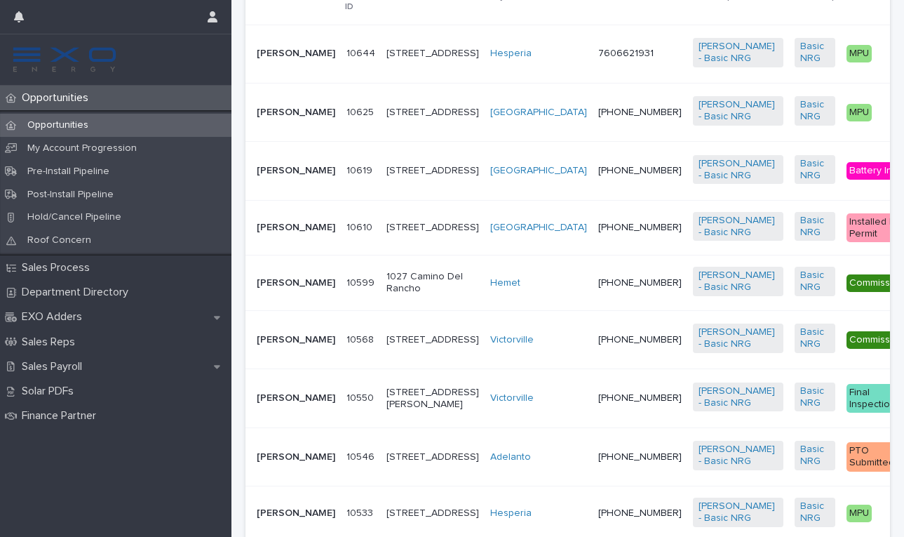
click at [285, 234] on p "[PERSON_NAME]" at bounding box center [296, 228] width 79 height 12
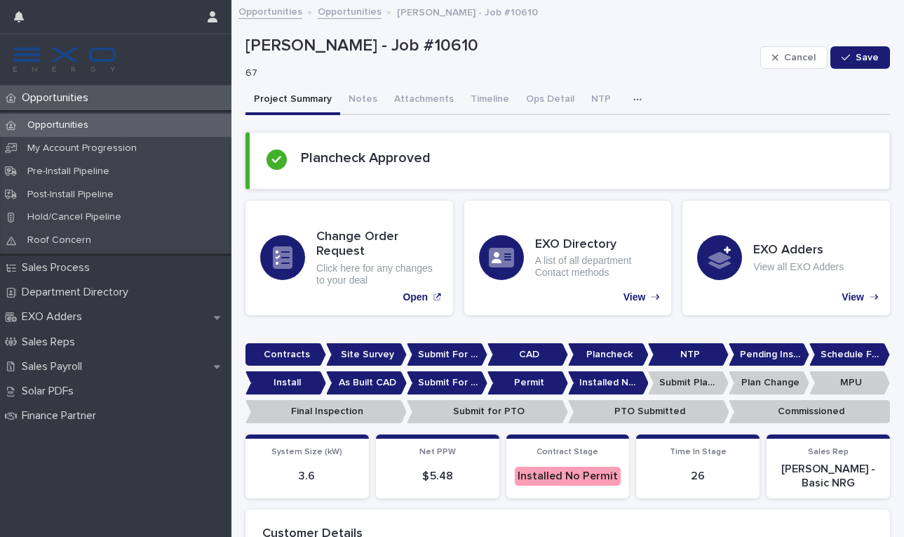
click at [634, 100] on icon "button" at bounding box center [638, 100] width 8 height 10
click at [574, 137] on span "Activity" at bounding box center [564, 136] width 31 height 10
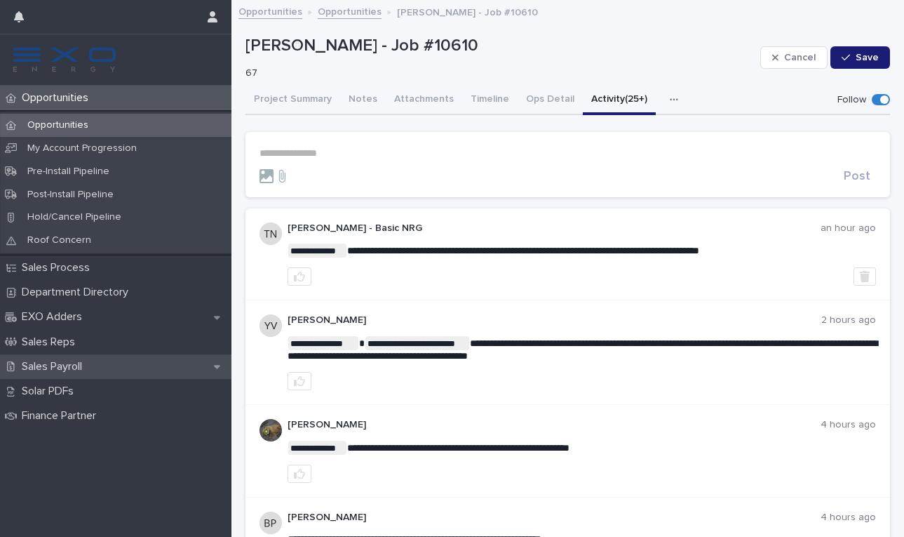
click at [209, 356] on div "Sales Payroll" at bounding box center [116, 366] width 232 height 25
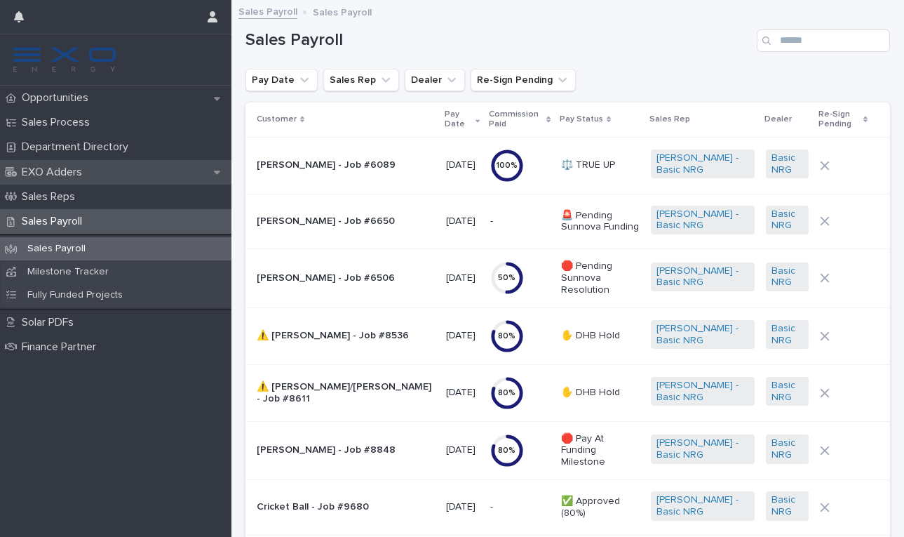
click at [217, 173] on icon at bounding box center [217, 172] width 6 height 4
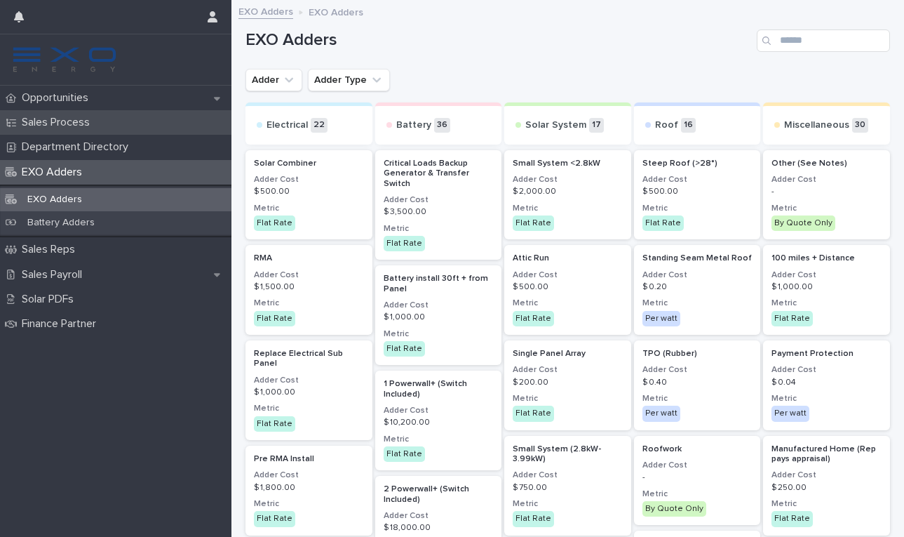
click at [140, 122] on div "Sales Process" at bounding box center [116, 122] width 232 height 25
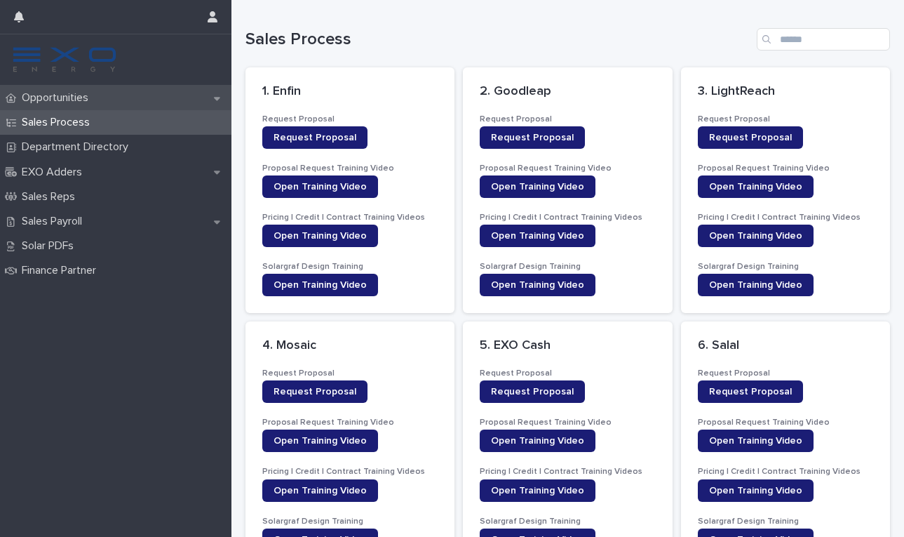
click at [149, 94] on div "Opportunities" at bounding box center [116, 98] width 232 height 25
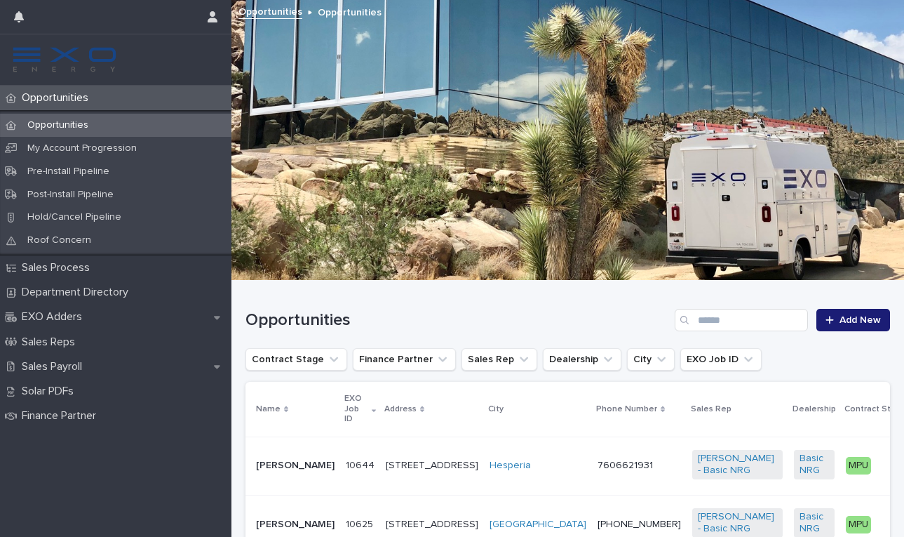
click at [62, 123] on p "Opportunities" at bounding box center [57, 125] width 83 height 12
